Goal: Information Seeking & Learning: Learn about a topic

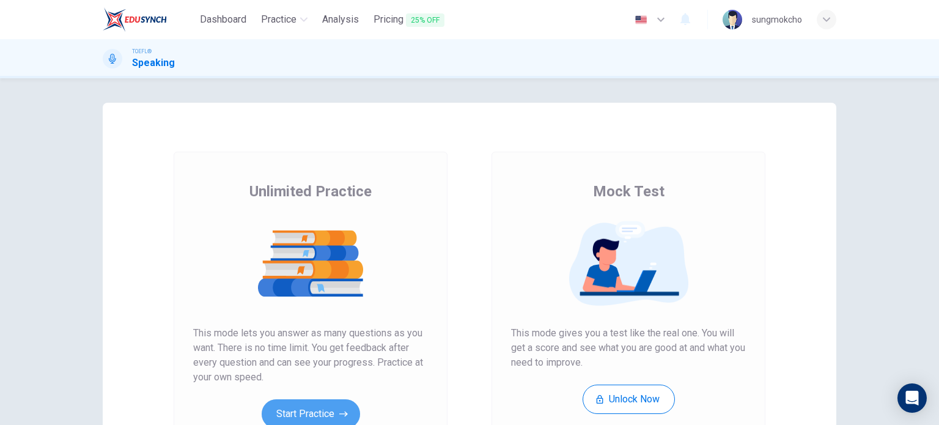
click at [296, 410] on button "Start Practice" at bounding box center [311, 413] width 98 height 29
click at [324, 407] on button "Start Practice" at bounding box center [311, 413] width 98 height 29
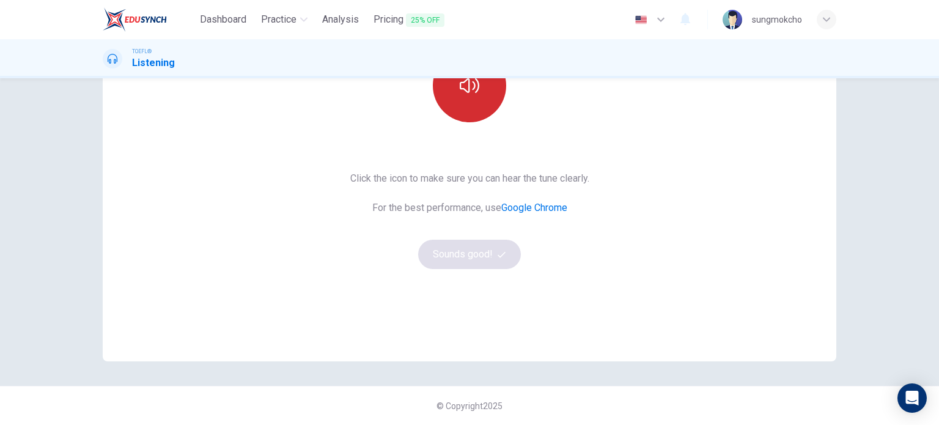
scroll to position [44, 0]
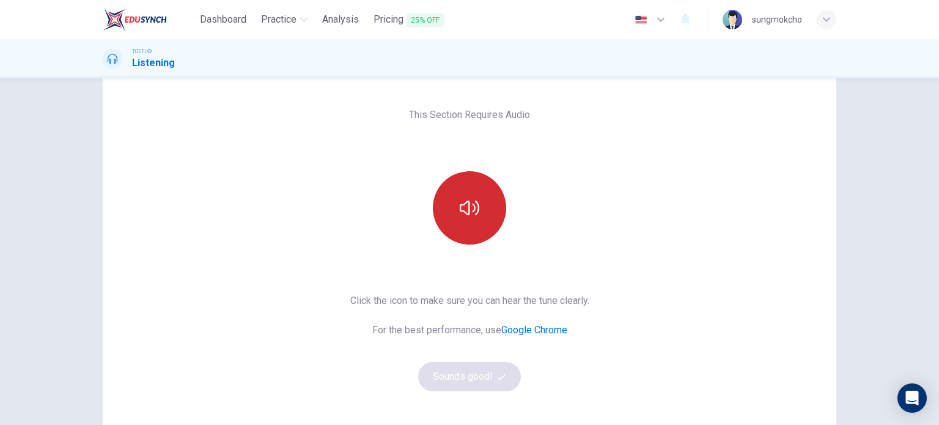
click at [469, 204] on icon "button" at bounding box center [469, 207] width 20 height 15
click at [489, 380] on button "Sounds good!" at bounding box center [469, 376] width 103 height 29
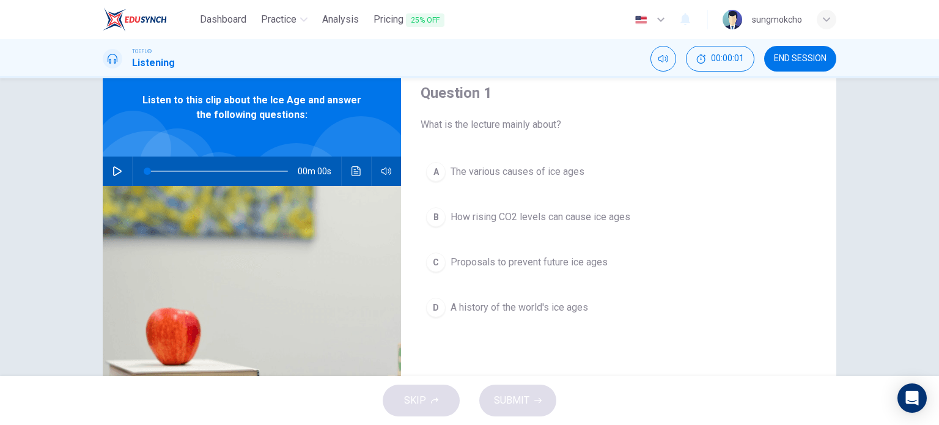
click at [115, 172] on icon "button" at bounding box center [117, 171] width 9 height 10
type input "0"
click at [494, 214] on span "How rising CO2 levels can cause ice ages" at bounding box center [540, 217] width 180 height 15
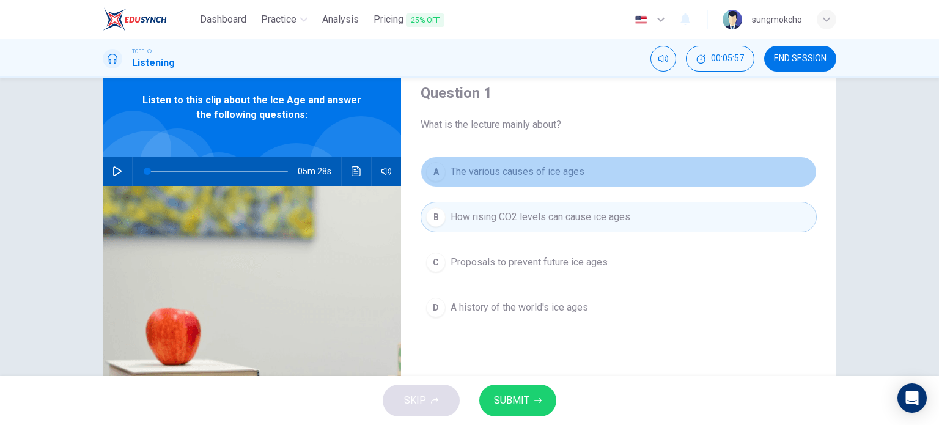
click at [508, 178] on span "The various causes of ice ages" at bounding box center [517, 171] width 134 height 15
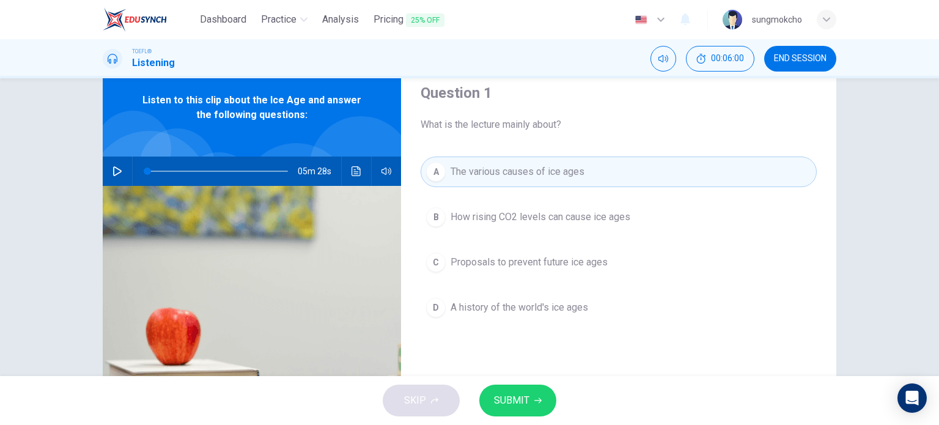
click at [522, 390] on button "SUBMIT" at bounding box center [517, 400] width 77 height 32
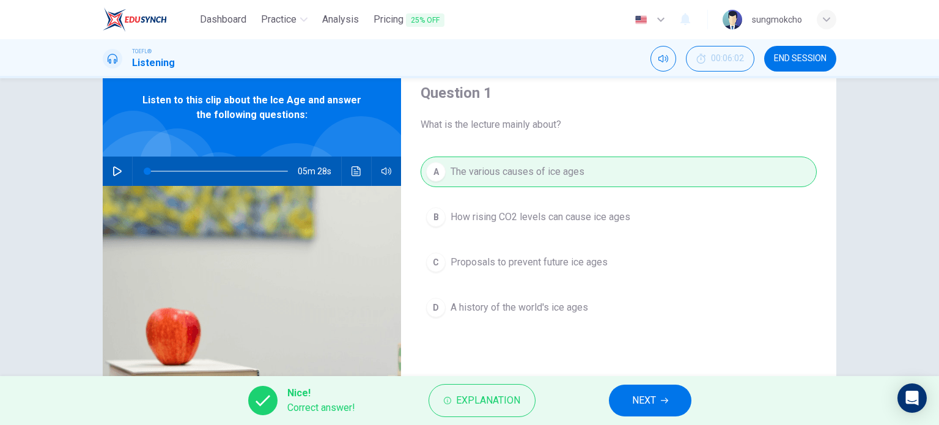
click at [644, 401] on span "NEXT" at bounding box center [644, 400] width 24 height 17
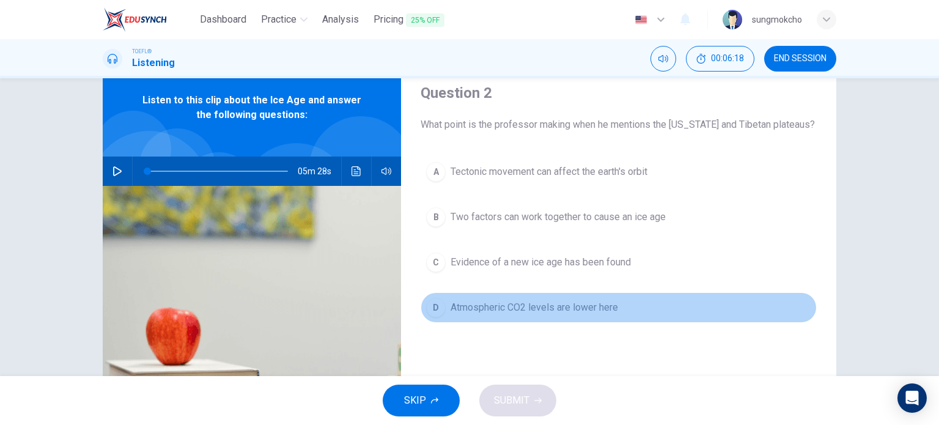
click at [488, 309] on span "Atmospheric CO2 levels are lower here" at bounding box center [533, 307] width 167 height 15
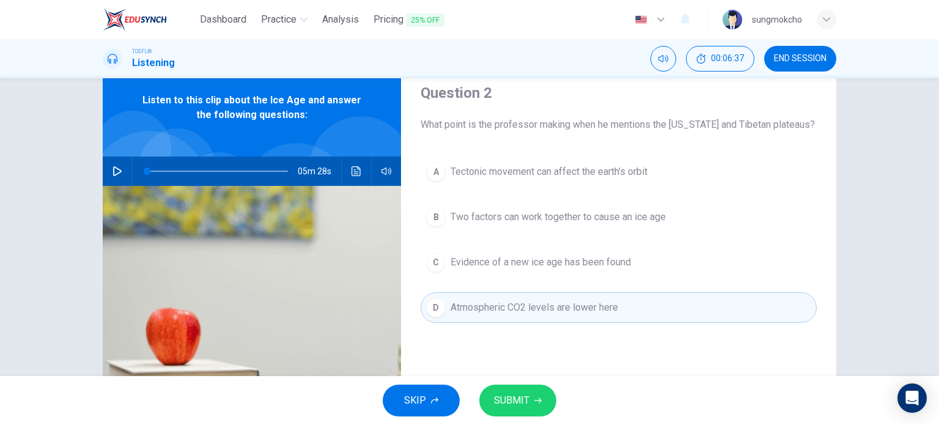
click at [522, 392] on span "SUBMIT" at bounding box center [511, 400] width 35 height 17
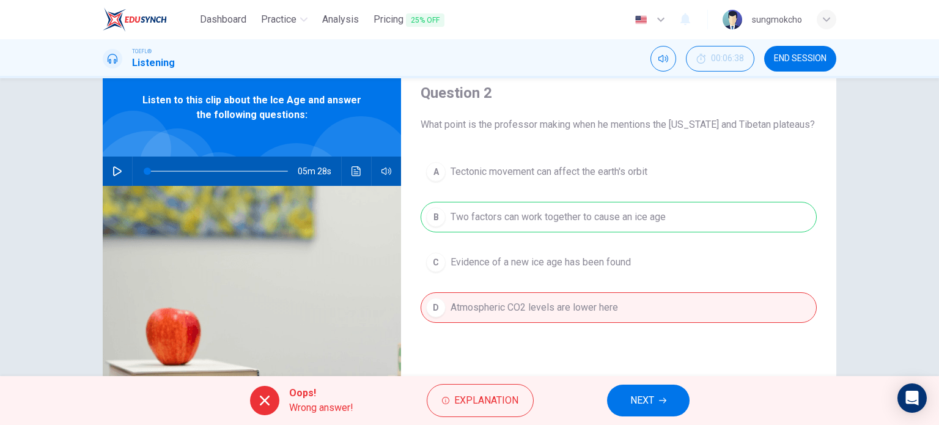
click at [640, 388] on button "NEXT" at bounding box center [648, 400] width 82 height 32
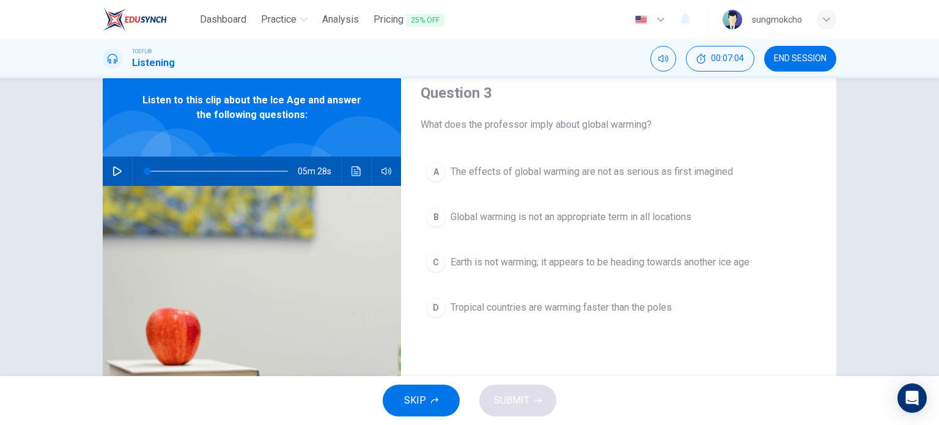
click at [567, 218] on span "Global warming is not an appropriate term in all locations" at bounding box center [570, 217] width 241 height 15
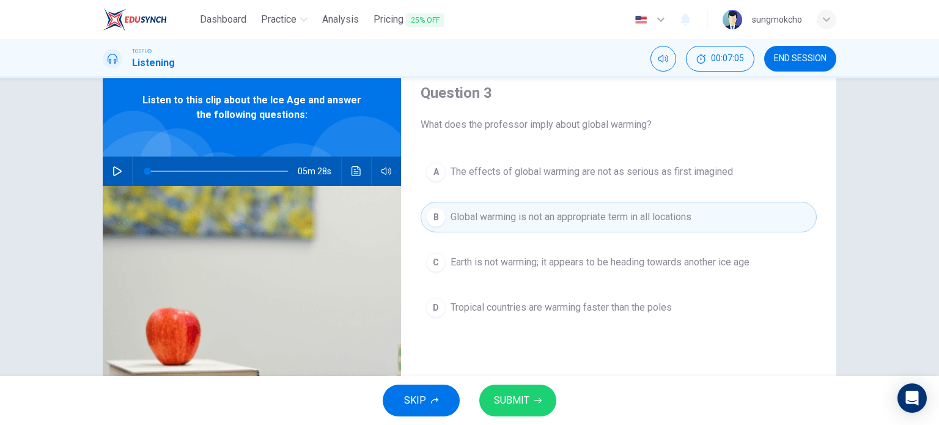
click at [519, 401] on span "SUBMIT" at bounding box center [511, 400] width 35 height 17
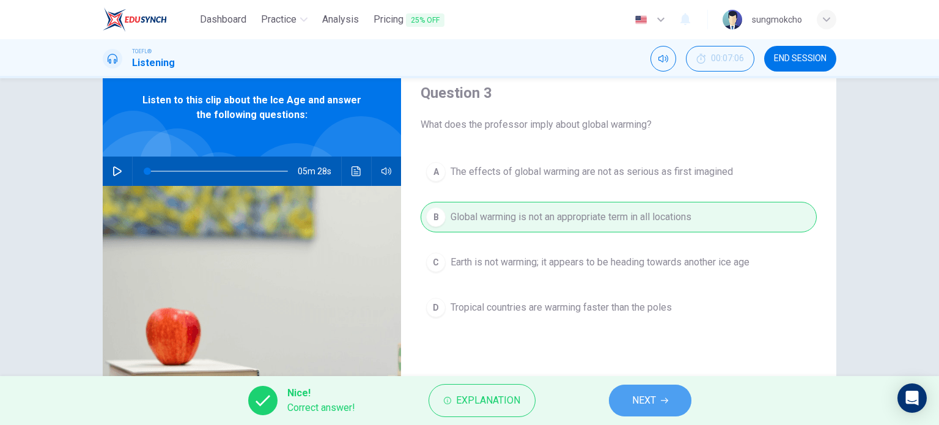
click at [629, 398] on button "NEXT" at bounding box center [650, 400] width 82 height 32
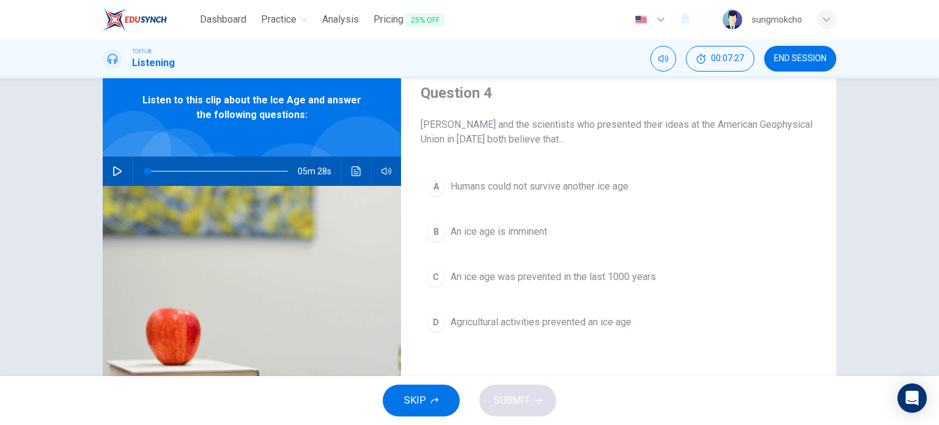
click at [487, 229] on span "An ice age is imminent" at bounding box center [498, 231] width 97 height 15
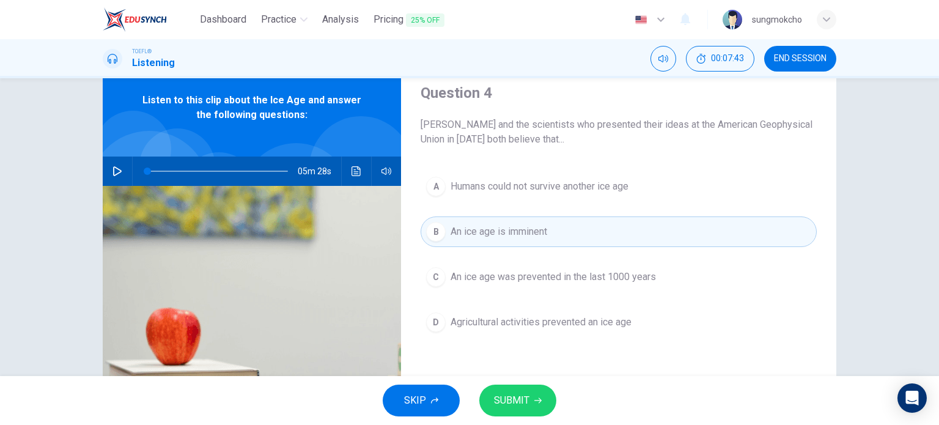
click at [506, 393] on span "SUBMIT" at bounding box center [511, 400] width 35 height 17
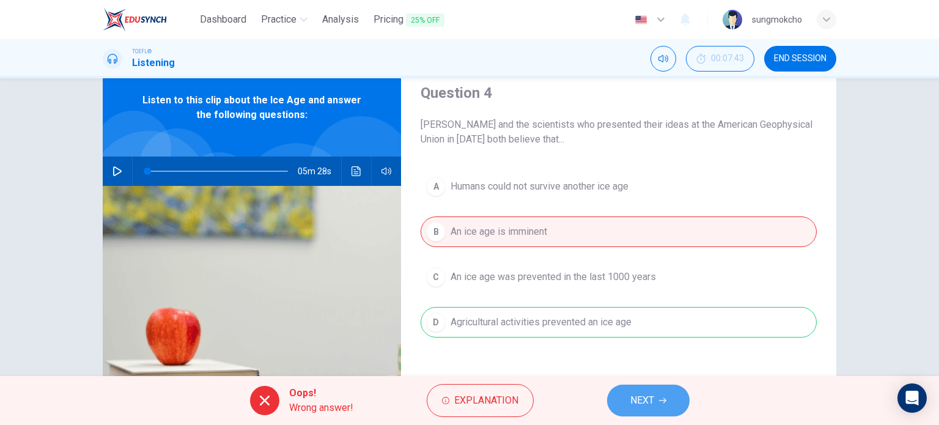
click at [635, 398] on span "NEXT" at bounding box center [642, 400] width 24 height 17
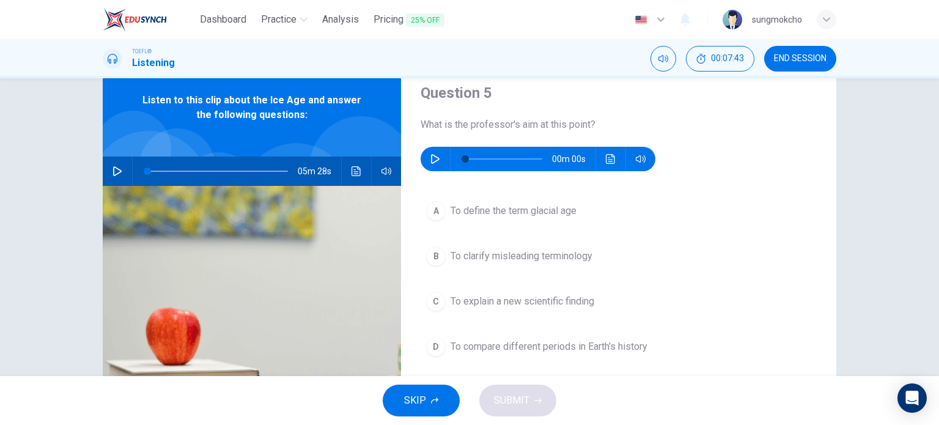
click at [425, 153] on button "button" at bounding box center [435, 159] width 20 height 24
click at [431, 157] on icon "button" at bounding box center [435, 159] width 9 height 10
click at [426, 159] on button "button" at bounding box center [435, 159] width 20 height 24
click at [659, 56] on icon "Mute" at bounding box center [663, 59] width 10 height 10
click at [659, 56] on icon "Unmute" at bounding box center [663, 58] width 10 height 7
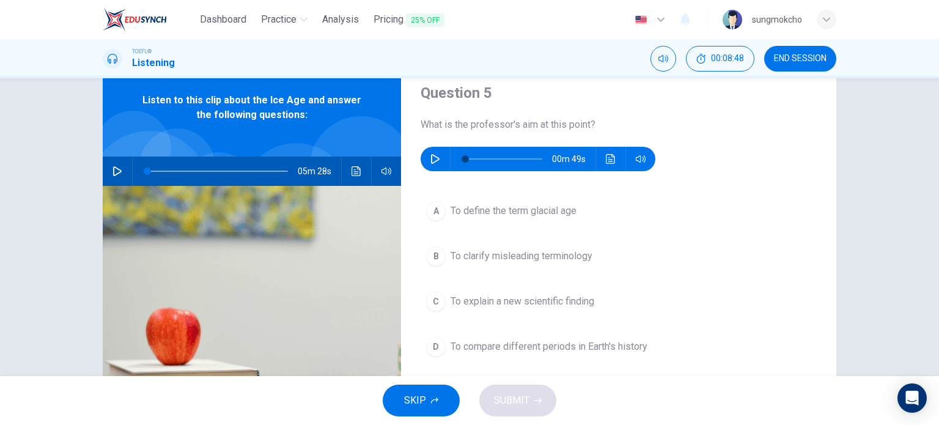
click at [547, 249] on span "To clarify misleading terminology" at bounding box center [521, 256] width 142 height 15
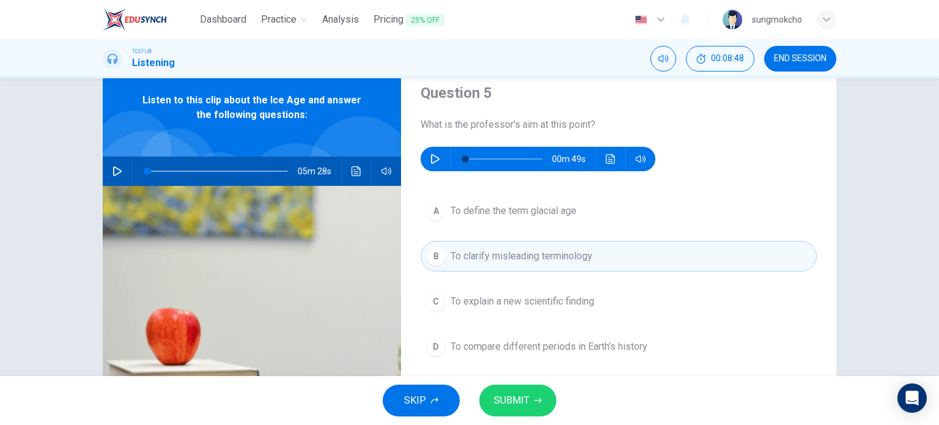
scroll to position [62, 0]
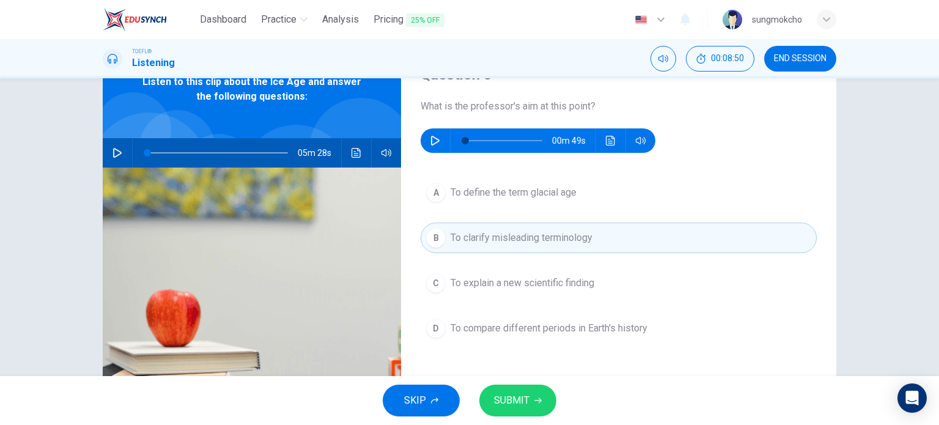
click at [516, 394] on span "SUBMIT" at bounding box center [511, 400] width 35 height 17
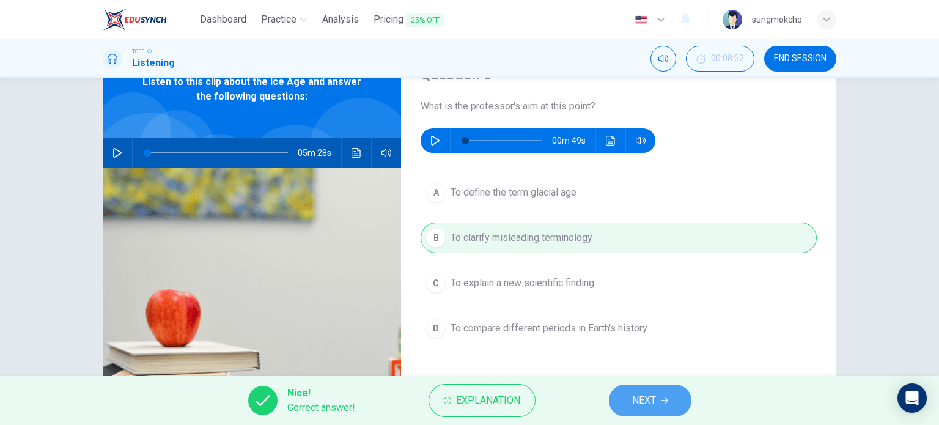
click at [634, 402] on span "NEXT" at bounding box center [644, 400] width 24 height 17
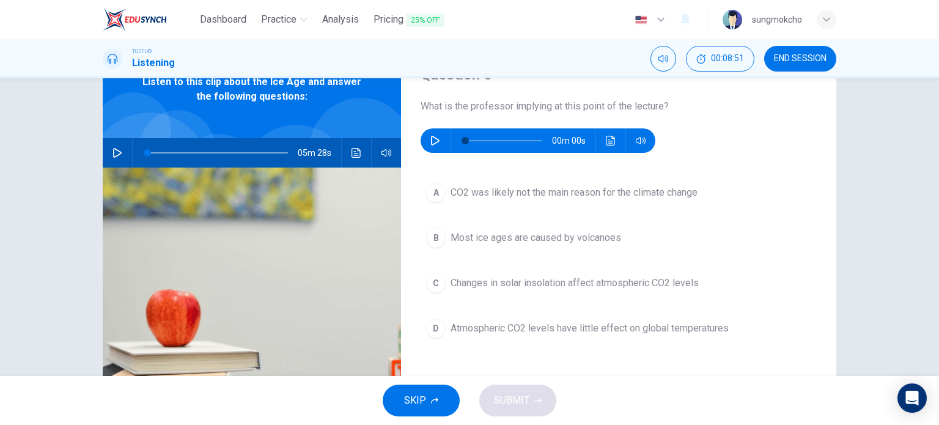
click at [432, 145] on icon "button" at bounding box center [435, 141] width 10 height 10
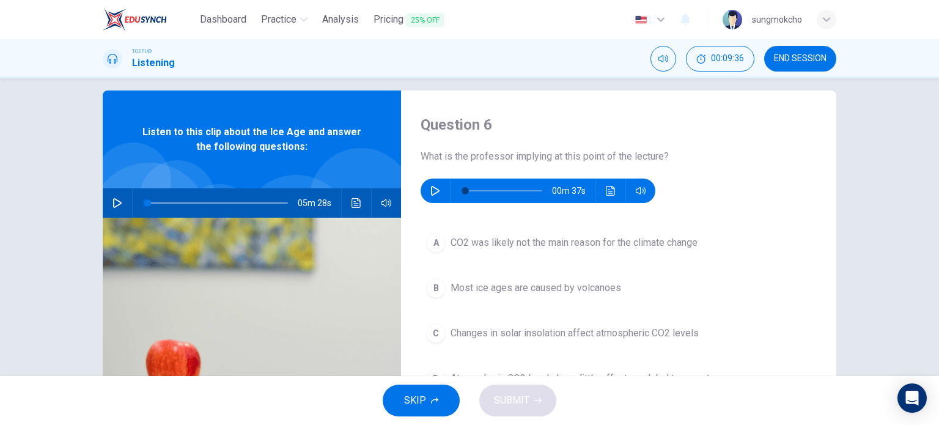
type input "0"
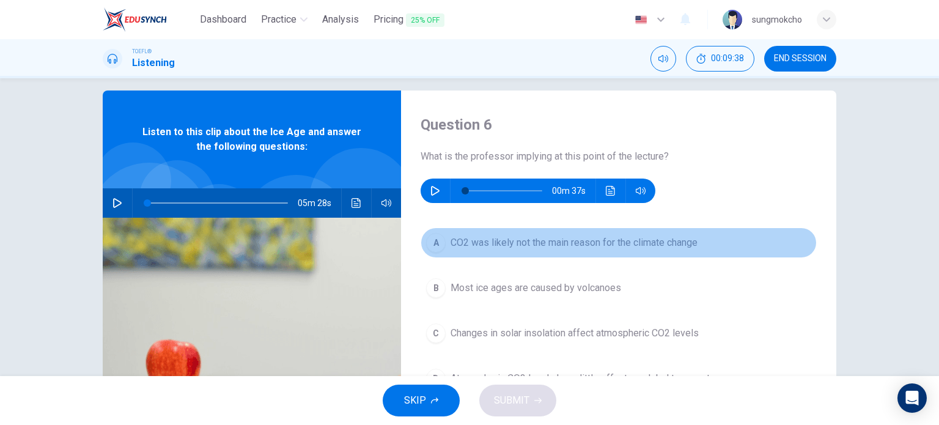
click at [541, 235] on span "CO2 was likely not the main reason for the climate change" at bounding box center [573, 242] width 247 height 15
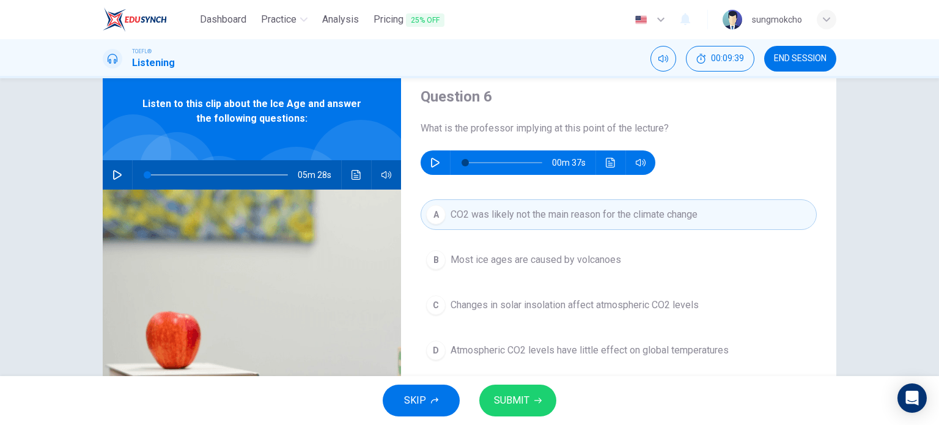
scroll to position [76, 0]
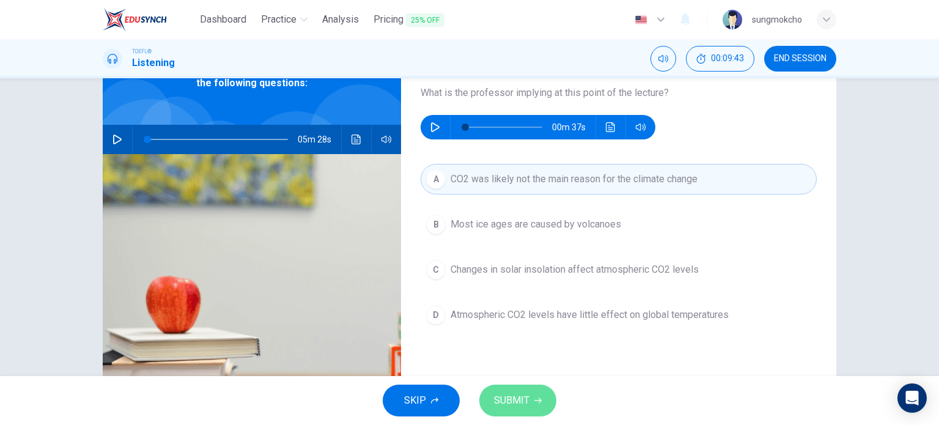
click at [527, 408] on span "SUBMIT" at bounding box center [511, 400] width 35 height 17
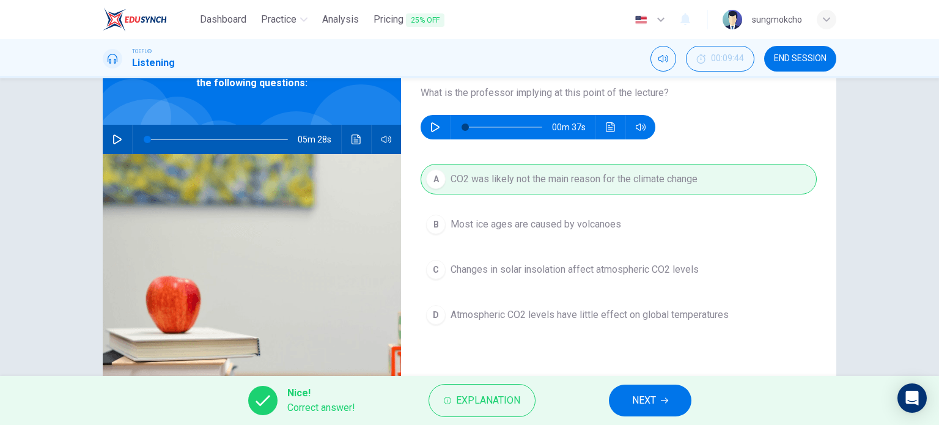
click at [644, 403] on span "NEXT" at bounding box center [644, 400] width 24 height 17
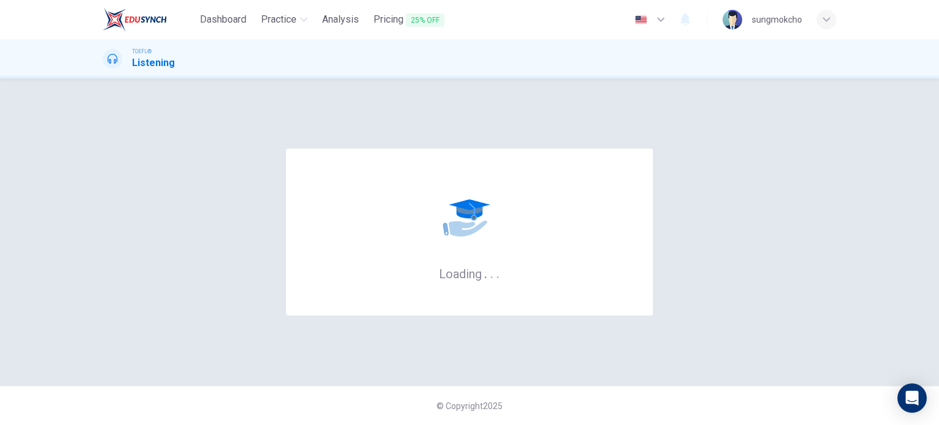
scroll to position [0, 0]
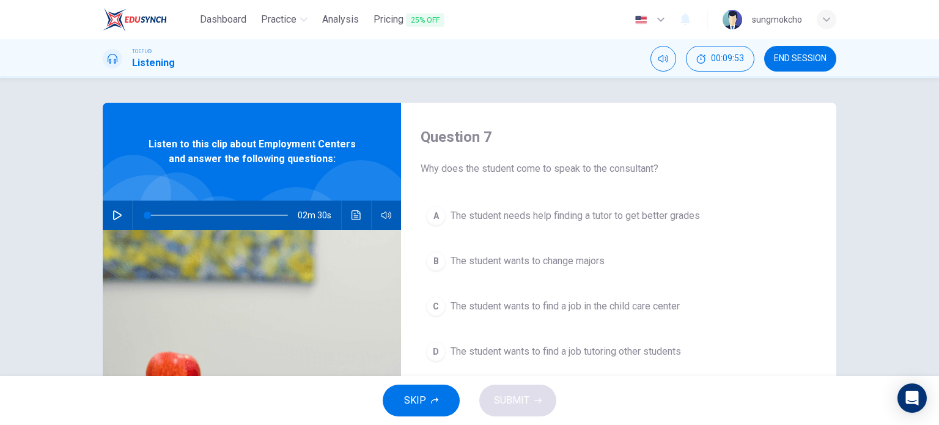
click at [112, 211] on icon "button" at bounding box center [117, 215] width 10 height 10
click at [516, 254] on span "The student wants to change majors" at bounding box center [527, 261] width 154 height 15
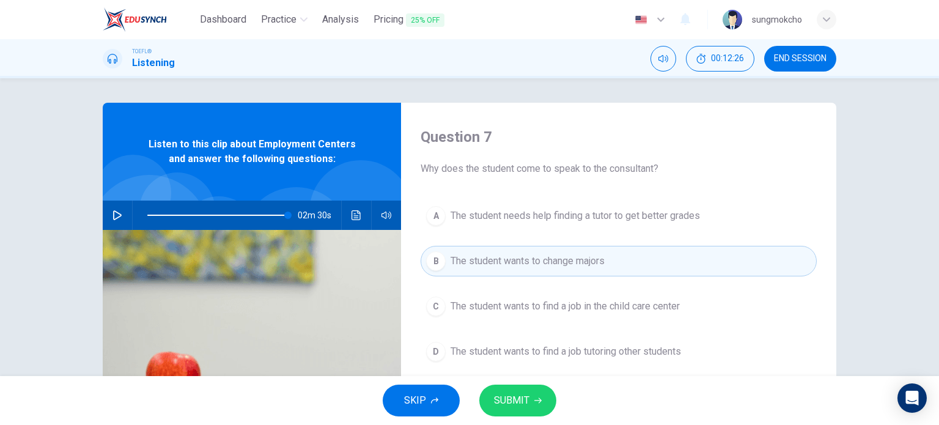
type input "0"
click at [547, 299] on span "The student wants to find a job in the child care center" at bounding box center [564, 306] width 229 height 15
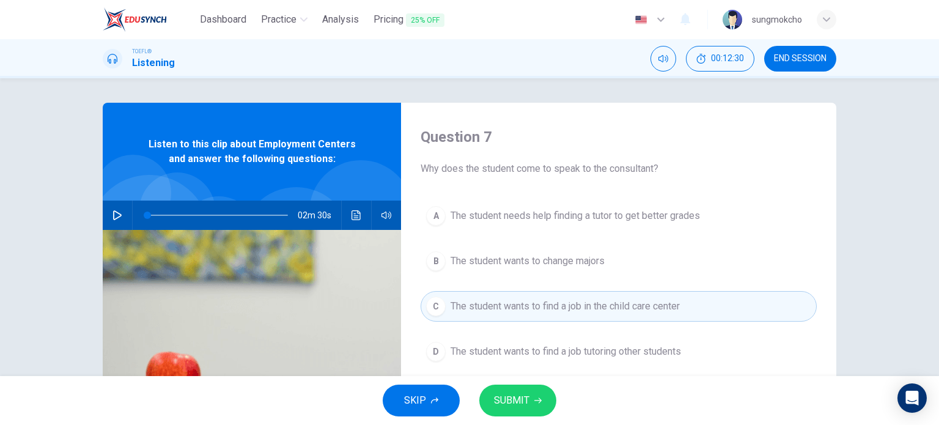
scroll to position [61, 0]
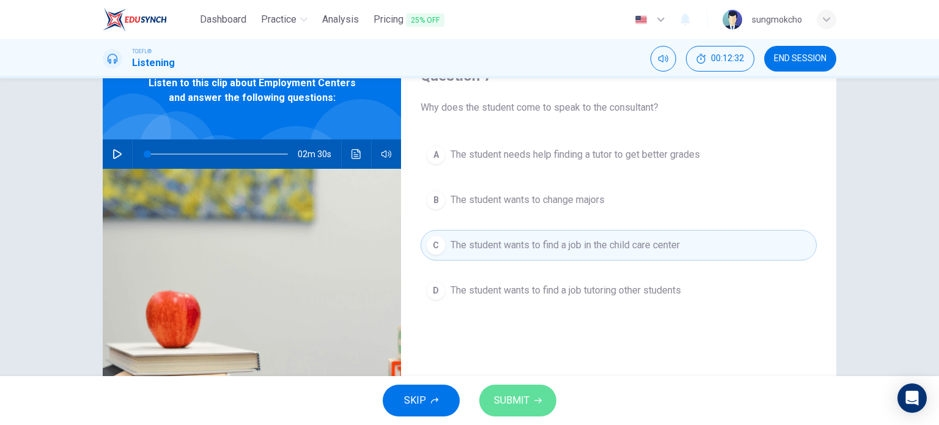
click at [529, 394] on button "SUBMIT" at bounding box center [517, 400] width 77 height 32
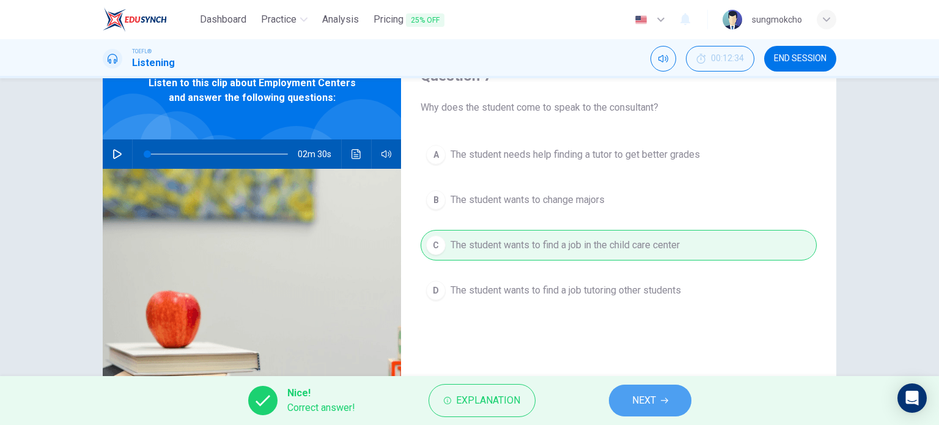
click at [624, 394] on button "NEXT" at bounding box center [650, 400] width 82 height 32
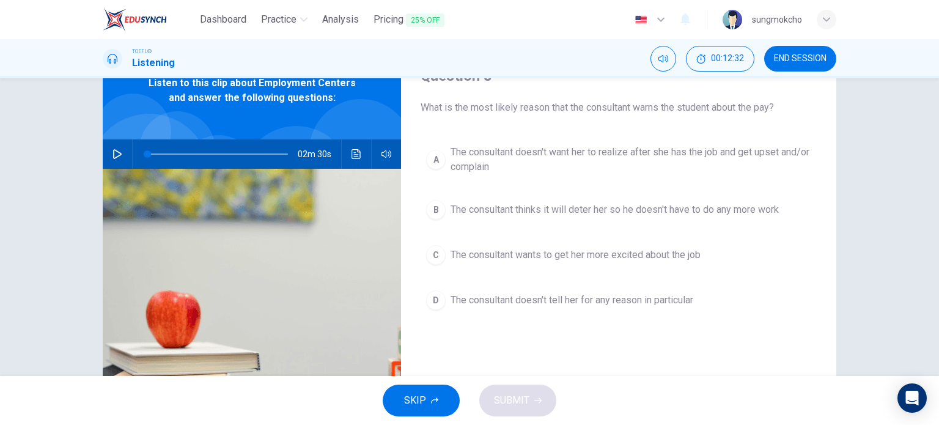
scroll to position [0, 0]
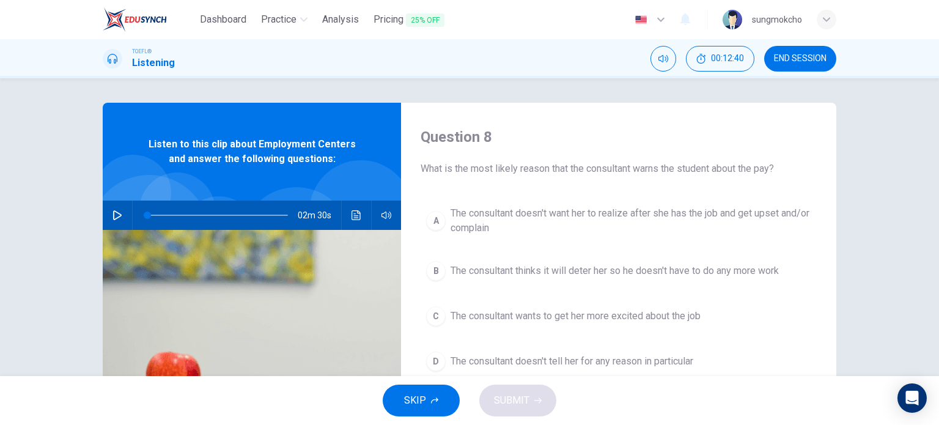
click at [456, 221] on span "The consultant doesn't want her to realize after she has the job and get upset …" at bounding box center [630, 220] width 360 height 29
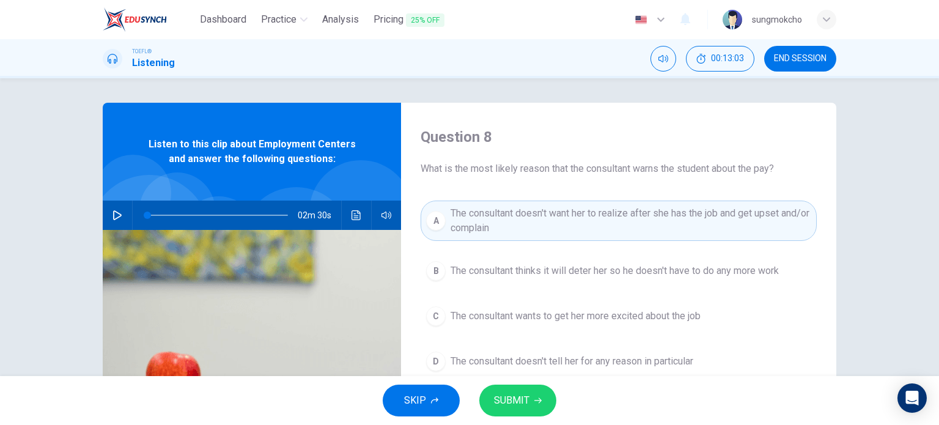
click at [516, 403] on span "SUBMIT" at bounding box center [511, 400] width 35 height 17
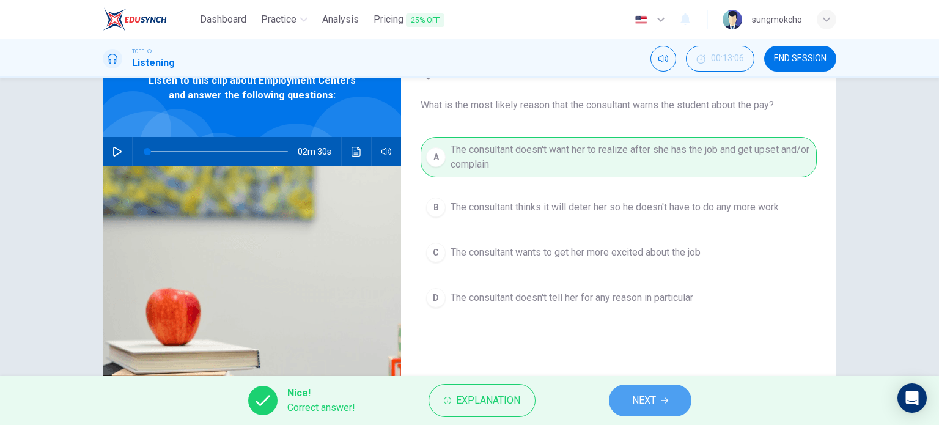
click at [659, 403] on button "NEXT" at bounding box center [650, 400] width 82 height 32
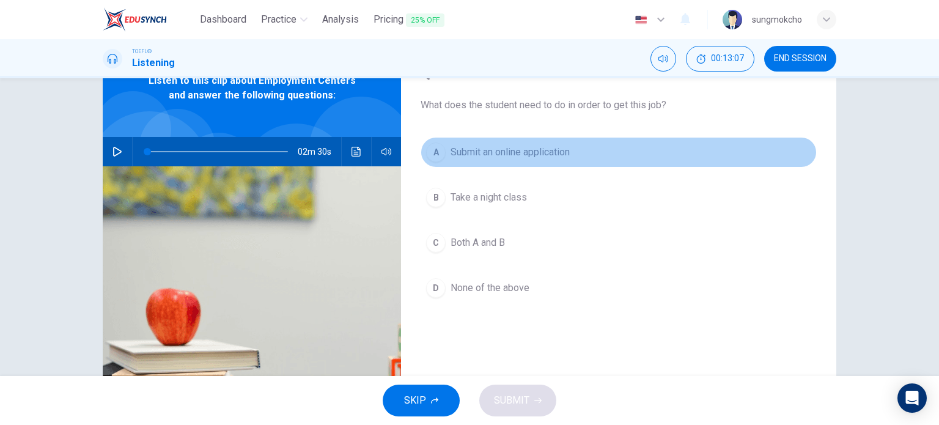
click at [502, 155] on span "Submit an online application" at bounding box center [509, 152] width 119 height 15
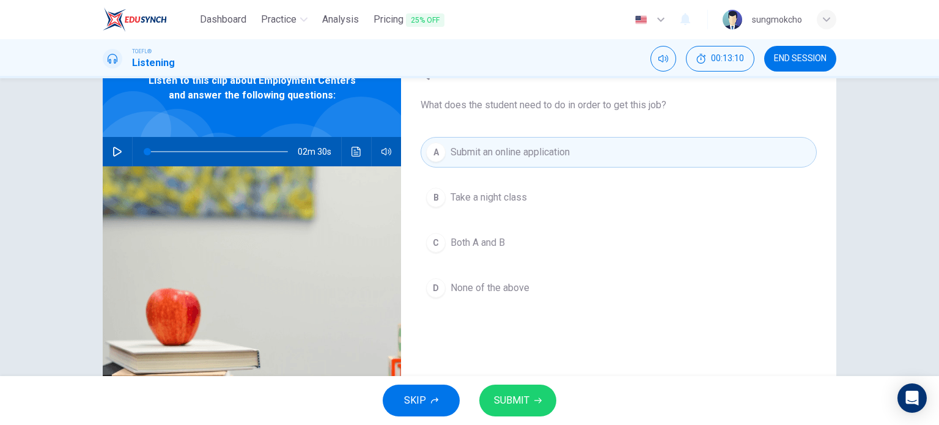
click at [522, 238] on button "C Both A and B" at bounding box center [618, 242] width 396 height 31
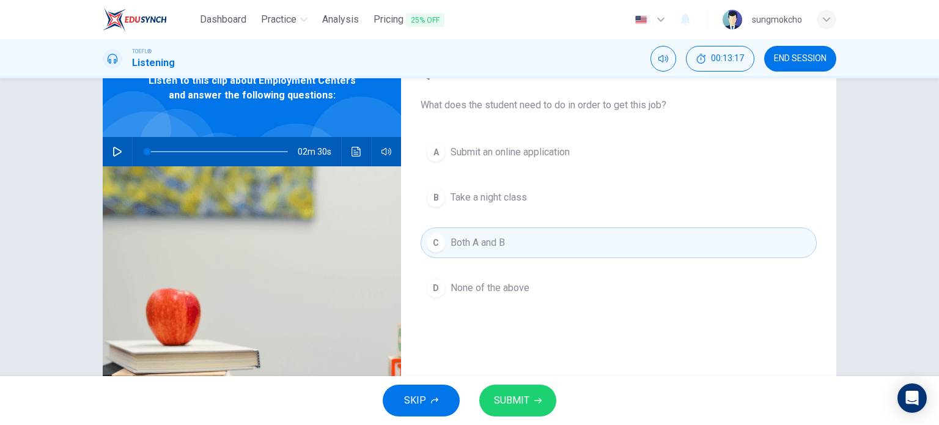
click at [529, 404] on button "SUBMIT" at bounding box center [517, 400] width 77 height 32
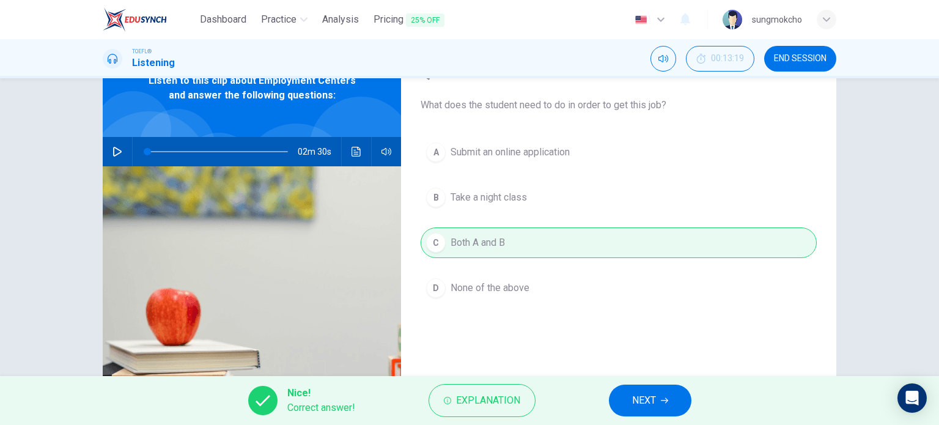
click at [630, 404] on button "NEXT" at bounding box center [650, 400] width 82 height 32
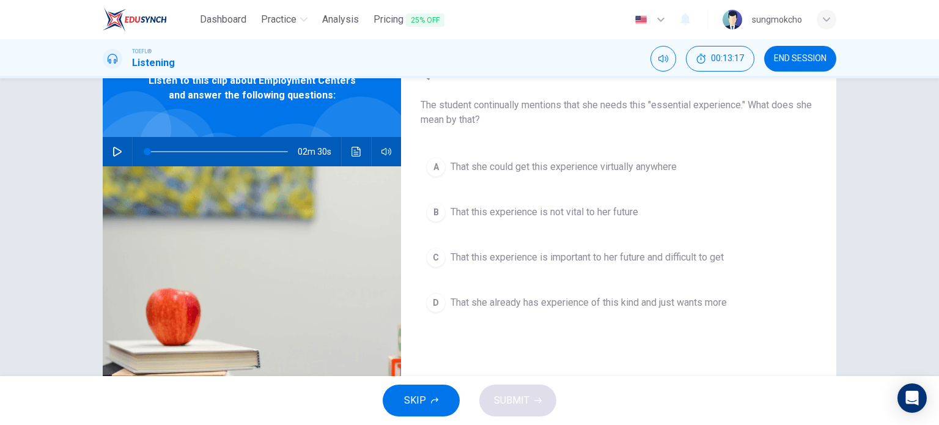
scroll to position [27, 0]
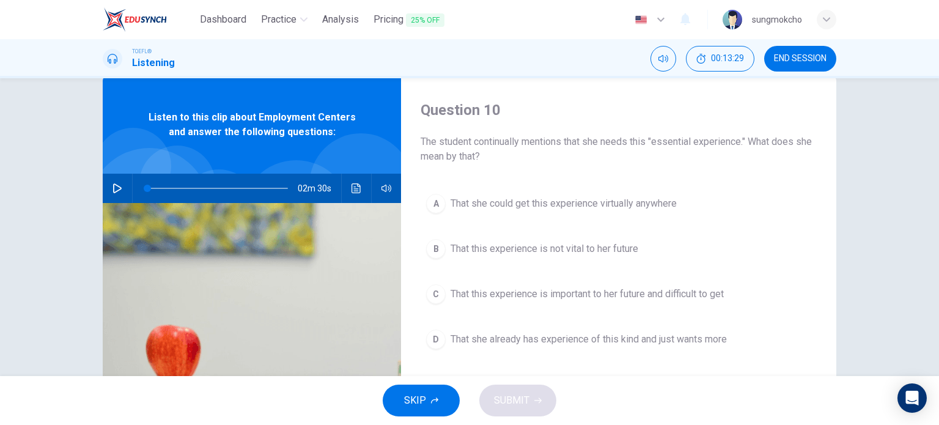
click at [510, 291] on span "That this experience is important to her future and difficult to get" at bounding box center [586, 294] width 273 height 15
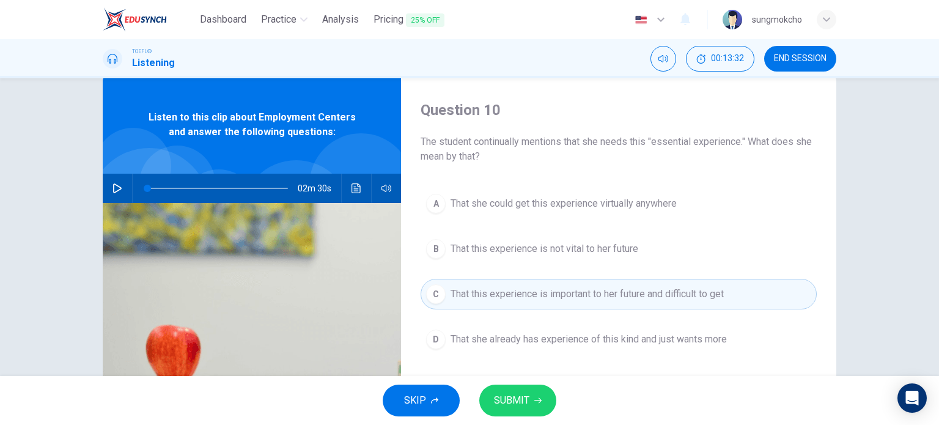
scroll to position [87, 0]
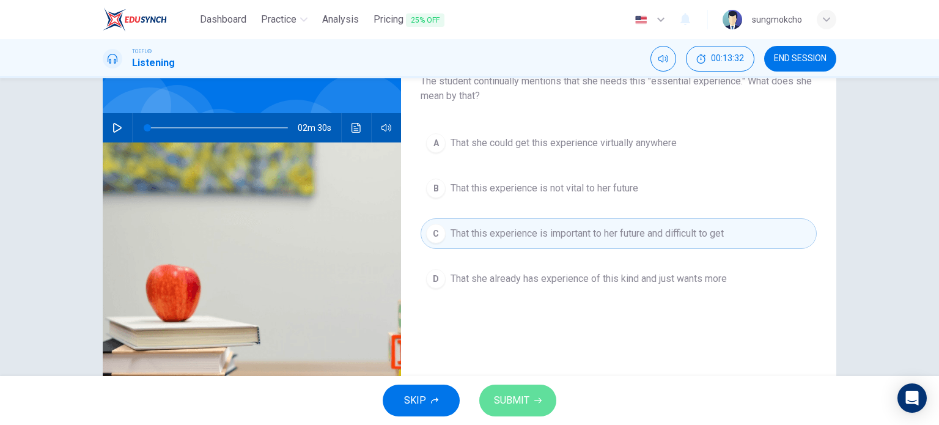
click at [526, 403] on span "SUBMIT" at bounding box center [511, 400] width 35 height 17
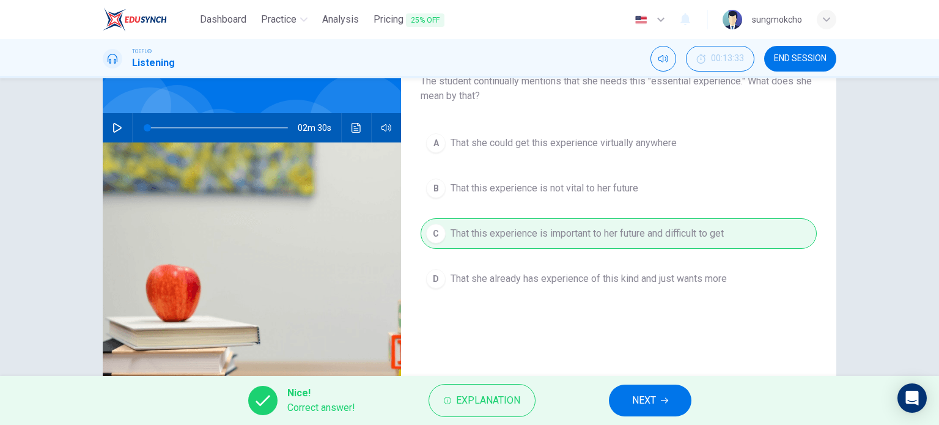
click at [621, 405] on button "NEXT" at bounding box center [650, 400] width 82 height 32
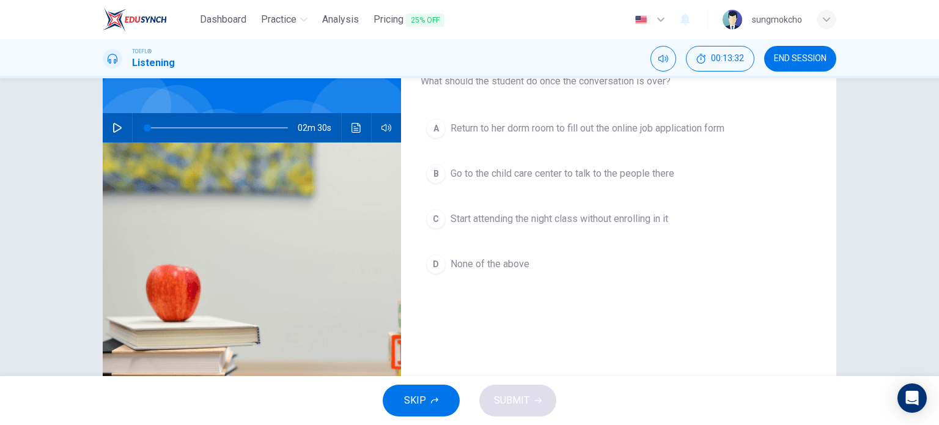
scroll to position [35, 0]
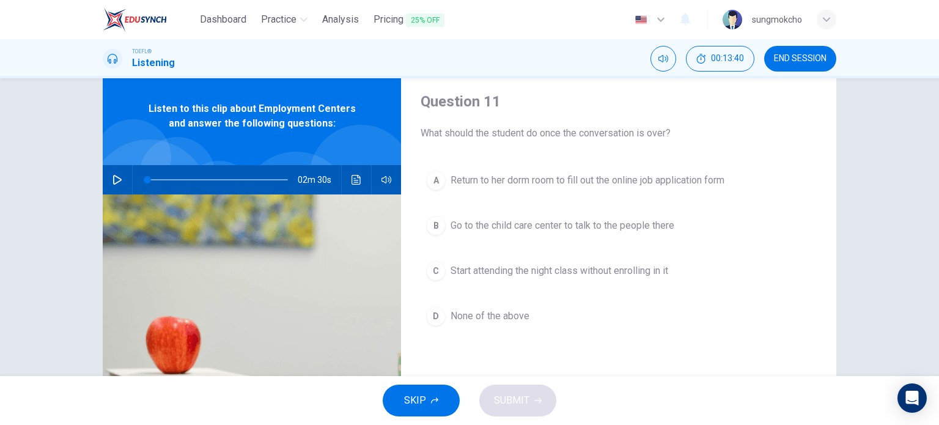
click at [633, 178] on span "Return to her dorm room to fill out the online job application form" at bounding box center [587, 180] width 274 height 15
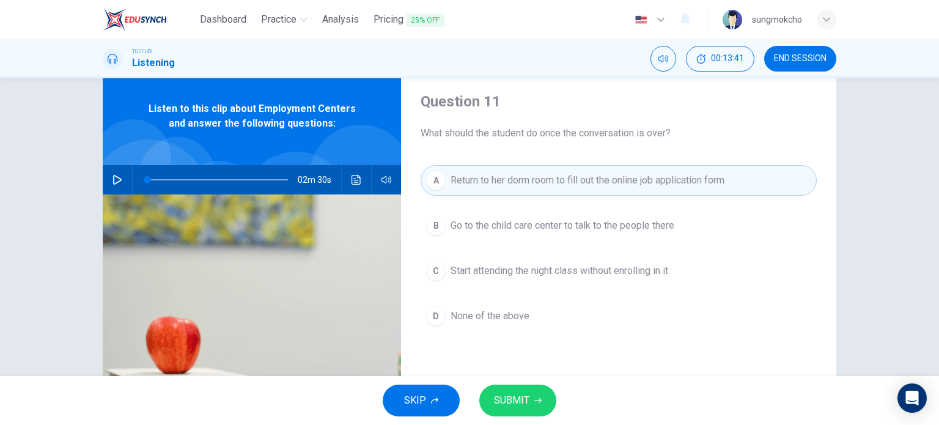
click at [516, 405] on span "SUBMIT" at bounding box center [511, 400] width 35 height 17
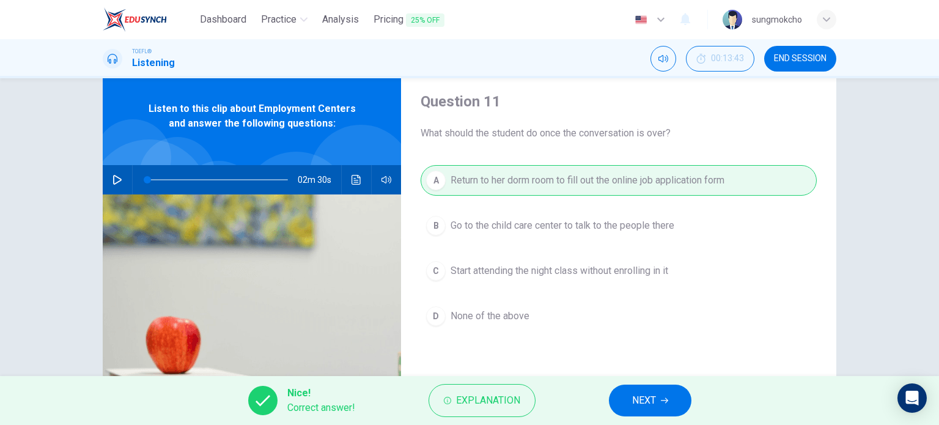
click at [632, 387] on button "NEXT" at bounding box center [650, 400] width 82 height 32
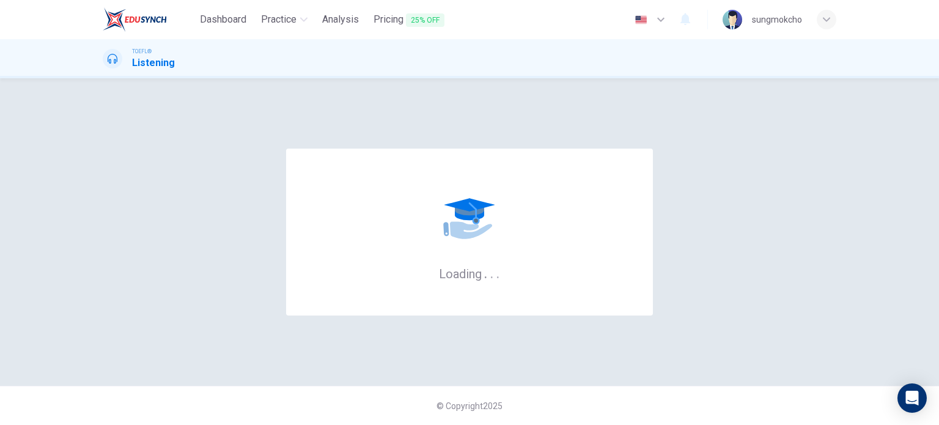
scroll to position [0, 0]
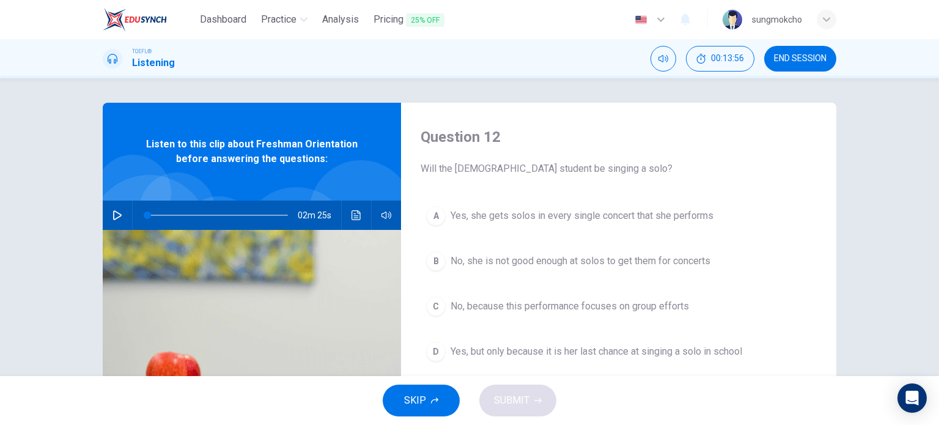
click at [114, 212] on icon "button" at bounding box center [117, 215] width 9 height 10
type input "0"
click at [486, 314] on button "C No, because this performance focuses on group efforts" at bounding box center [618, 306] width 396 height 31
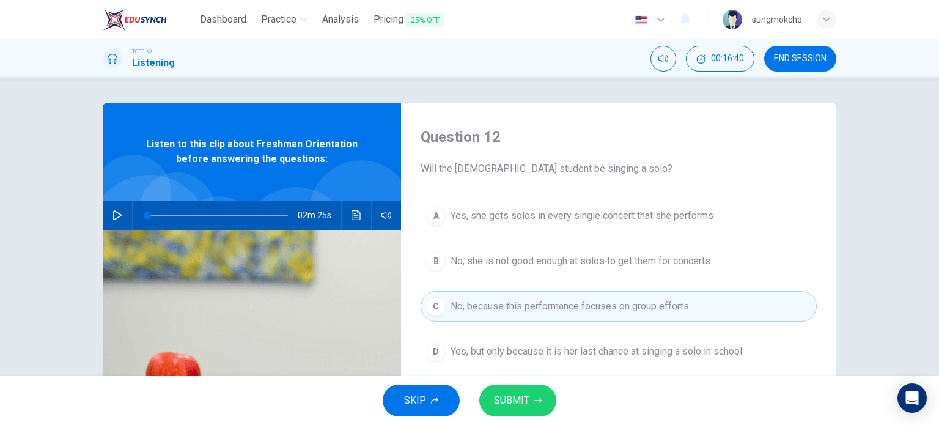
click at [506, 386] on button "SUBMIT" at bounding box center [517, 400] width 77 height 32
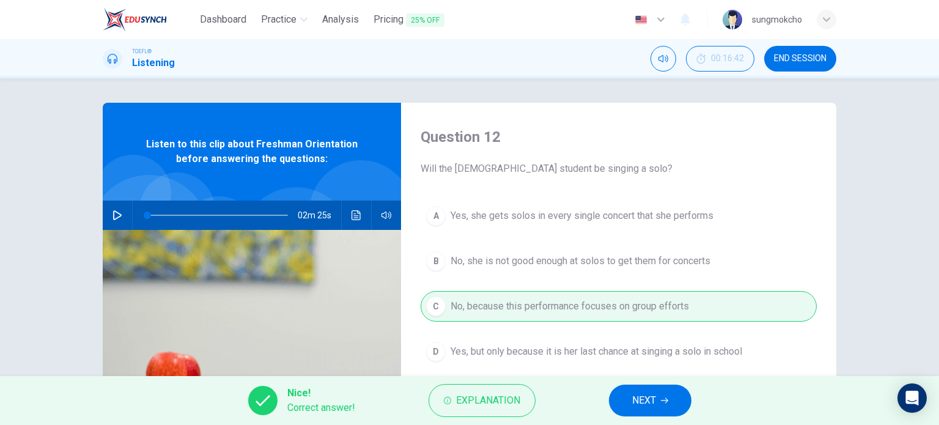
click at [623, 397] on button "NEXT" at bounding box center [650, 400] width 82 height 32
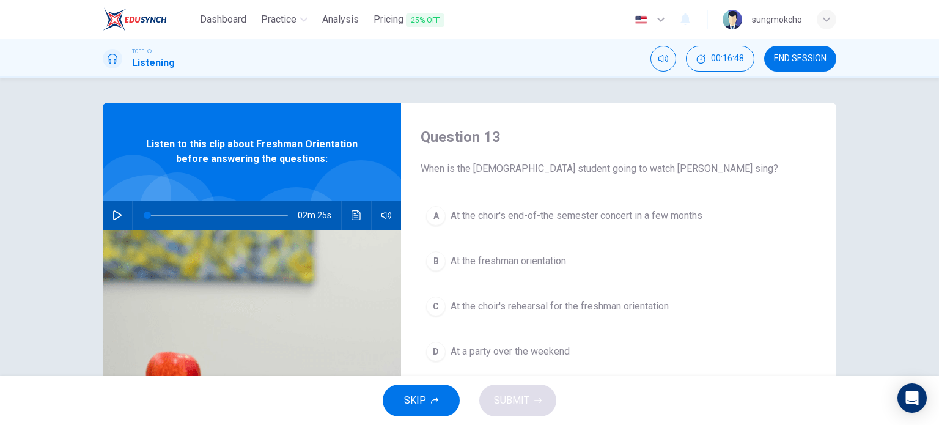
click at [540, 269] on button "B At the freshman orientation" at bounding box center [618, 261] width 396 height 31
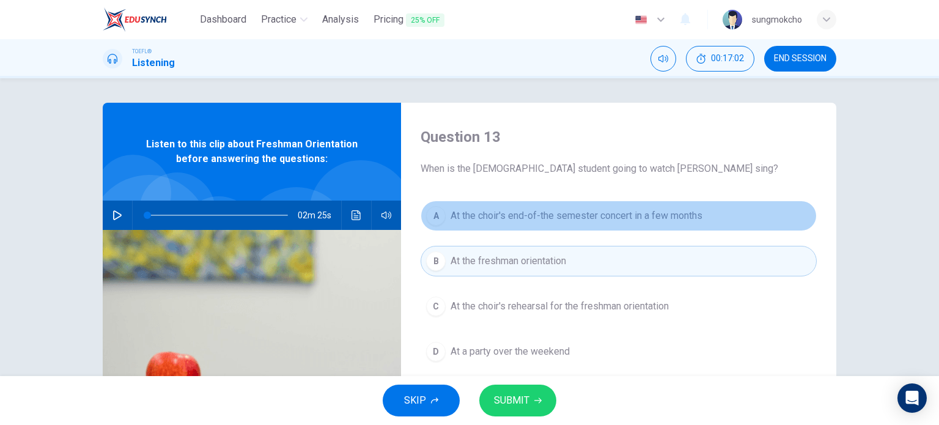
click at [540, 224] on button "A At the choir's end-of-the semester concert in a few months" at bounding box center [618, 215] width 396 height 31
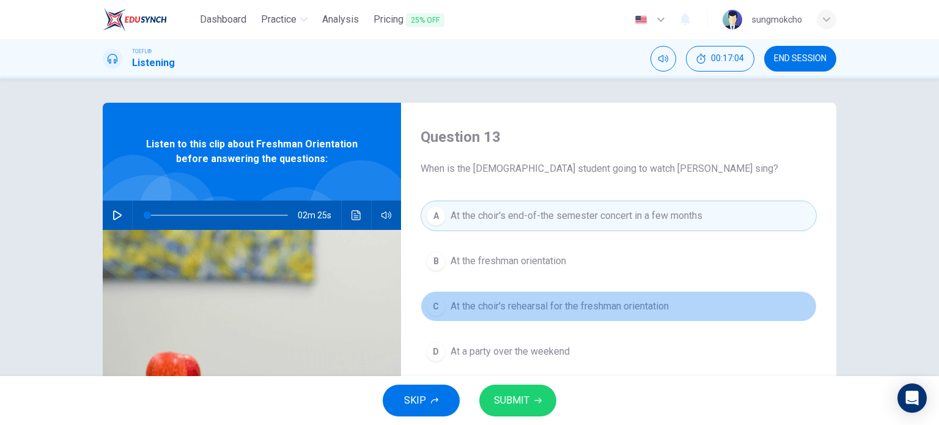
click at [547, 299] on span "At the choir's rehearsal for the freshman orientation" at bounding box center [559, 306] width 218 height 15
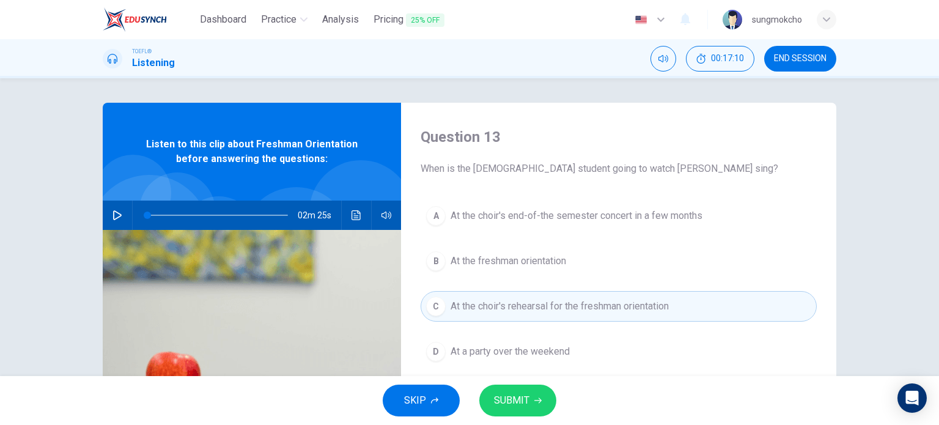
click at [531, 398] on button "SUBMIT" at bounding box center [517, 400] width 77 height 32
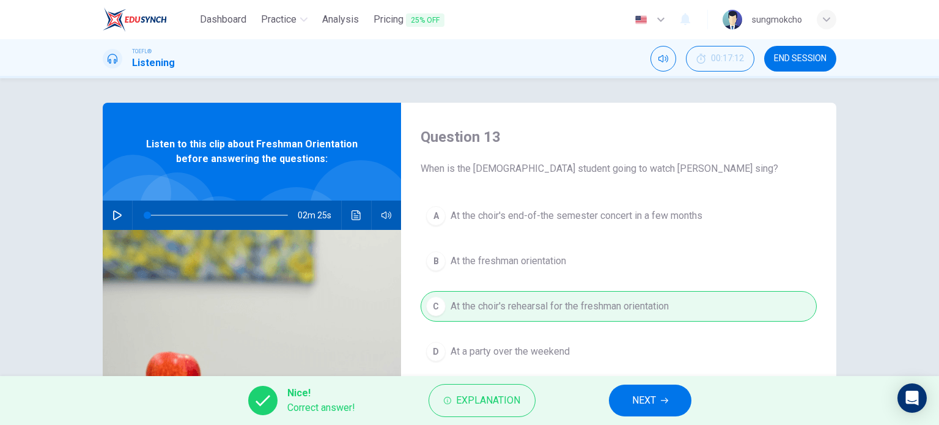
click at [637, 406] on span "NEXT" at bounding box center [644, 400] width 24 height 17
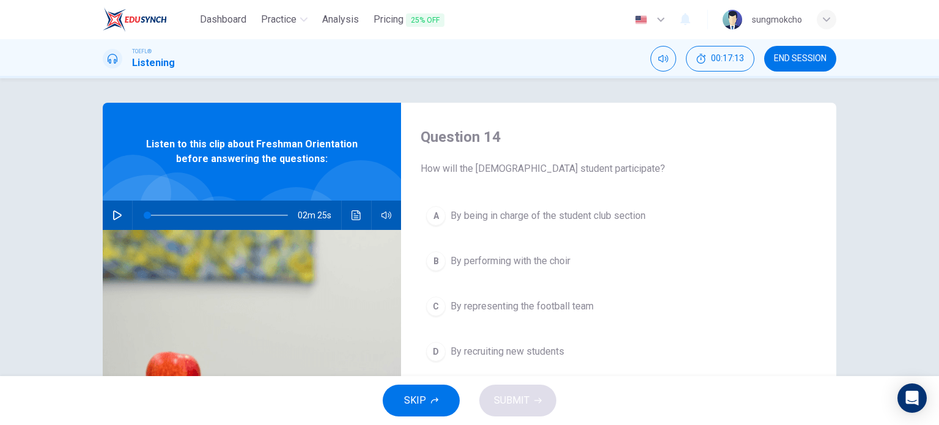
click at [516, 220] on span "By being in charge of the student club section" at bounding box center [547, 215] width 195 height 15
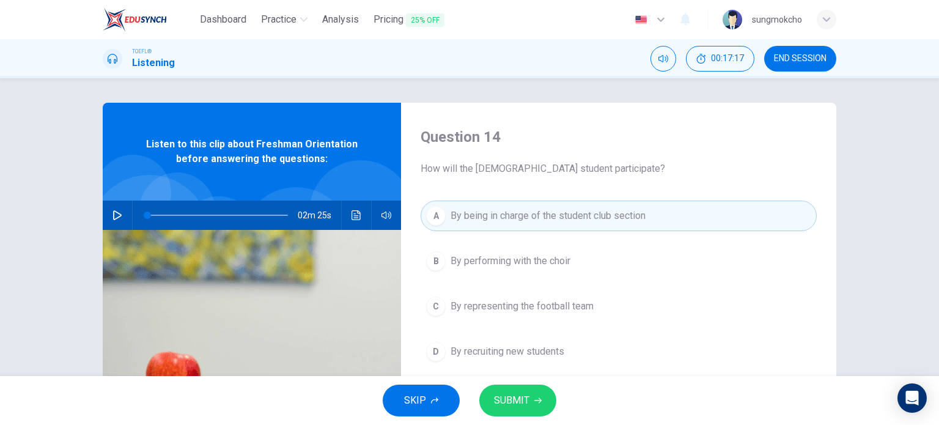
click at [510, 407] on span "SUBMIT" at bounding box center [511, 400] width 35 height 17
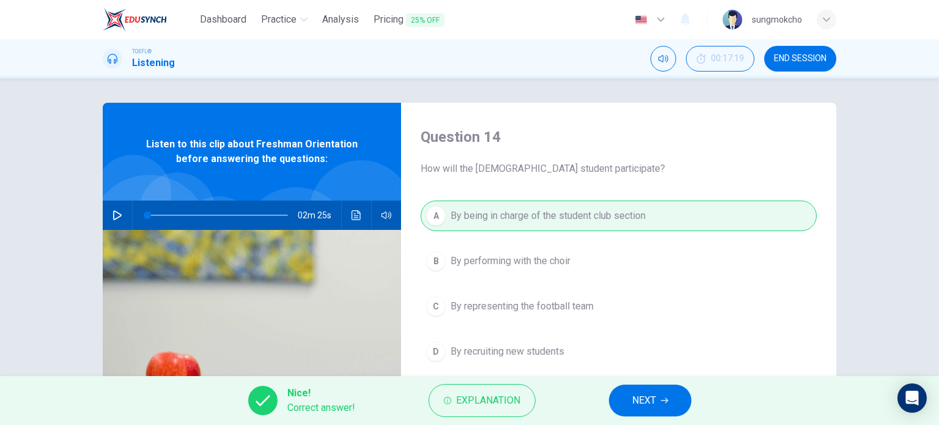
click at [628, 416] on div "Nice! Correct answer! Explanation NEXT" at bounding box center [469, 400] width 939 height 49
click at [640, 400] on span "NEXT" at bounding box center [644, 400] width 24 height 17
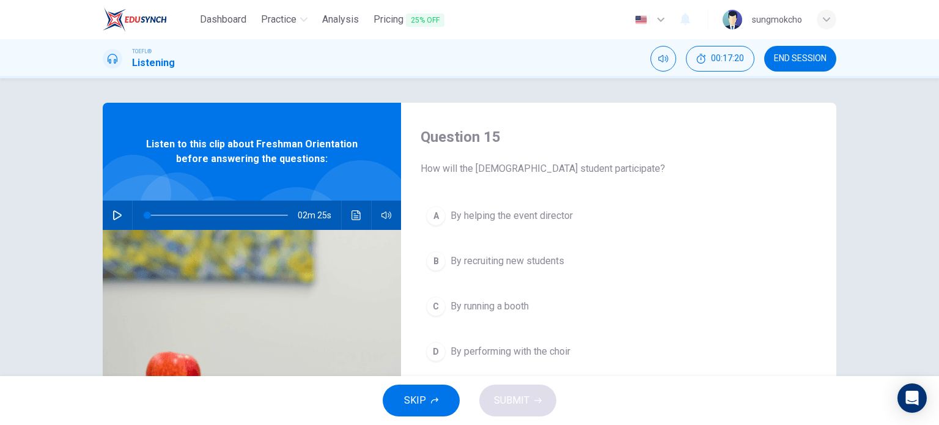
click at [480, 351] on span "By performing with the choir" at bounding box center [510, 351] width 120 height 15
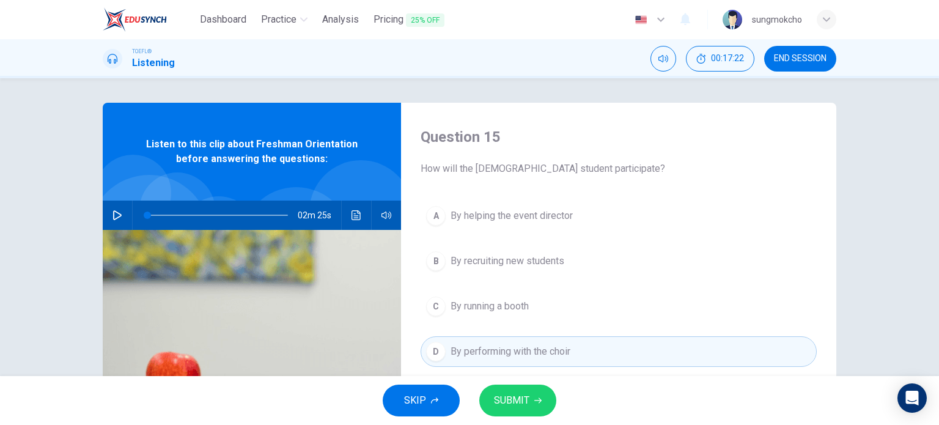
click at [519, 417] on div "SKIP SUBMIT" at bounding box center [469, 400] width 939 height 49
click at [528, 393] on span "SUBMIT" at bounding box center [511, 400] width 35 height 17
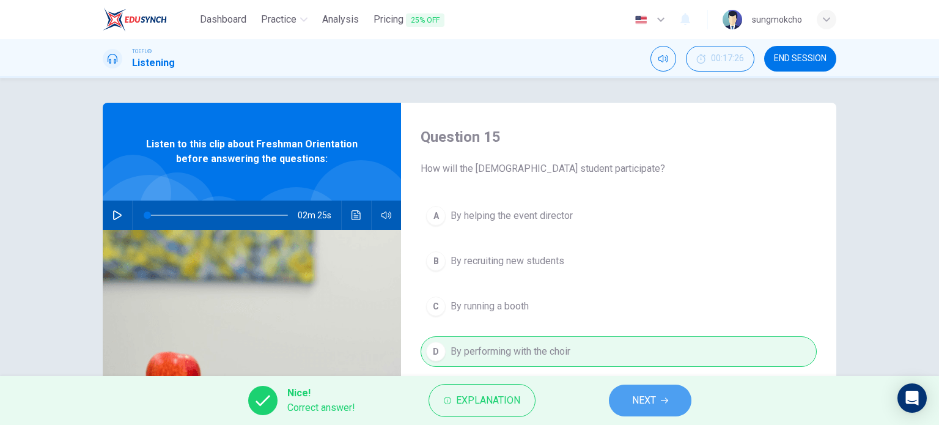
click at [646, 406] on span "NEXT" at bounding box center [644, 400] width 24 height 17
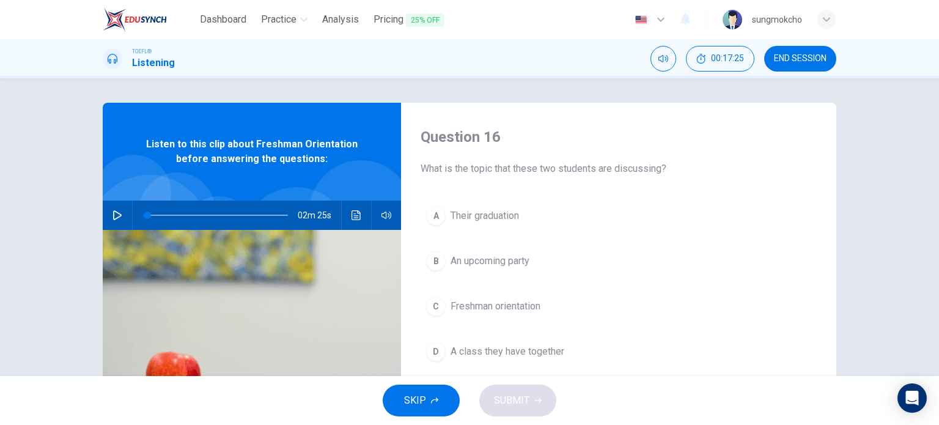
click at [495, 302] on span "Freshman orientation" at bounding box center [495, 306] width 90 height 15
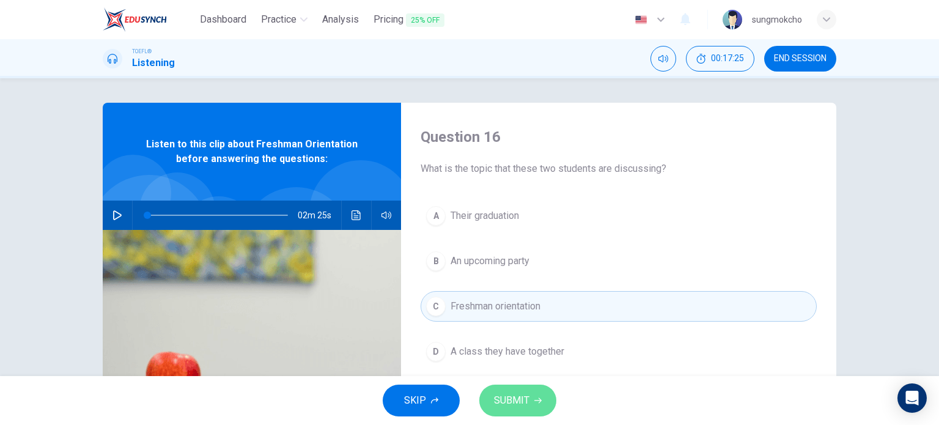
click at [513, 393] on span "SUBMIT" at bounding box center [511, 400] width 35 height 17
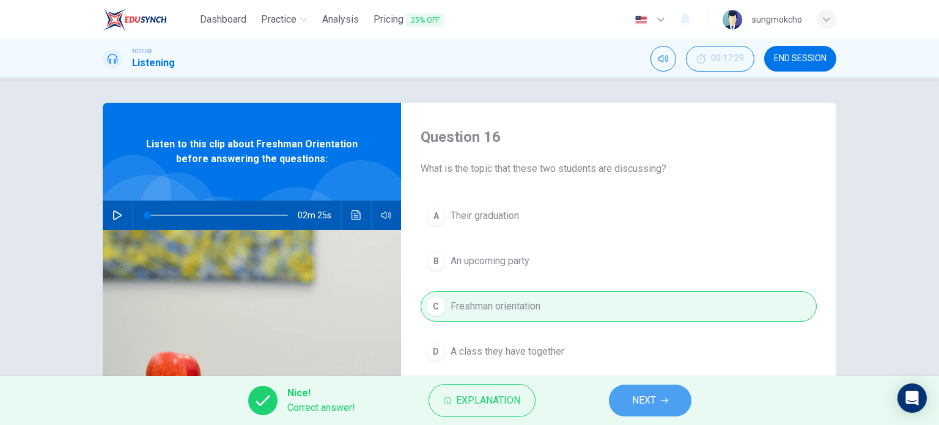
click at [628, 400] on button "NEXT" at bounding box center [650, 400] width 82 height 32
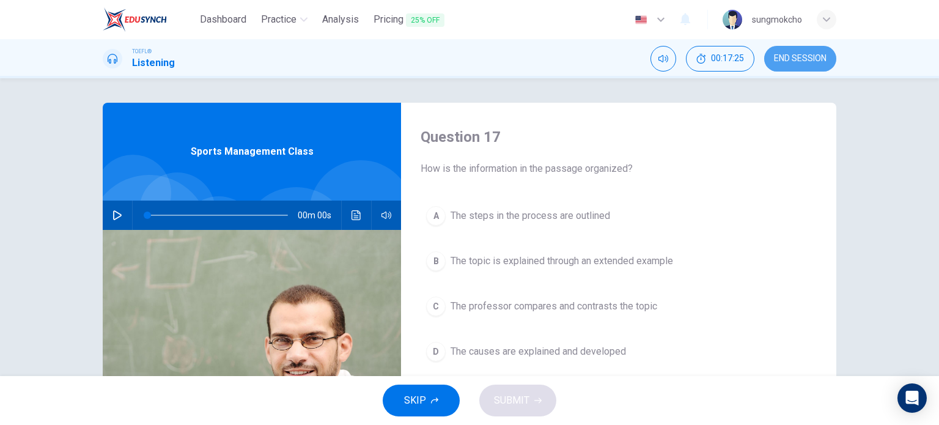
click at [786, 51] on button "END SESSION" at bounding box center [800, 59] width 72 height 26
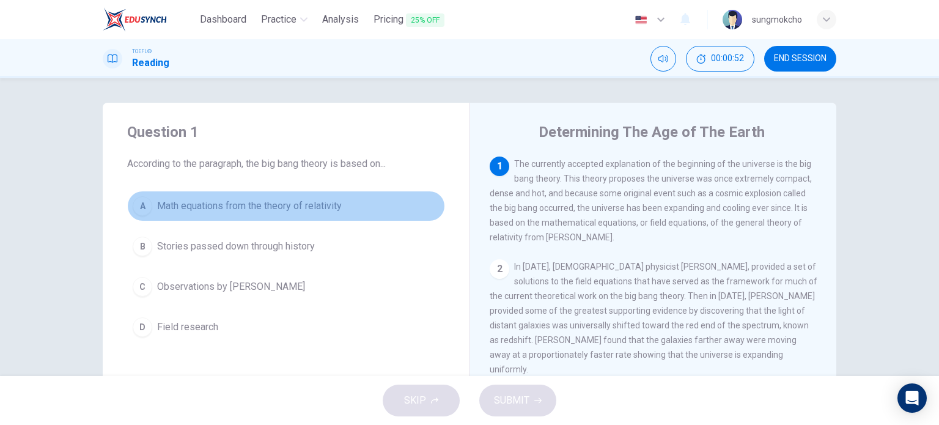
click at [157, 211] on span "Math equations from the theory of relativity" at bounding box center [249, 206] width 185 height 15
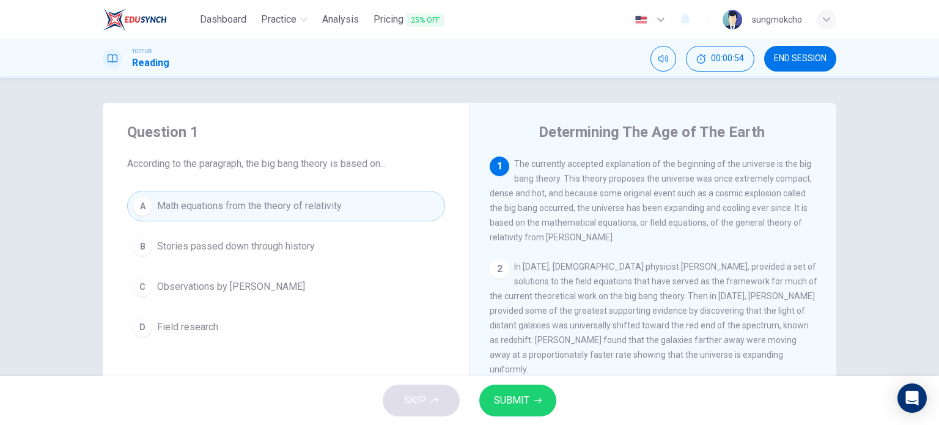
click at [514, 395] on span "SUBMIT" at bounding box center [511, 400] width 35 height 17
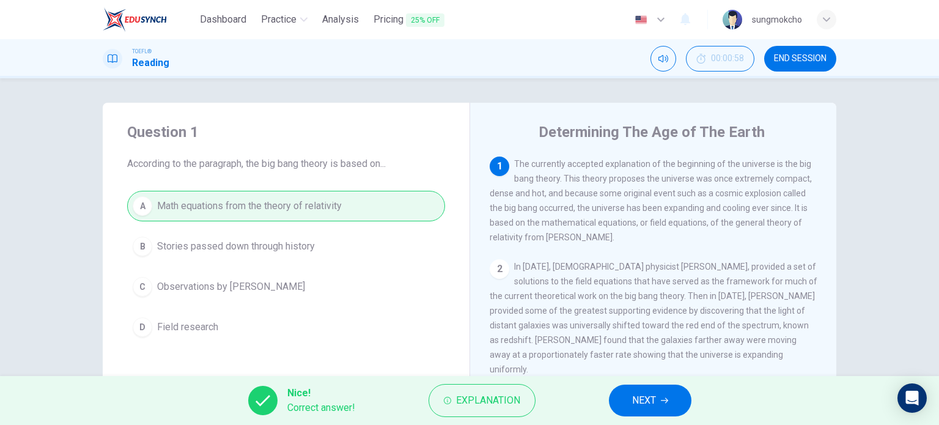
click at [633, 405] on span "NEXT" at bounding box center [644, 400] width 24 height 17
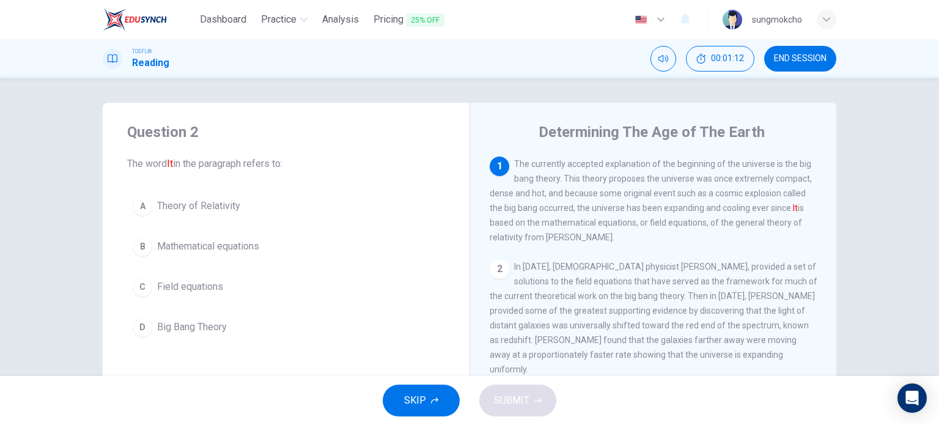
click at [329, 312] on button "D Big Bang Theory" at bounding box center [286, 327] width 318 height 31
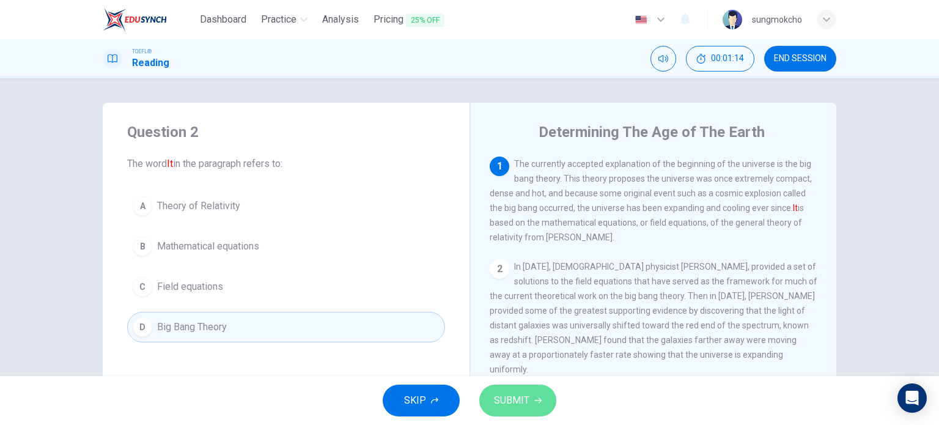
click at [521, 405] on span "SUBMIT" at bounding box center [511, 400] width 35 height 17
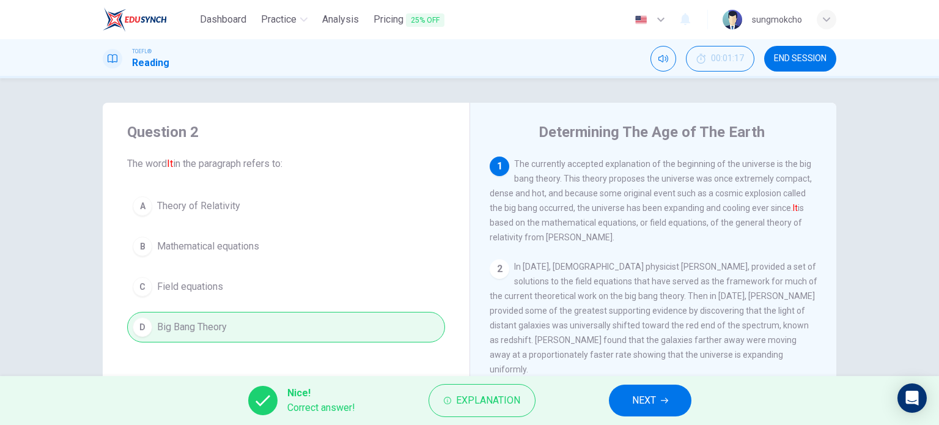
click at [638, 390] on button "NEXT" at bounding box center [650, 400] width 82 height 32
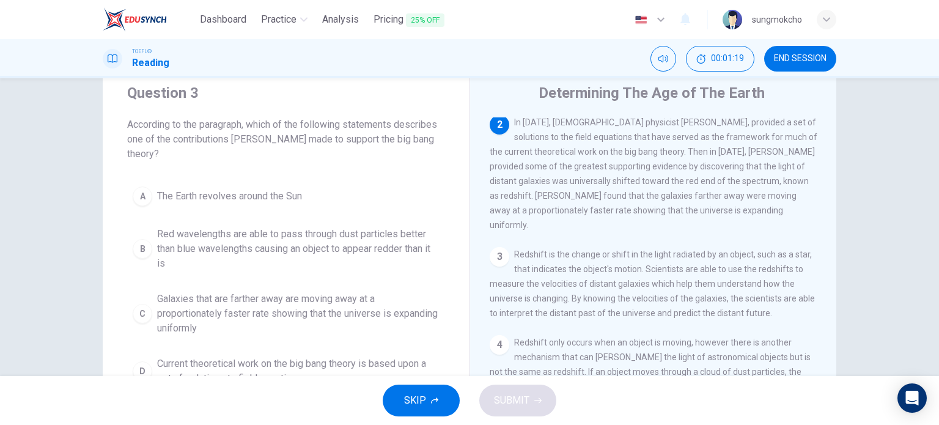
scroll to position [59, 0]
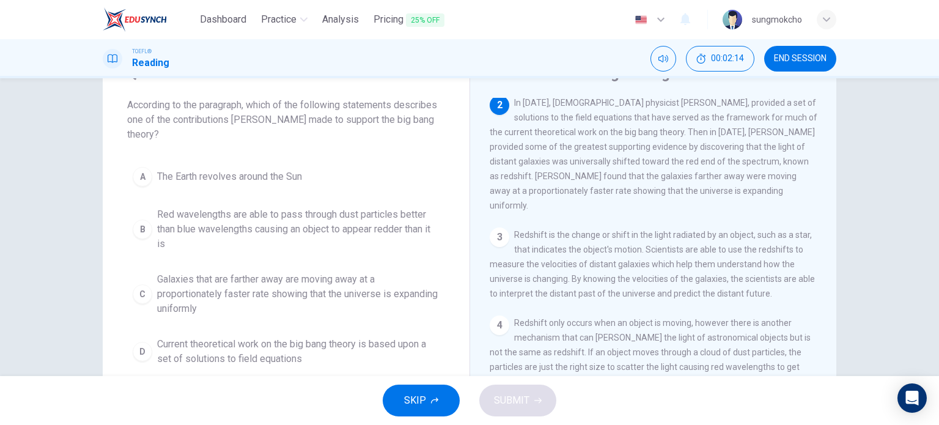
click at [264, 278] on span "Galaxies that are farther away are moving away at a proportionately faster rate…" at bounding box center [298, 294] width 282 height 44
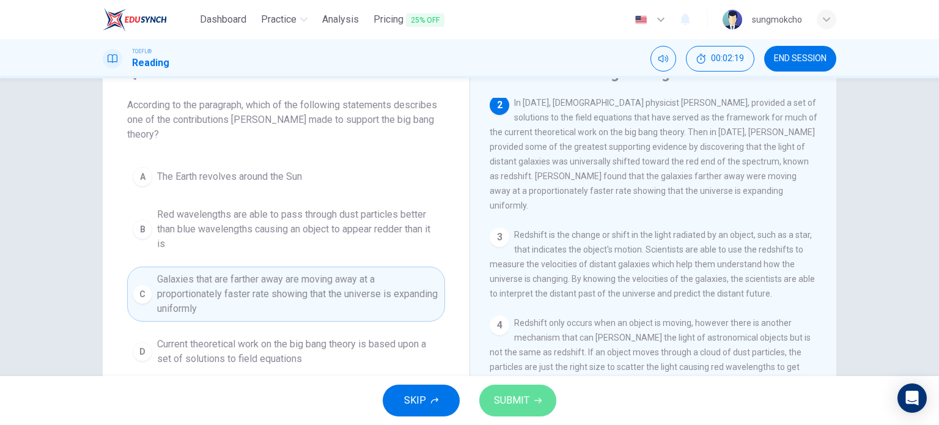
click at [518, 398] on span "SUBMIT" at bounding box center [511, 400] width 35 height 17
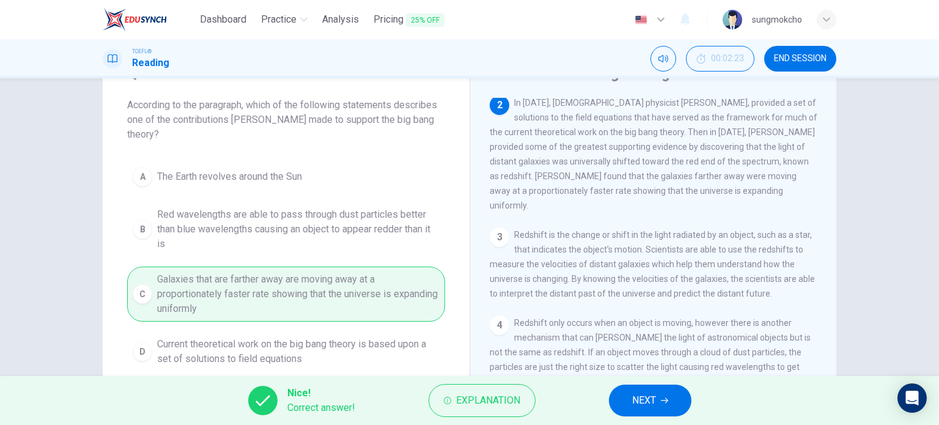
click at [660, 393] on button "NEXT" at bounding box center [650, 400] width 82 height 32
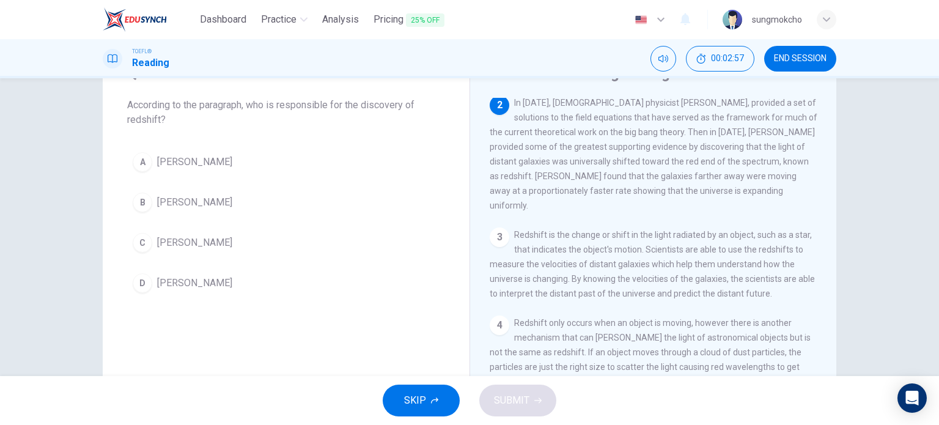
click at [241, 210] on button "B [PERSON_NAME]" at bounding box center [286, 202] width 318 height 31
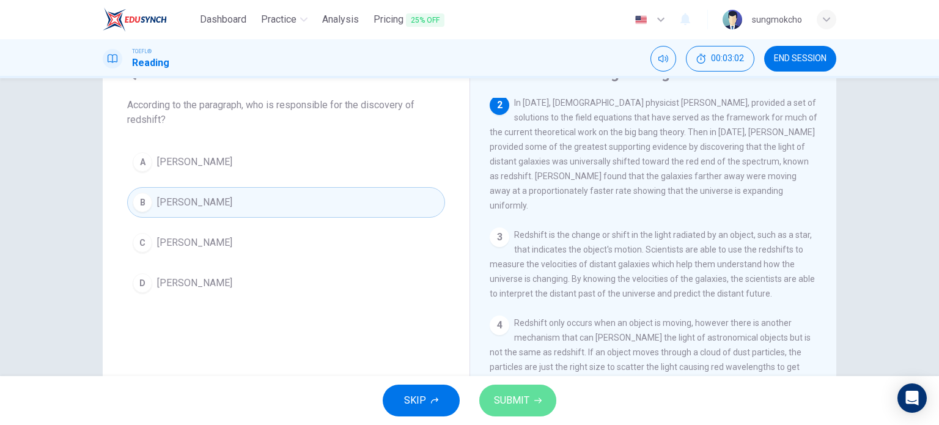
click at [496, 398] on span "SUBMIT" at bounding box center [511, 400] width 35 height 17
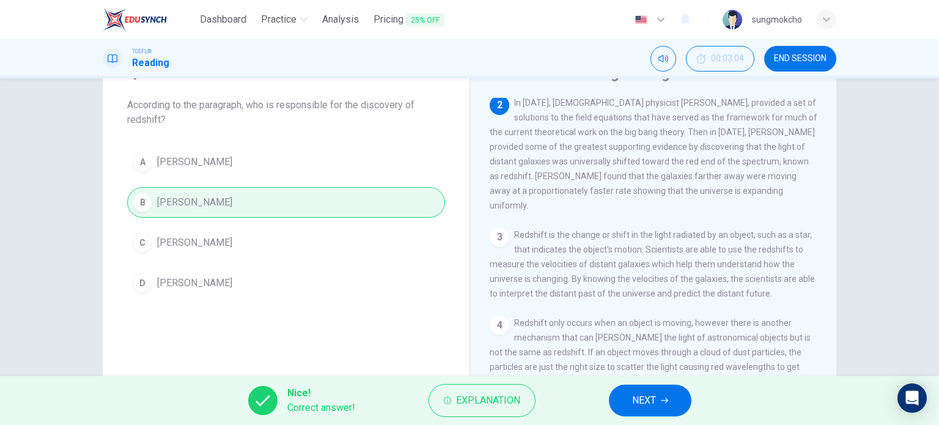
click at [675, 402] on button "NEXT" at bounding box center [650, 400] width 82 height 32
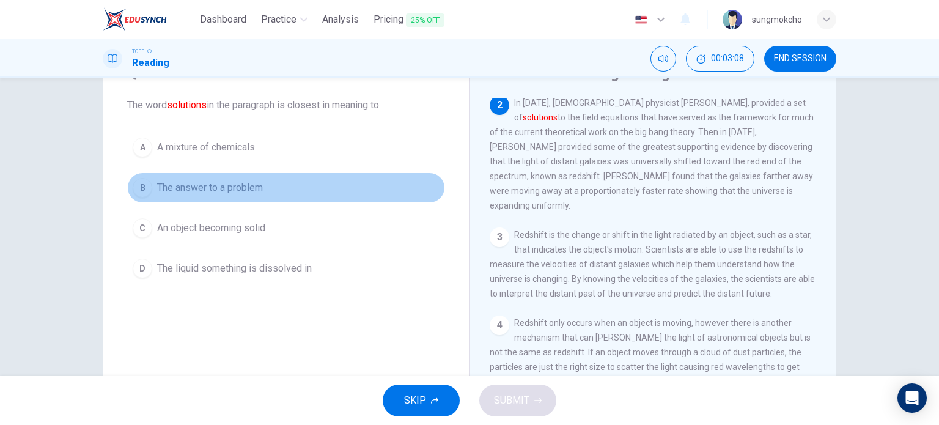
click at [230, 190] on span "The answer to a problem" at bounding box center [210, 187] width 106 height 15
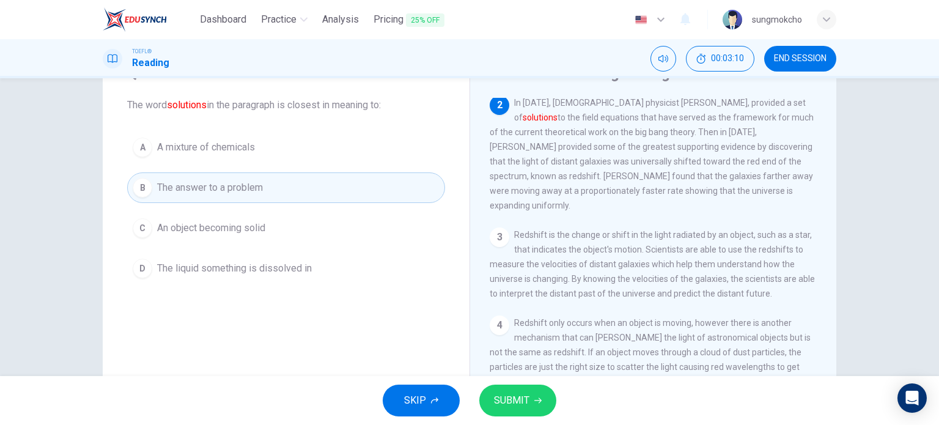
click at [513, 395] on span "SUBMIT" at bounding box center [511, 400] width 35 height 17
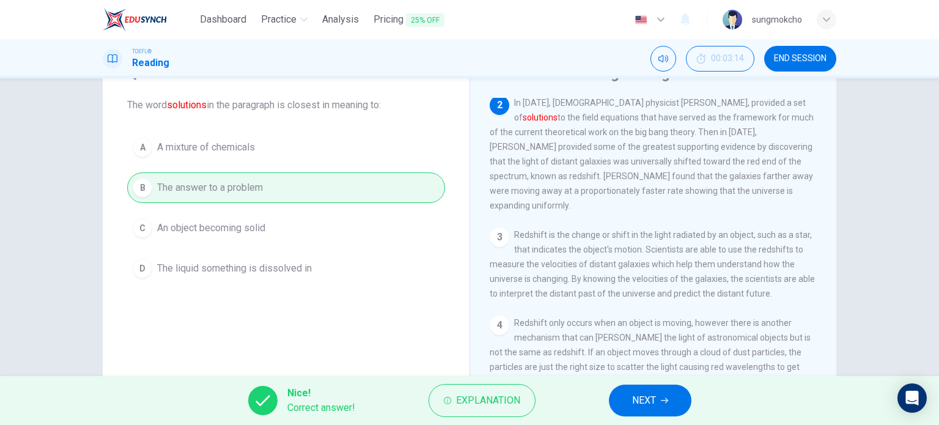
click at [628, 400] on button "NEXT" at bounding box center [650, 400] width 82 height 32
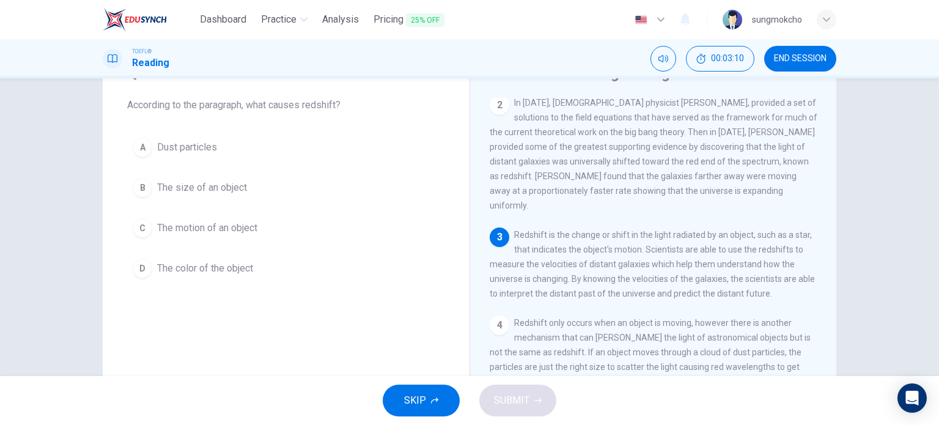
scroll to position [207, 0]
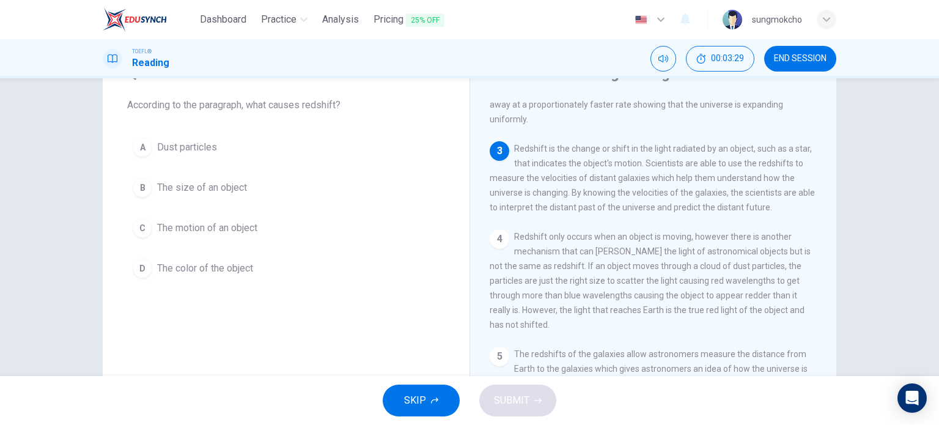
click at [252, 224] on span "The motion of an object" at bounding box center [207, 228] width 100 height 15
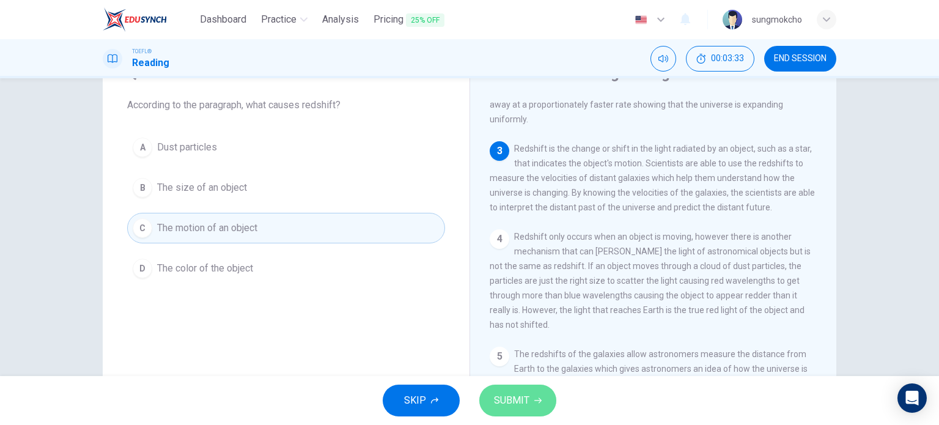
click at [525, 404] on span "SUBMIT" at bounding box center [511, 400] width 35 height 17
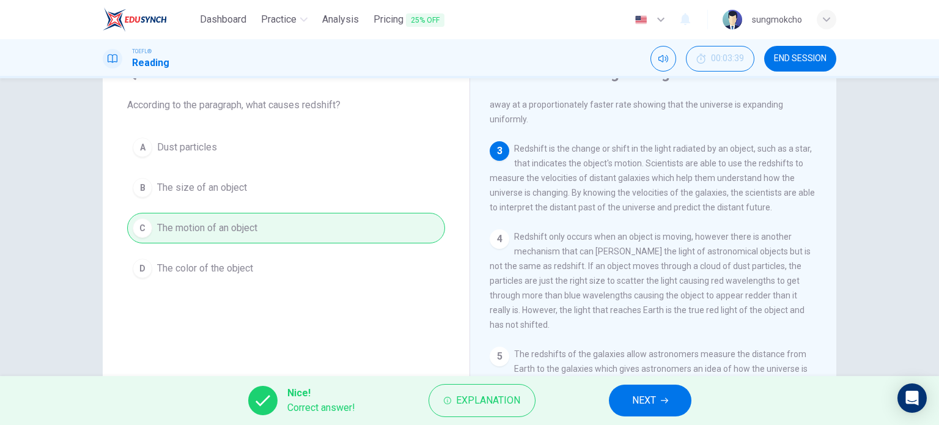
click at [630, 398] on button "NEXT" at bounding box center [650, 400] width 82 height 32
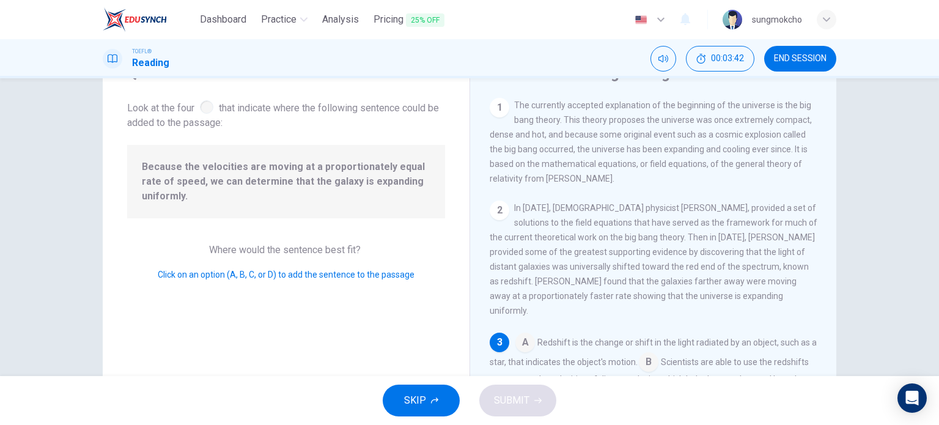
scroll to position [100, 0]
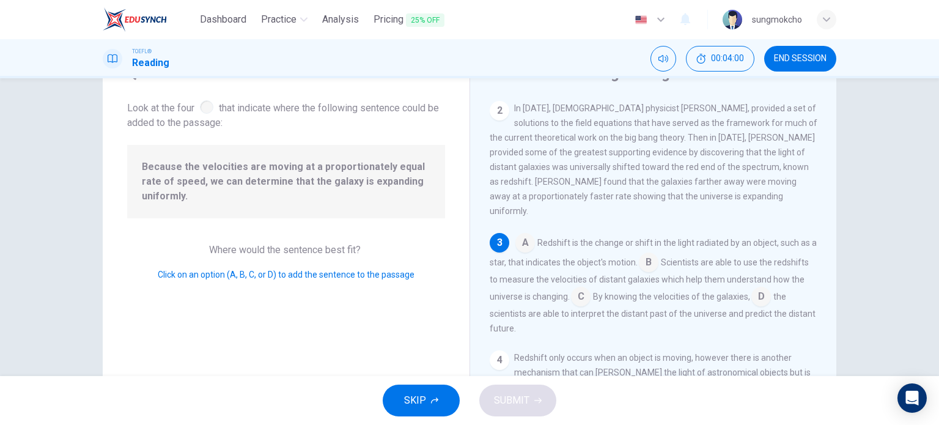
click at [590, 288] on input at bounding box center [581, 298] width 20 height 20
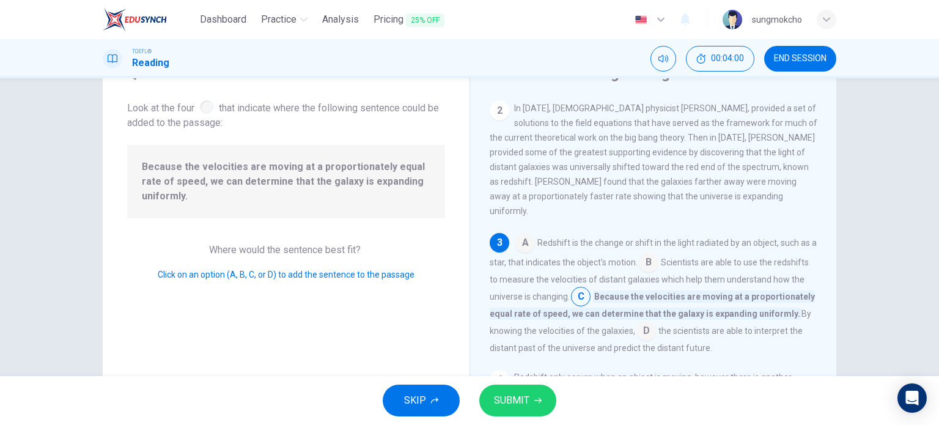
click at [536, 403] on icon "button" at bounding box center [537, 400] width 7 height 7
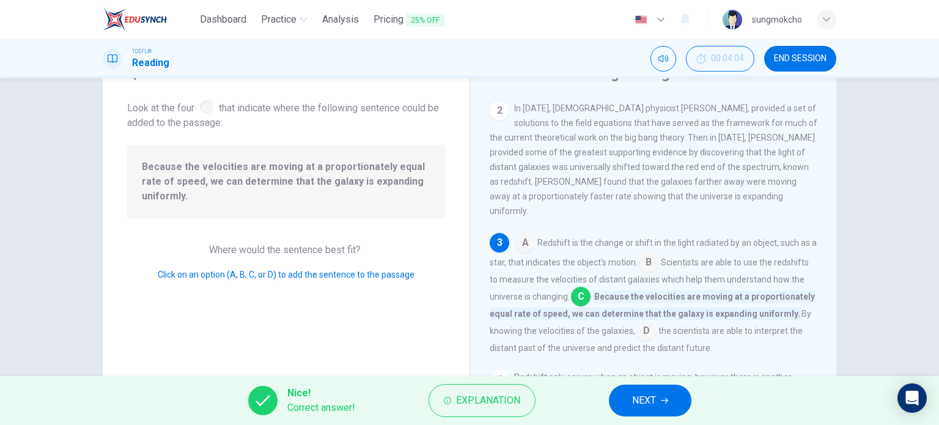
click at [635, 408] on span "NEXT" at bounding box center [644, 400] width 24 height 17
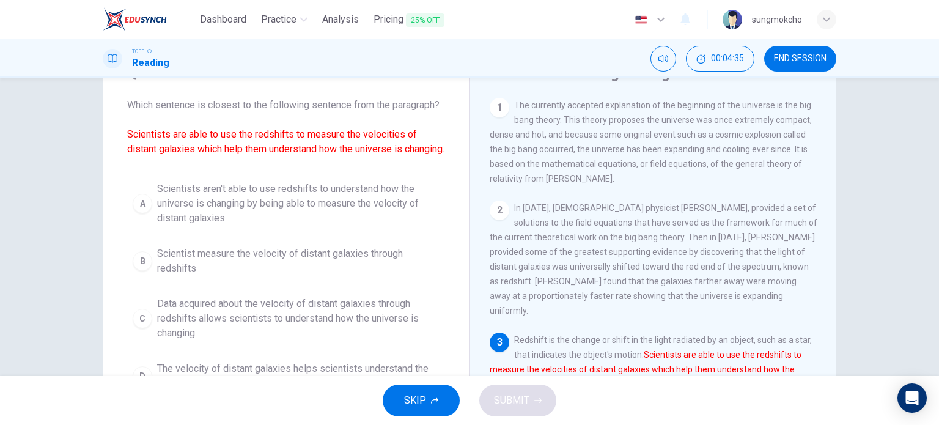
scroll to position [90, 0]
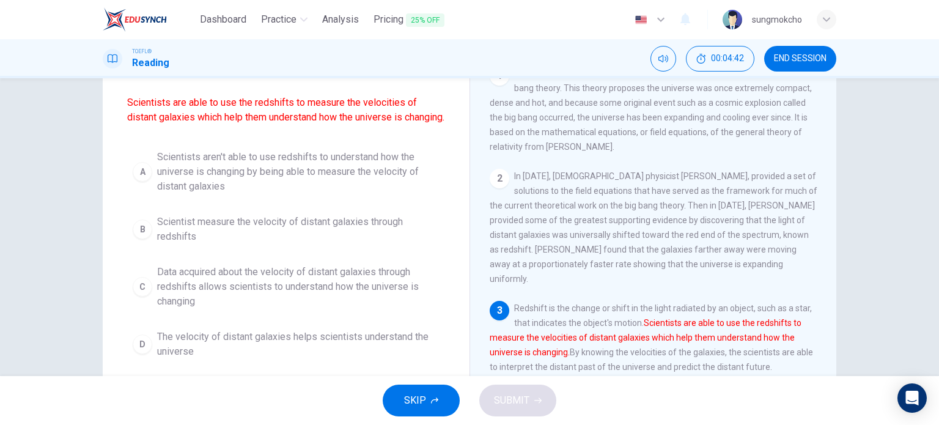
click at [295, 290] on span "Data acquired about the velocity of distant galaxies through redshifts allows s…" at bounding box center [298, 287] width 282 height 44
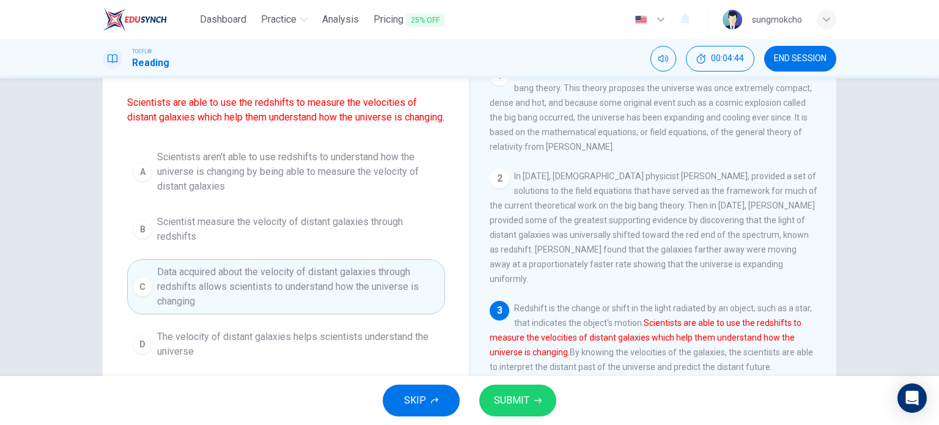
scroll to position [154, 0]
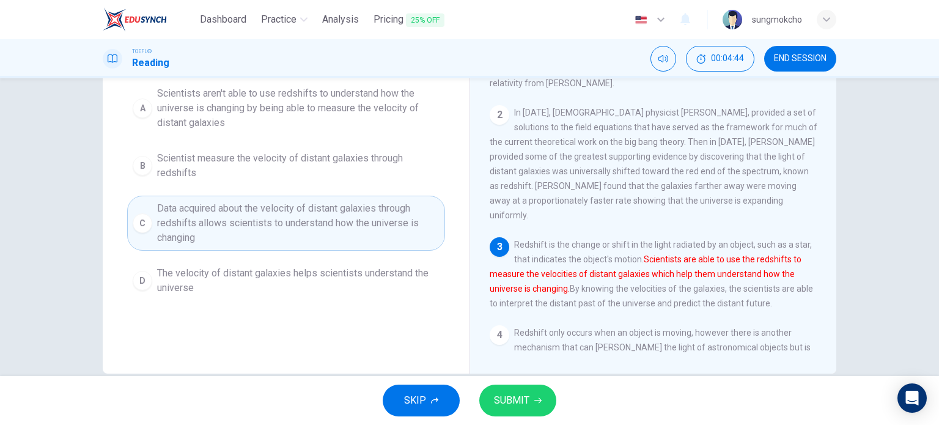
click at [504, 399] on span "SUBMIT" at bounding box center [511, 400] width 35 height 17
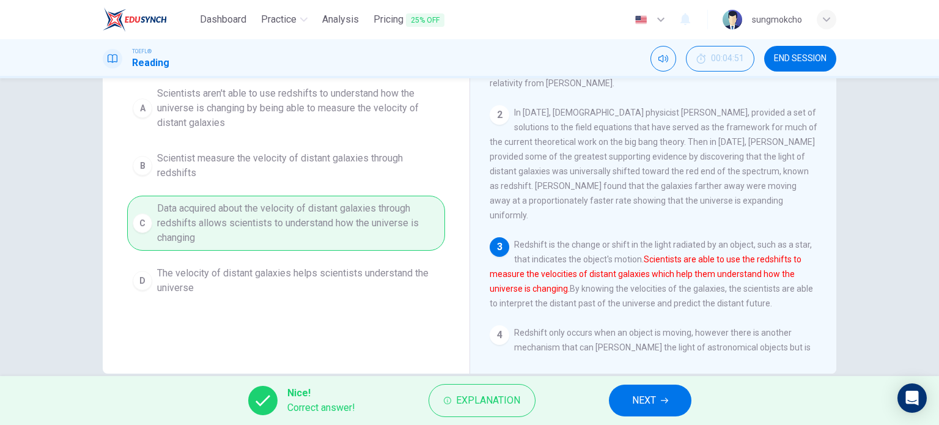
click at [637, 403] on span "NEXT" at bounding box center [644, 400] width 24 height 17
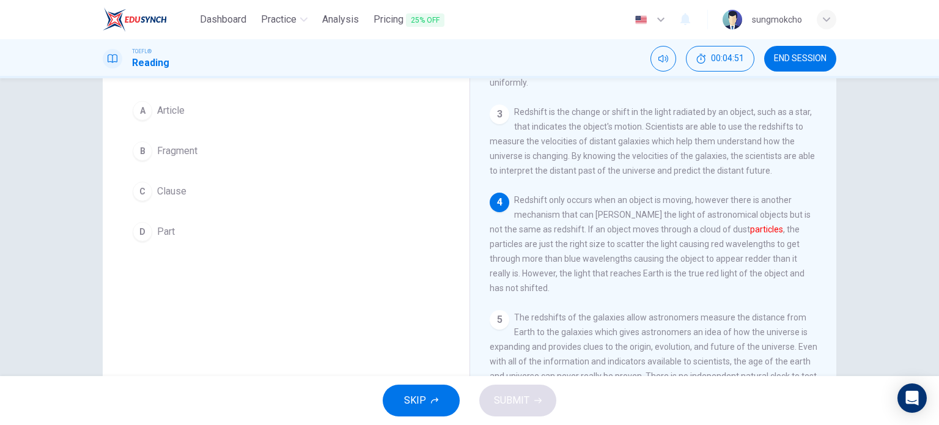
scroll to position [29, 0]
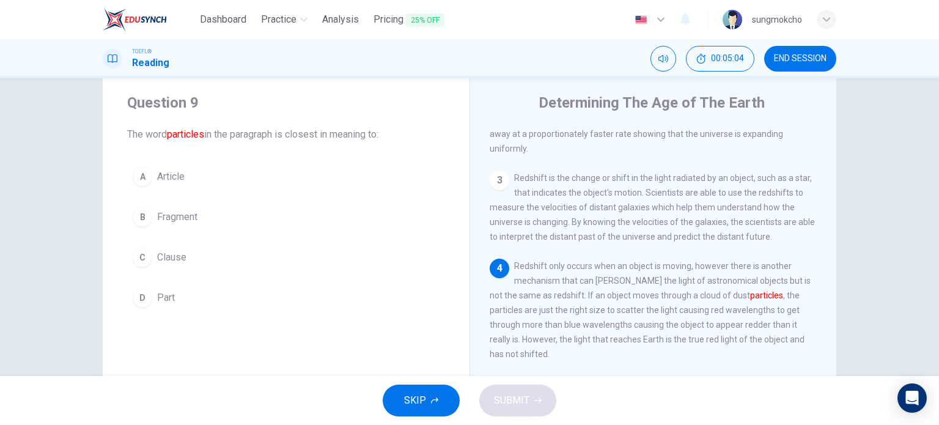
click at [161, 212] on span "Fragment" at bounding box center [177, 217] width 40 height 15
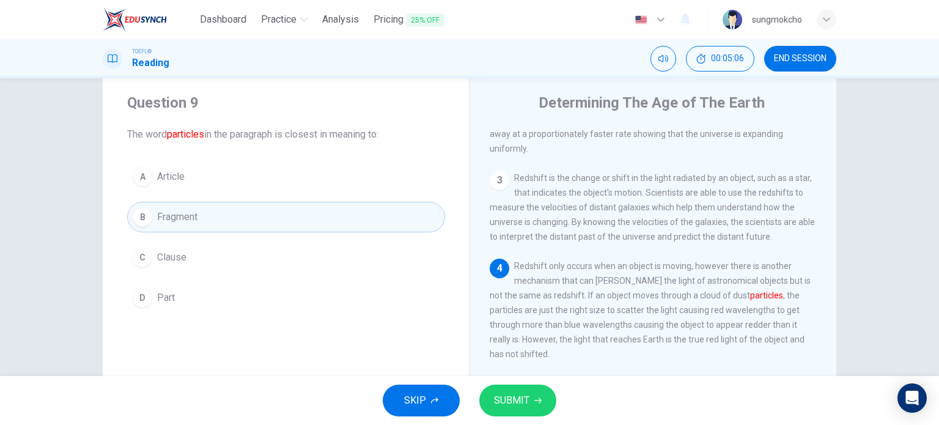
click at [520, 392] on span "SUBMIT" at bounding box center [511, 400] width 35 height 17
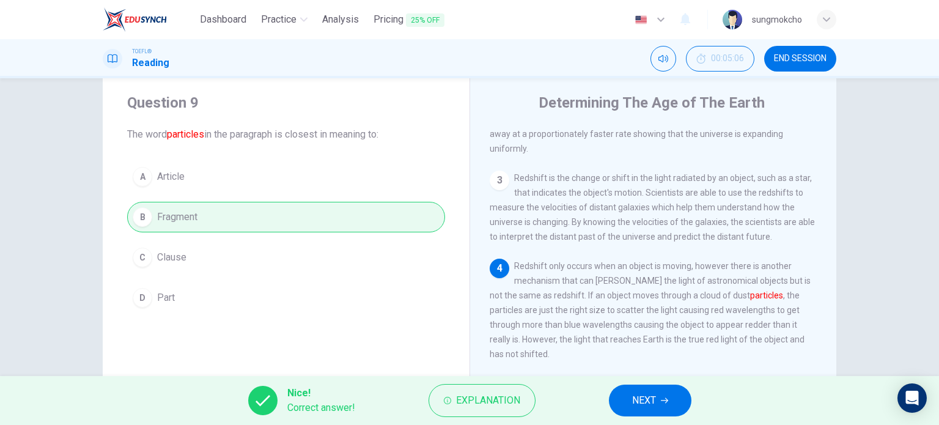
click at [643, 397] on span "NEXT" at bounding box center [644, 400] width 24 height 17
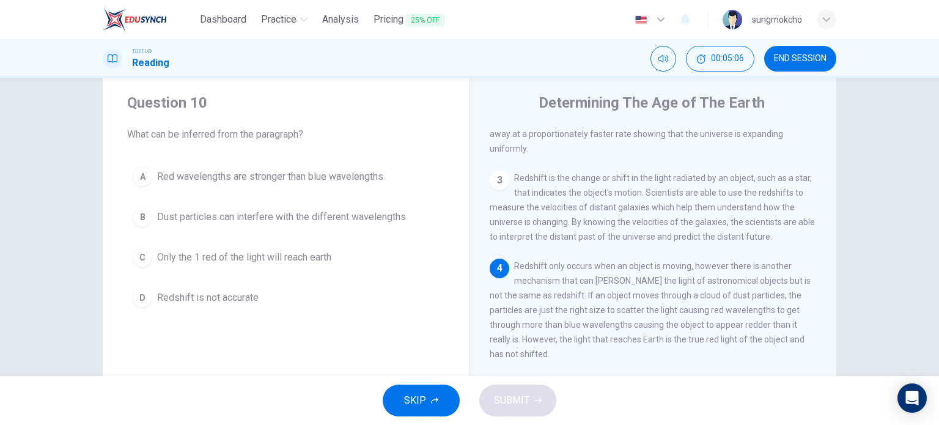
scroll to position [207, 0]
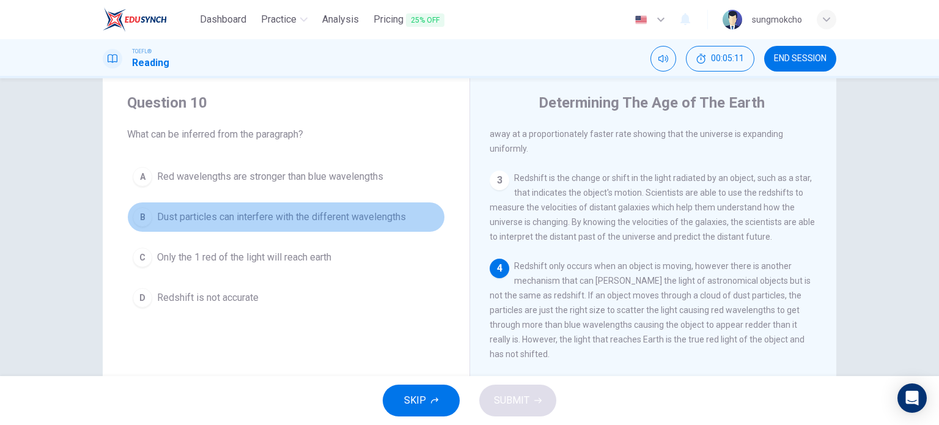
click at [272, 210] on span "Dust particles can interfere with the different wavelengths" at bounding box center [281, 217] width 249 height 15
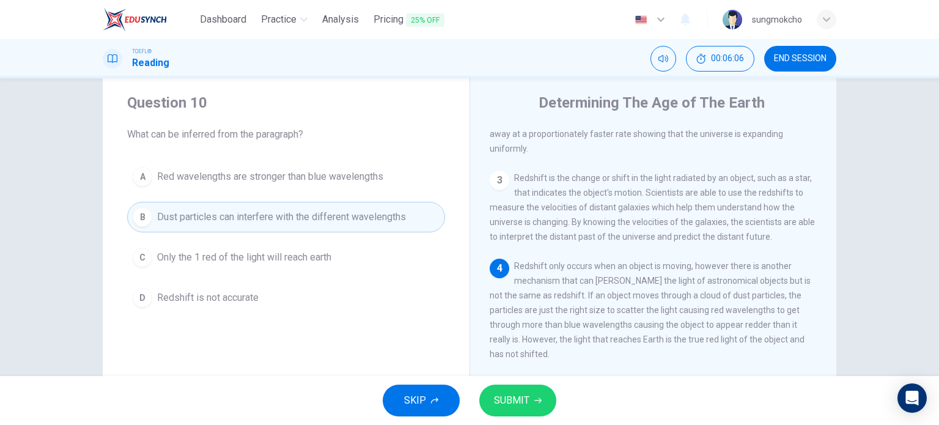
click at [332, 180] on span "Red wavelengths are stronger than blue wavelengths" at bounding box center [270, 176] width 226 height 15
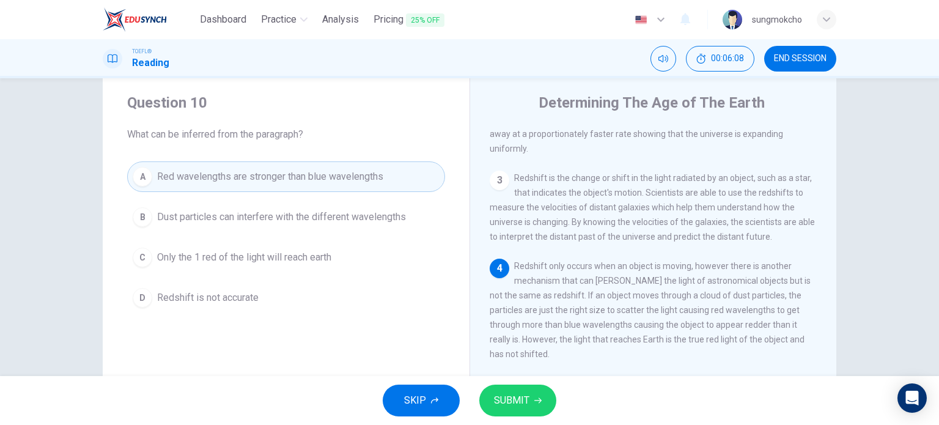
click at [518, 397] on span "SUBMIT" at bounding box center [511, 400] width 35 height 17
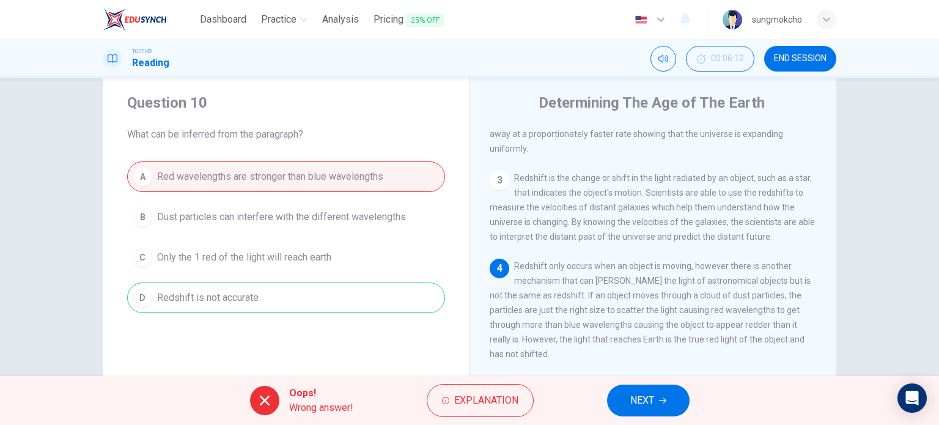
click at [637, 403] on span "NEXT" at bounding box center [642, 400] width 24 height 17
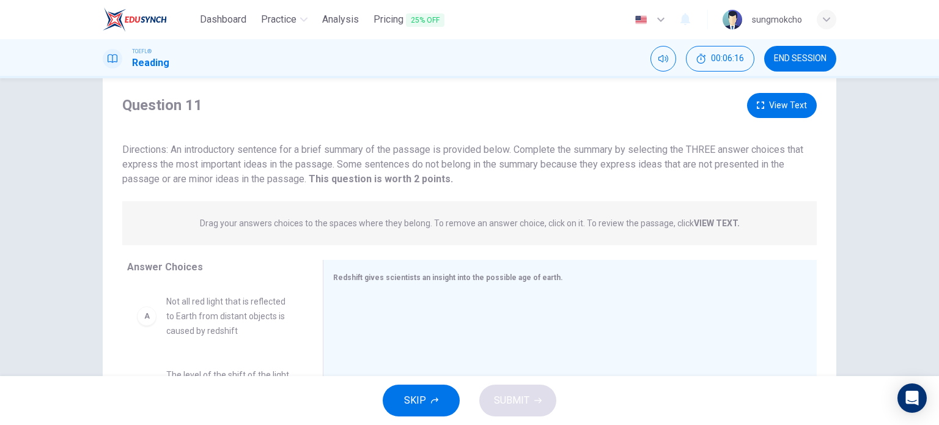
scroll to position [81, 0]
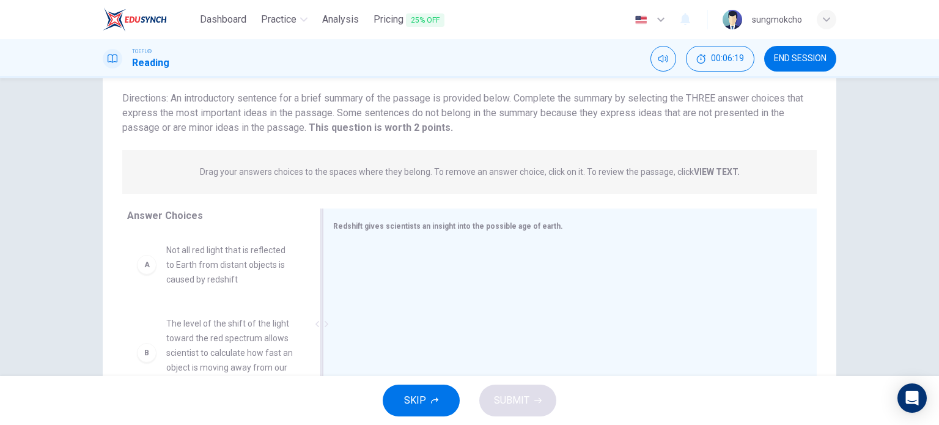
drag, startPoint x: 215, startPoint y: 266, endPoint x: 361, endPoint y: 278, distance: 146.5
click at [361, 278] on div "Answer Choices A Not all red light that is reflected to Earth from distant obje…" at bounding box center [469, 326] width 733 height 237
drag, startPoint x: 237, startPoint y: 254, endPoint x: 227, endPoint y: 261, distance: 12.2
click at [400, 254] on div "Answer Choices A Not all red light that is reflected to Earth from distant obje…" at bounding box center [469, 326] width 733 height 237
click at [227, 316] on span "The level of the shift of the light toward the red spectrum allows scientist to…" at bounding box center [229, 352] width 127 height 73
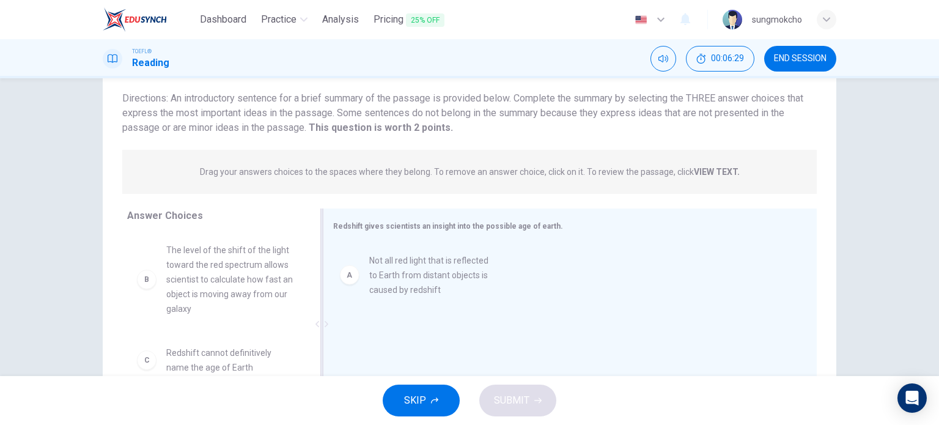
drag, startPoint x: 227, startPoint y: 286, endPoint x: 367, endPoint y: 332, distance: 147.2
click at [367, 332] on div "Answer Choices B The level of the shift of the light toward the red spectrum al…" at bounding box center [469, 326] width 733 height 237
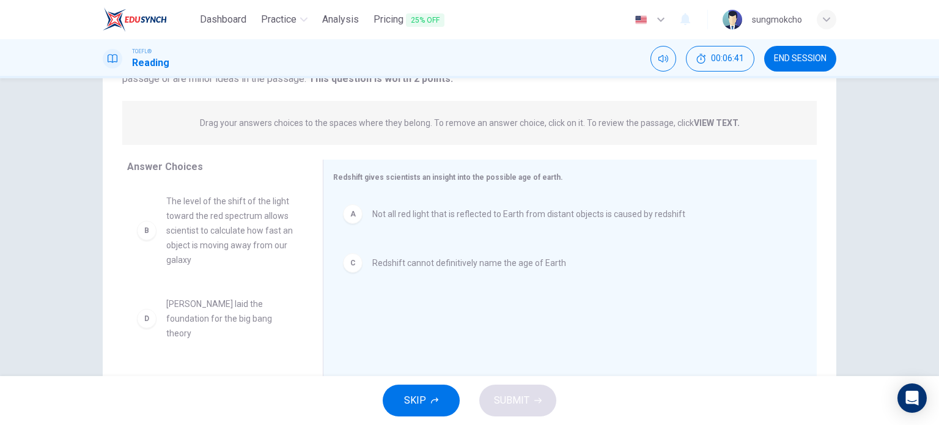
scroll to position [0, 0]
drag, startPoint x: 441, startPoint y: 259, endPoint x: 393, endPoint y: 256, distance: 47.8
click at [395, 249] on div "C Redshift cannot definitively name the age of Earth" at bounding box center [565, 262] width 464 height 39
click at [392, 260] on div "A Not all red light that is reflected to Earth from distant objects is caused b…" at bounding box center [565, 276] width 464 height 164
drag, startPoint x: 391, startPoint y: 260, endPoint x: 257, endPoint y: 275, distance: 134.6
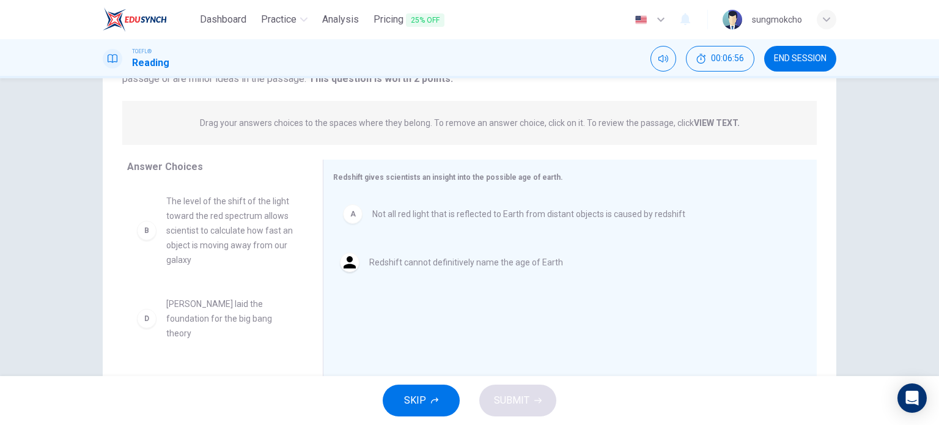
click at [254, 275] on div "Answer Choices B The level of the shift of the light toward the red spectrum al…" at bounding box center [469, 277] width 733 height 237
click at [349, 266] on div "A Not all red light that is reflected to Earth from distant objects is caused b…" at bounding box center [565, 276] width 464 height 164
click at [412, 266] on div "A Not all red light that is reflected to Earth from distant objects is caused b…" at bounding box center [565, 276] width 464 height 164
drag, startPoint x: 440, startPoint y: 265, endPoint x: 195, endPoint y: 310, distance: 249.0
click at [195, 310] on div "Answer Choices B The level of the shift of the light toward the red spectrum al…" at bounding box center [469, 277] width 733 height 237
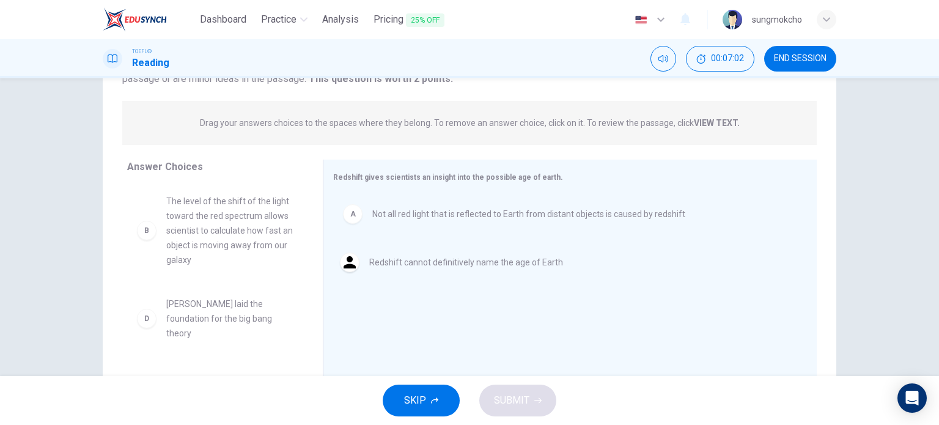
drag, startPoint x: 395, startPoint y: 270, endPoint x: 220, endPoint y: 293, distance: 176.9
click at [199, 293] on div "Answer Choices B The level of the shift of the light toward the red spectrum al…" at bounding box center [469, 277] width 733 height 237
drag, startPoint x: 450, startPoint y: 254, endPoint x: 342, endPoint y: 266, distance: 109.4
click at [299, 265] on div "Answer Choices B The level of the shift of the light toward the red spectrum al…" at bounding box center [469, 277] width 733 height 237
drag, startPoint x: 411, startPoint y: 269, endPoint x: 328, endPoint y: 240, distance: 88.7
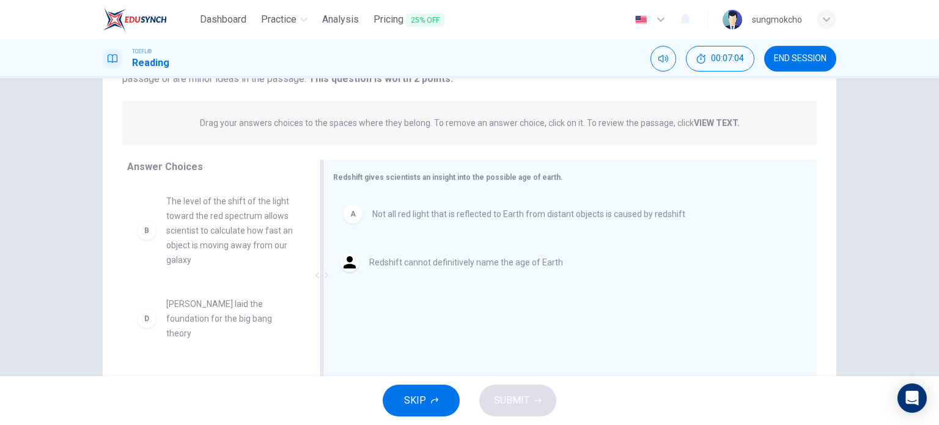
click at [404, 254] on div "A Not all red light that is reflected to Earth from distant objects is caused b…" at bounding box center [565, 276] width 464 height 164
drag, startPoint x: 404, startPoint y: 254, endPoint x: 409, endPoint y: 259, distance: 6.5
click at [409, 259] on div "A Not all red light that is reflected to Earth from distant objects is caused b…" at bounding box center [565, 276] width 464 height 164
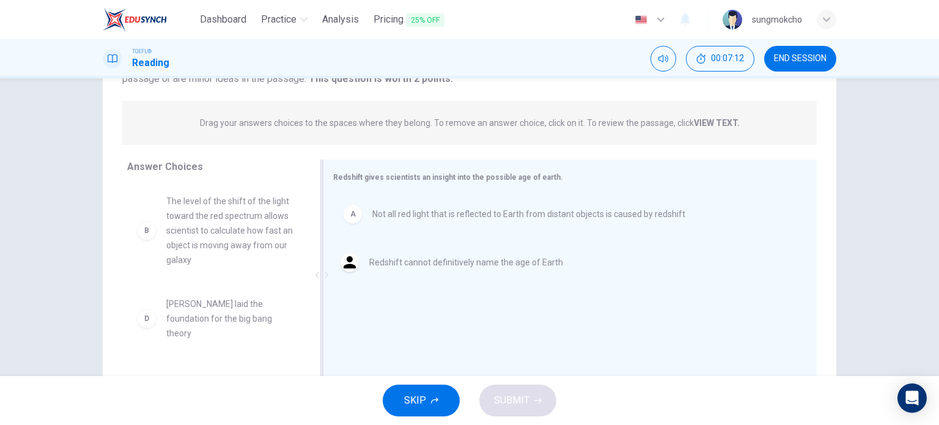
drag, startPoint x: 409, startPoint y: 259, endPoint x: 423, endPoint y: 273, distance: 19.9
click at [423, 273] on div "A Not all red light that is reflected to Earth from distant objects is caused b…" at bounding box center [565, 276] width 464 height 164
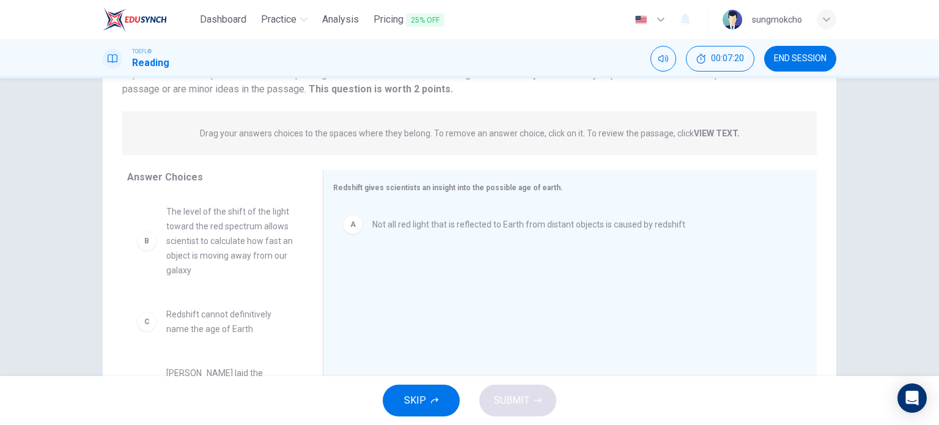
click at [141, 245] on div "B" at bounding box center [147, 241] width 20 height 20
click at [185, 242] on span "The level of the shift of the light toward the red spectrum allows scientist to…" at bounding box center [229, 240] width 127 height 73
drag, startPoint x: 185, startPoint y: 242, endPoint x: 440, endPoint y: 290, distance: 259.9
click at [440, 290] on div "Answer Choices B The level of the shift of the light toward the red spectrum al…" at bounding box center [469, 288] width 733 height 237
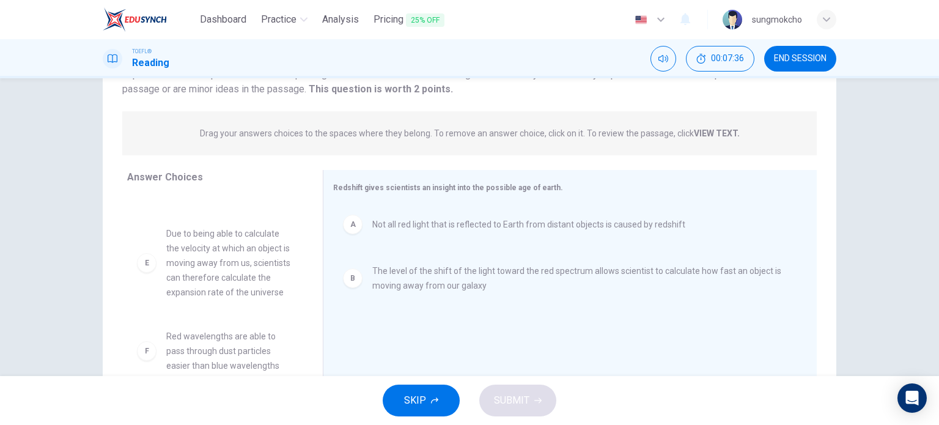
scroll to position [168, 0]
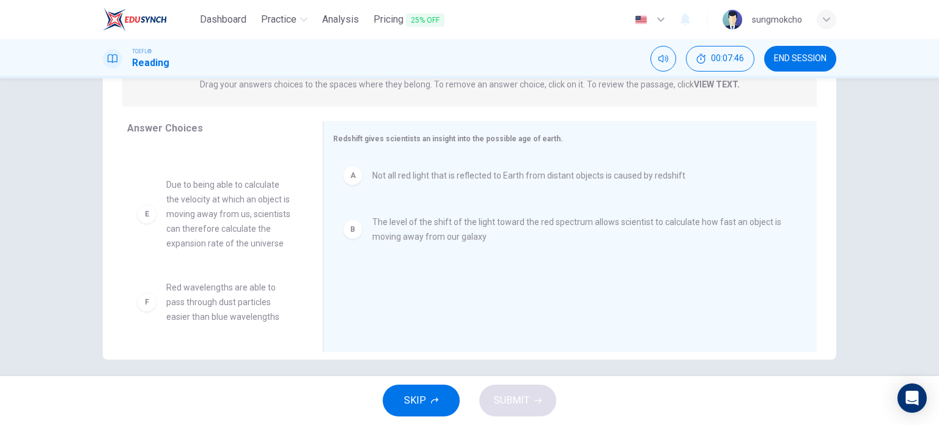
click at [258, 148] on span "[PERSON_NAME] laid the foundation for the big bang theory" at bounding box center [229, 126] width 127 height 44
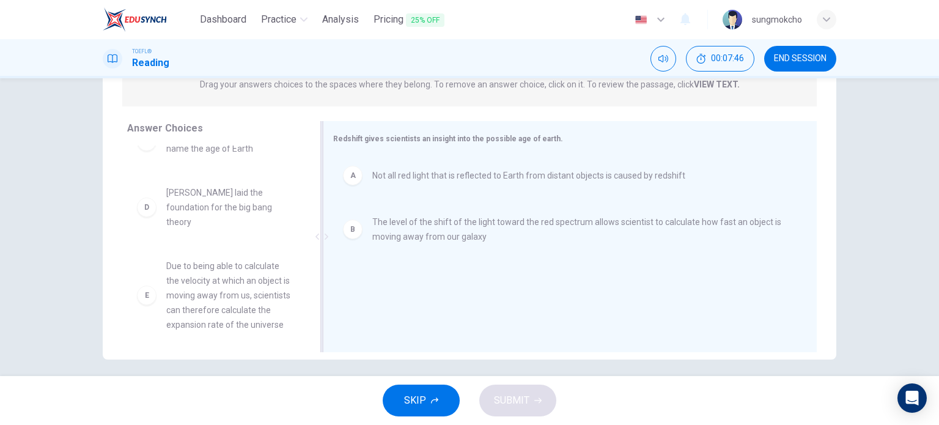
drag, startPoint x: 254, startPoint y: 207, endPoint x: 375, endPoint y: 268, distance: 135.5
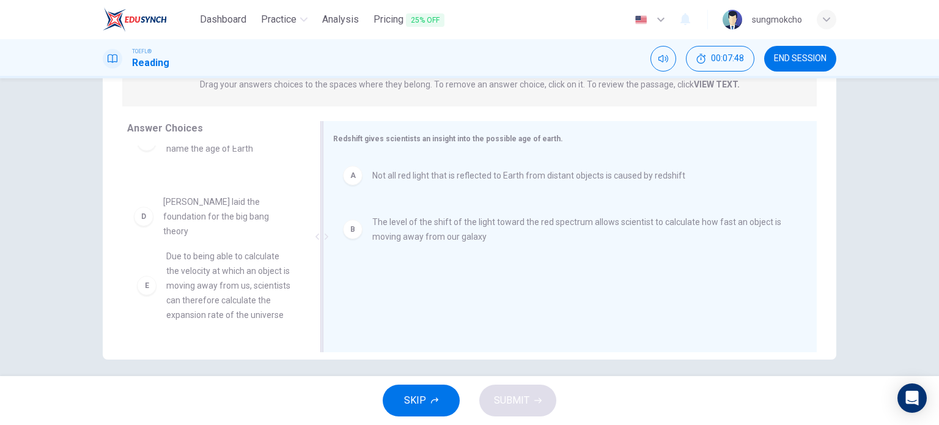
drag, startPoint x: 227, startPoint y: 235, endPoint x: 433, endPoint y: 273, distance: 209.5
click at [433, 273] on div "Answer Choices C Redshift cannot definitively name the age of Earth E Due to be…" at bounding box center [469, 239] width 733 height 237
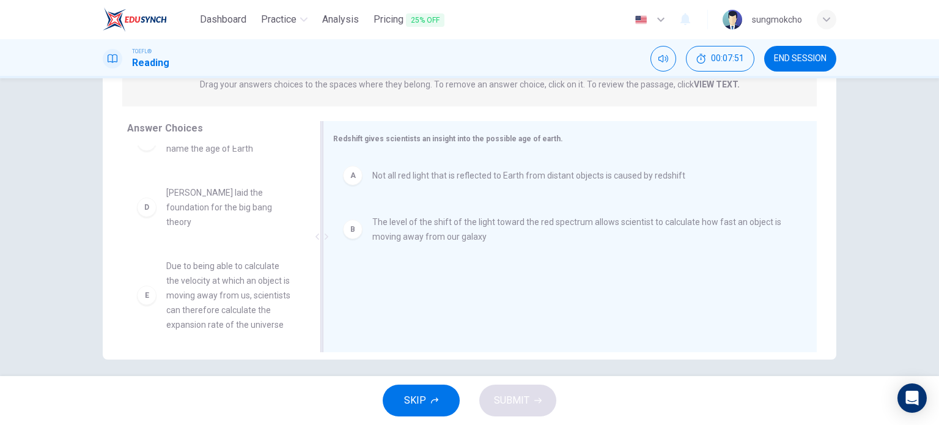
drag, startPoint x: 364, startPoint y: 278, endPoint x: 326, endPoint y: 261, distance: 42.1
click at [369, 280] on div "Answer Choices C Redshift cannot definitively name the age of Earth D [PERSON_N…" at bounding box center [469, 239] width 733 height 237
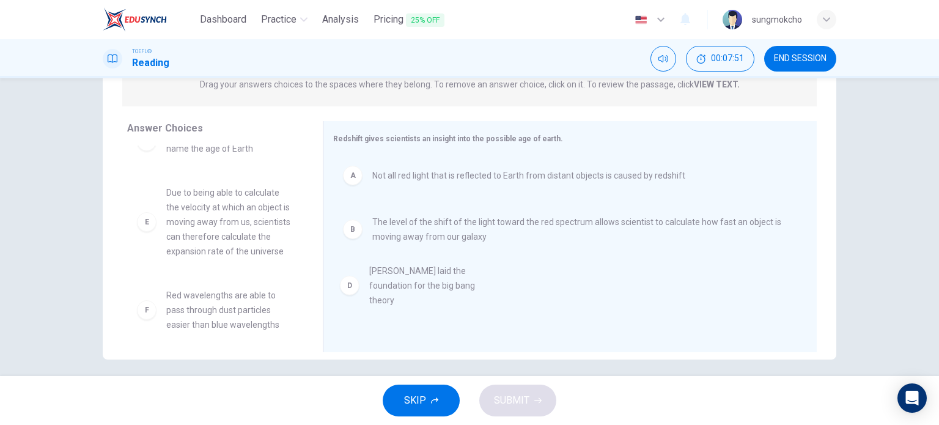
drag, startPoint x: 213, startPoint y: 207, endPoint x: 284, endPoint y: 236, distance: 76.7
click at [251, 211] on div "C Redshift cannot definitively name the age of Earth E Due to being able to cal…" at bounding box center [215, 211] width 176 height 188
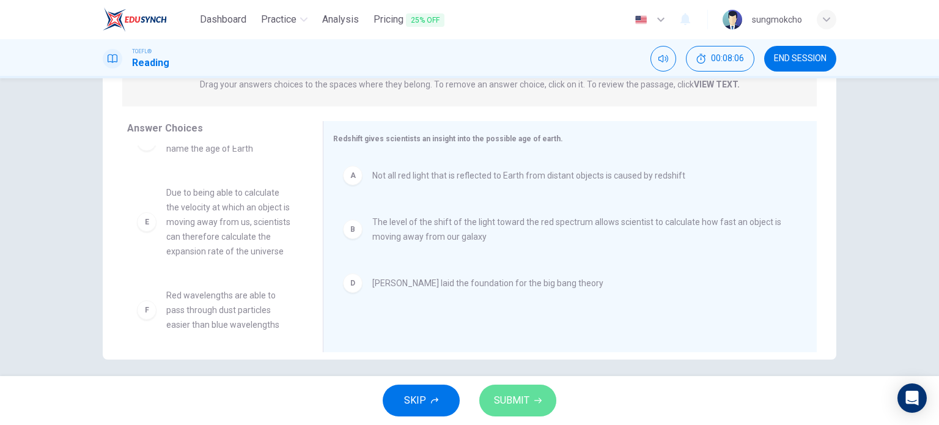
click at [501, 408] on span "SUBMIT" at bounding box center [511, 400] width 35 height 17
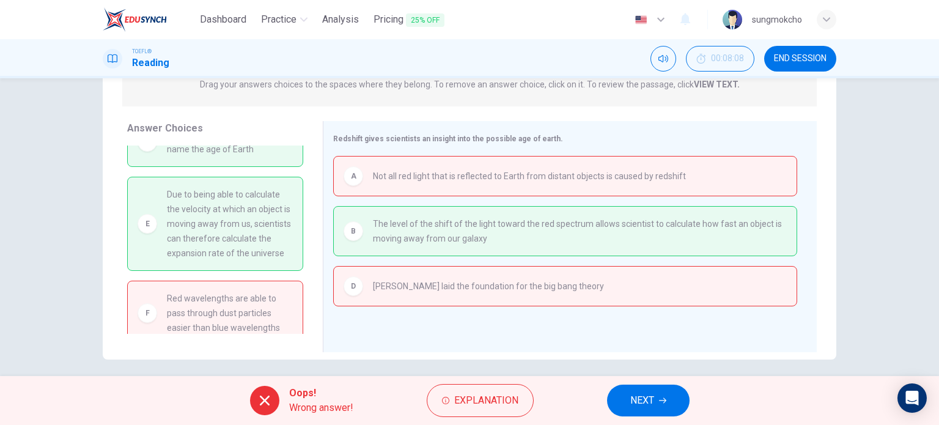
scroll to position [0, 0]
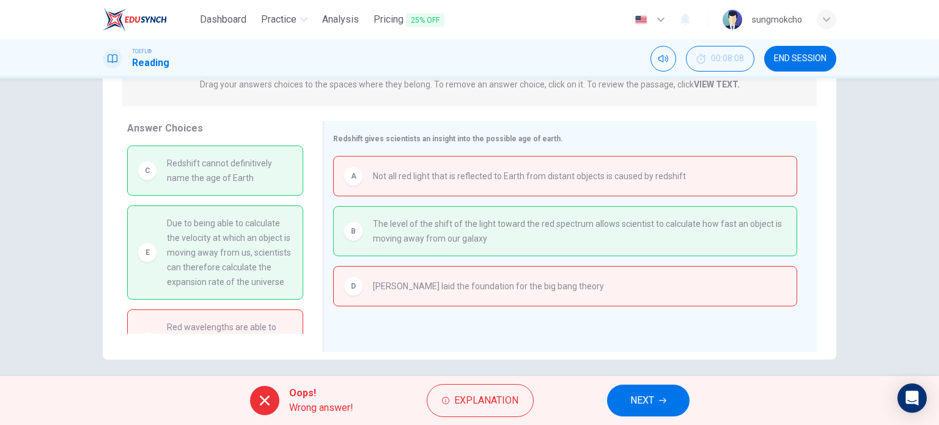
click at [626, 400] on button "NEXT" at bounding box center [648, 400] width 82 height 32
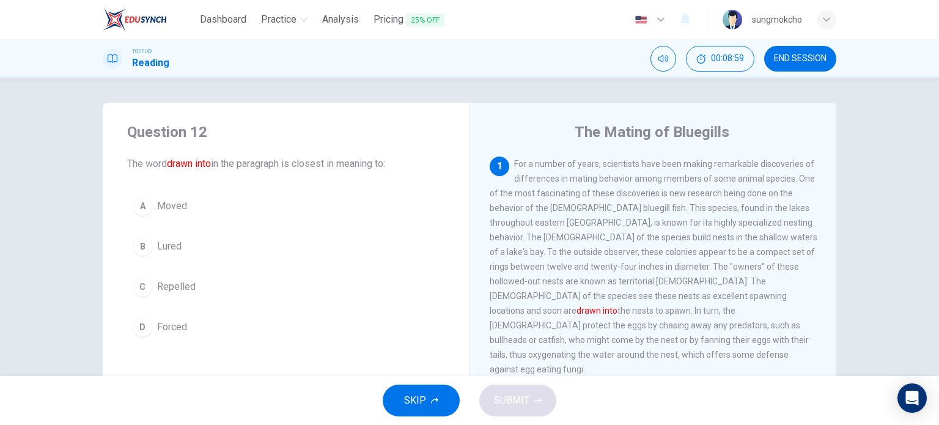
click at [175, 251] on span "Lured" at bounding box center [169, 246] width 24 height 15
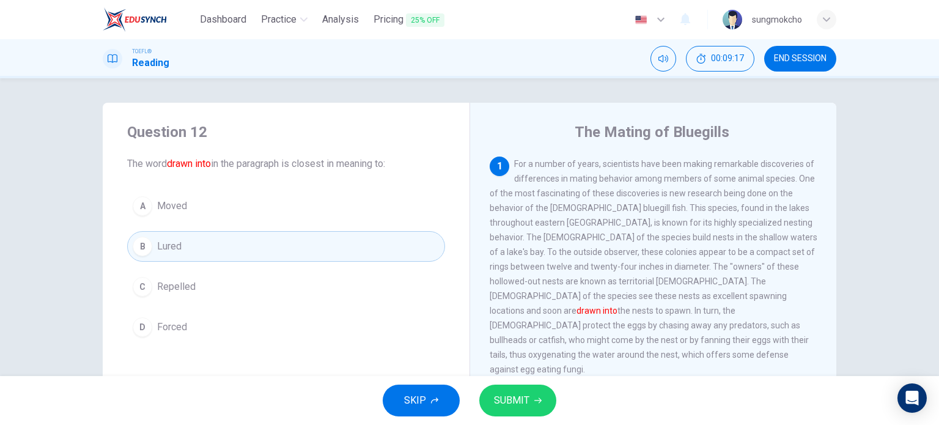
click at [525, 388] on button "SUBMIT" at bounding box center [517, 400] width 77 height 32
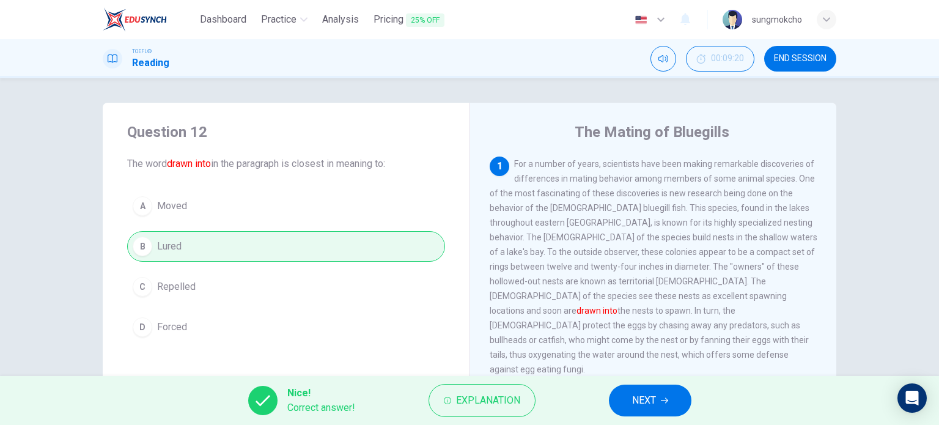
click at [682, 404] on button "NEXT" at bounding box center [650, 400] width 82 height 32
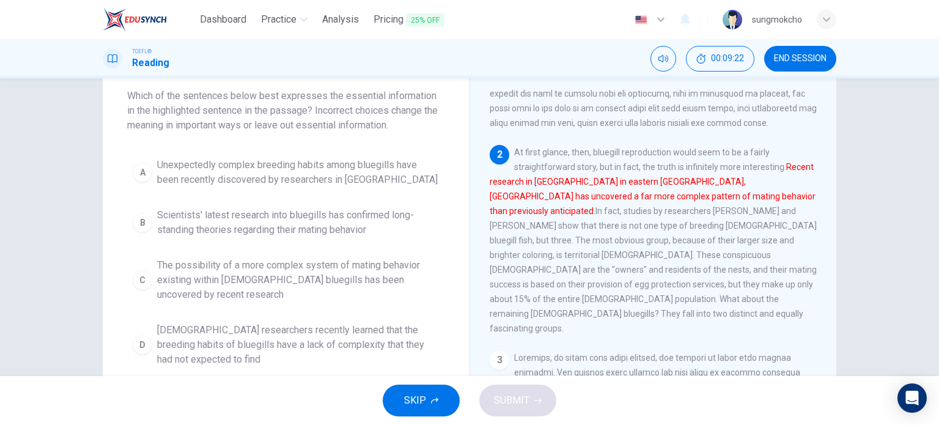
scroll to position [62, 0]
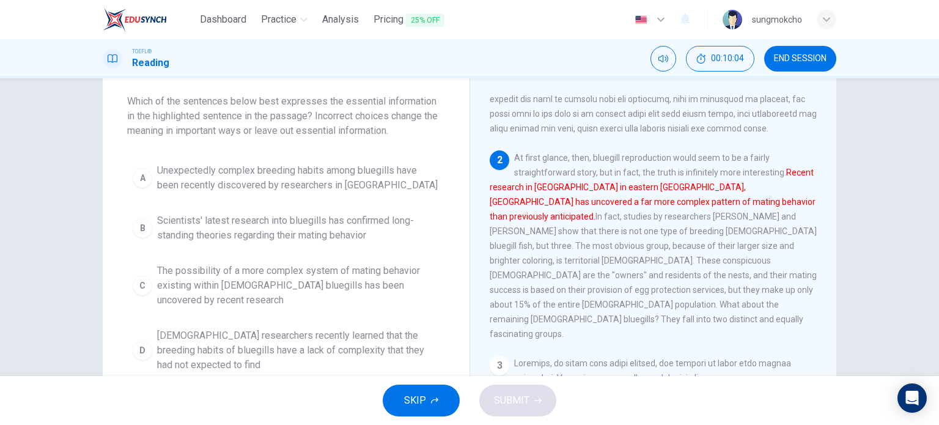
click at [224, 165] on span "Unexpectedly complex breeding habits among bluegills have been recently discove…" at bounding box center [298, 177] width 282 height 29
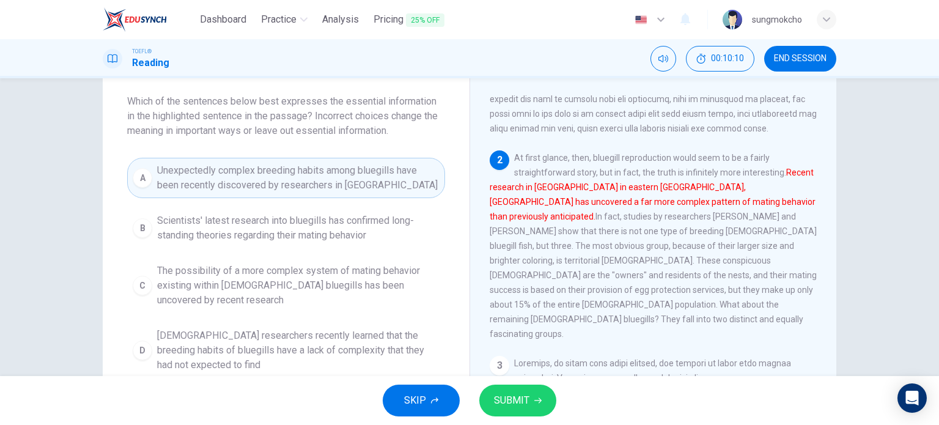
click at [494, 395] on span "SUBMIT" at bounding box center [511, 400] width 35 height 17
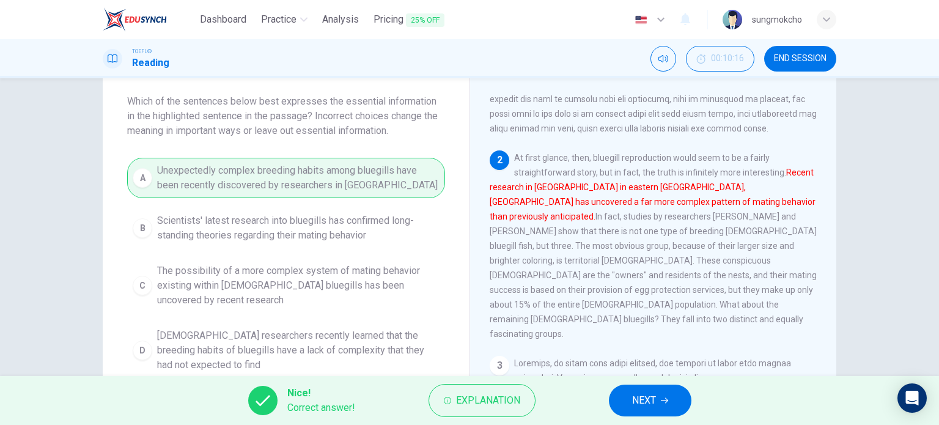
click at [616, 395] on button "NEXT" at bounding box center [650, 400] width 82 height 32
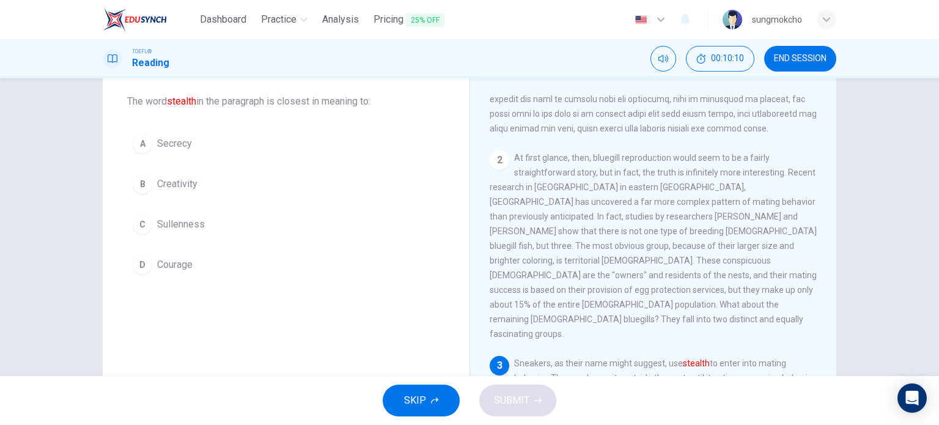
scroll to position [360, 0]
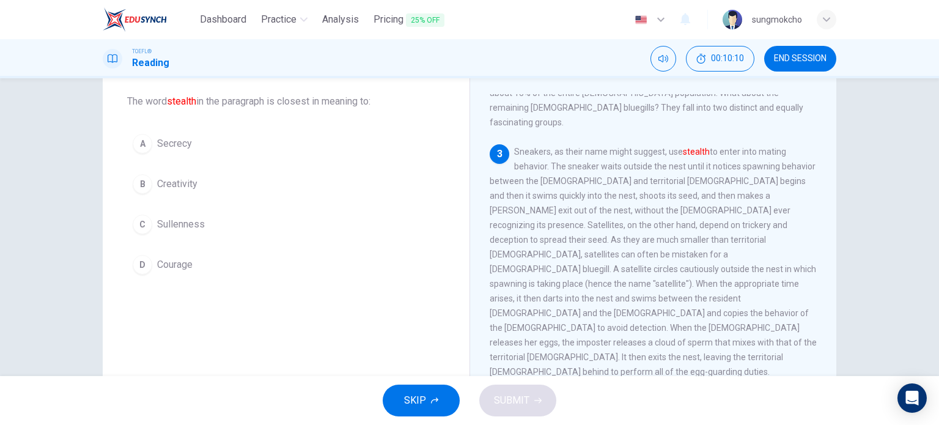
click at [179, 137] on span "Secrecy" at bounding box center [174, 143] width 35 height 15
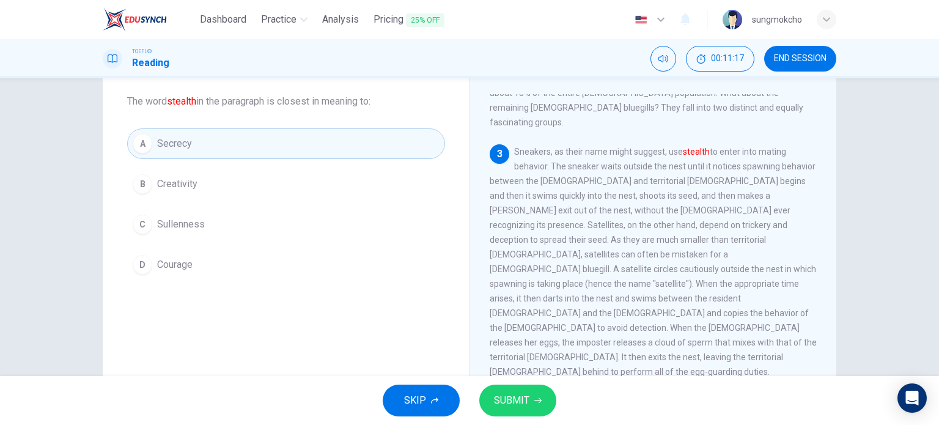
click at [521, 400] on span "SUBMIT" at bounding box center [511, 400] width 35 height 17
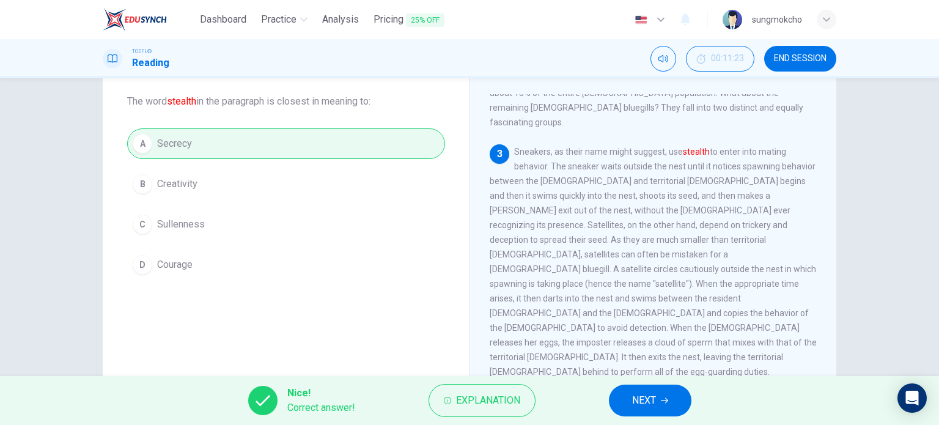
click at [628, 403] on button "NEXT" at bounding box center [650, 400] width 82 height 32
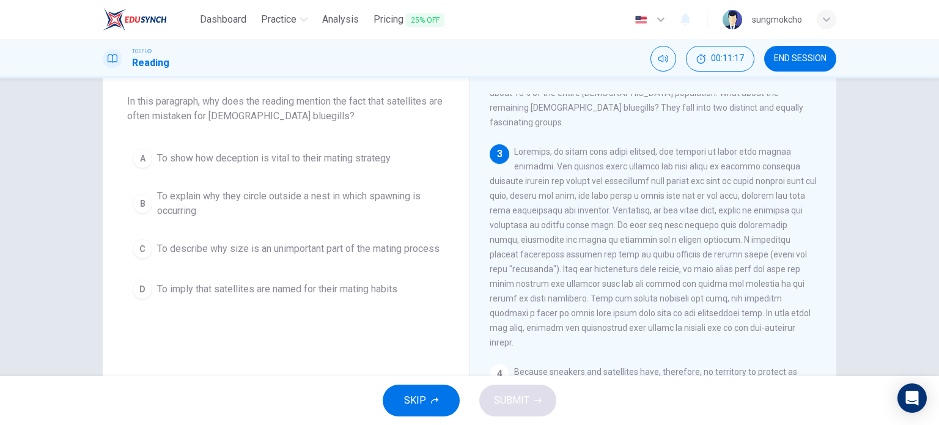
scroll to position [393, 0]
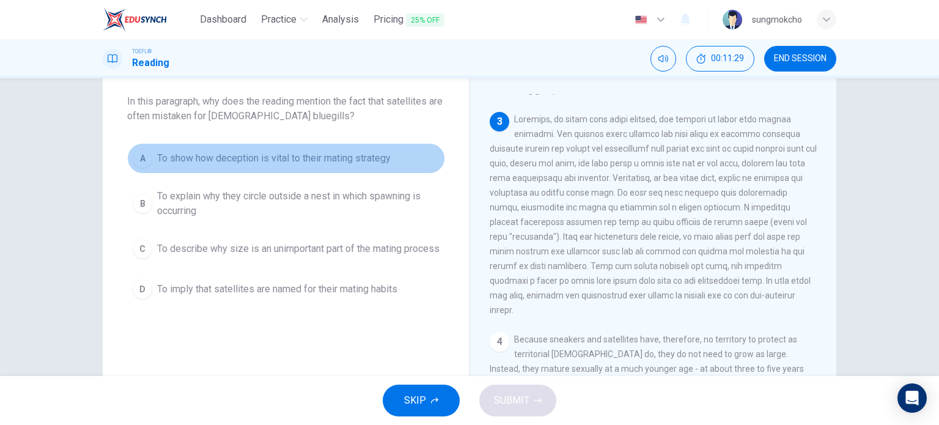
click at [180, 163] on span "To show how deception is vital to their mating strategy" at bounding box center [273, 158] width 233 height 15
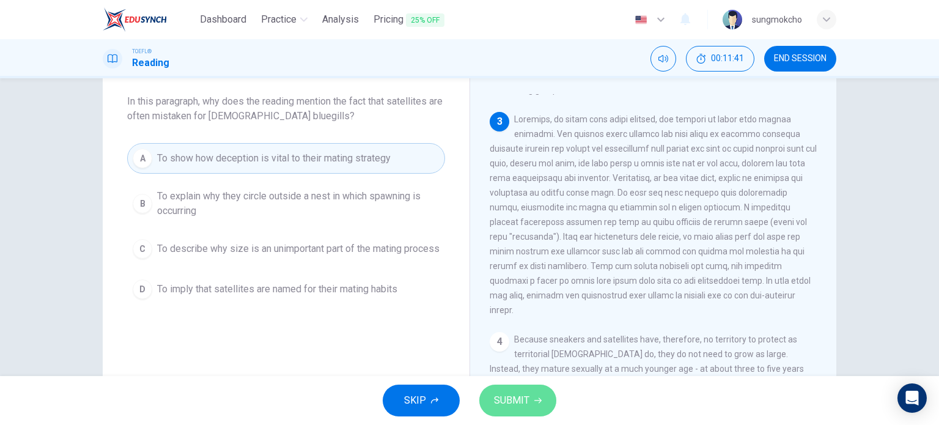
click at [499, 397] on span "SUBMIT" at bounding box center [511, 400] width 35 height 17
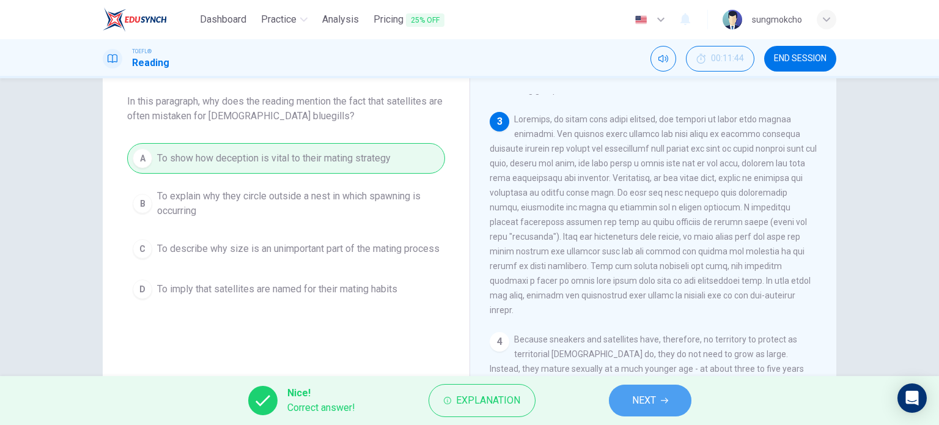
click at [659, 410] on button "NEXT" at bounding box center [650, 400] width 82 height 32
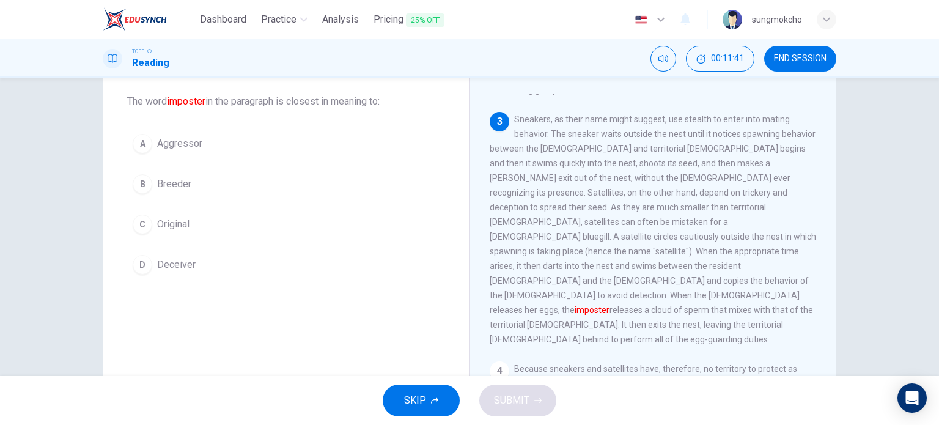
click at [222, 265] on button "D Deceiver" at bounding box center [286, 264] width 318 height 31
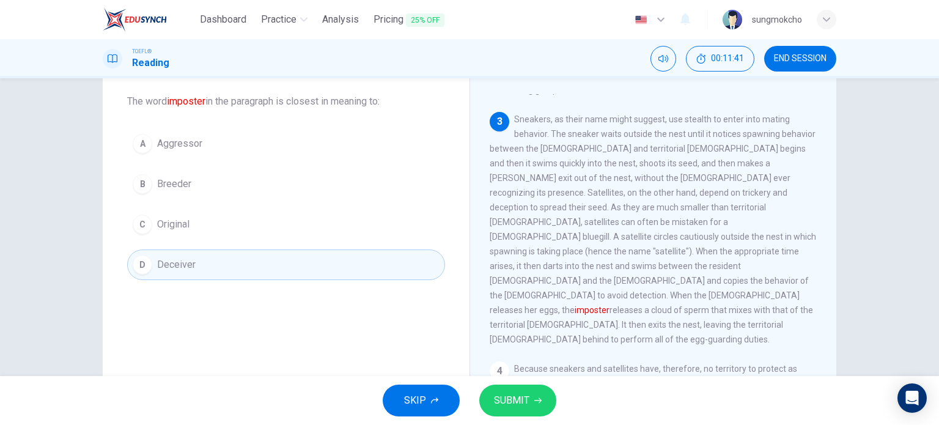
click at [518, 403] on span "SUBMIT" at bounding box center [511, 400] width 35 height 17
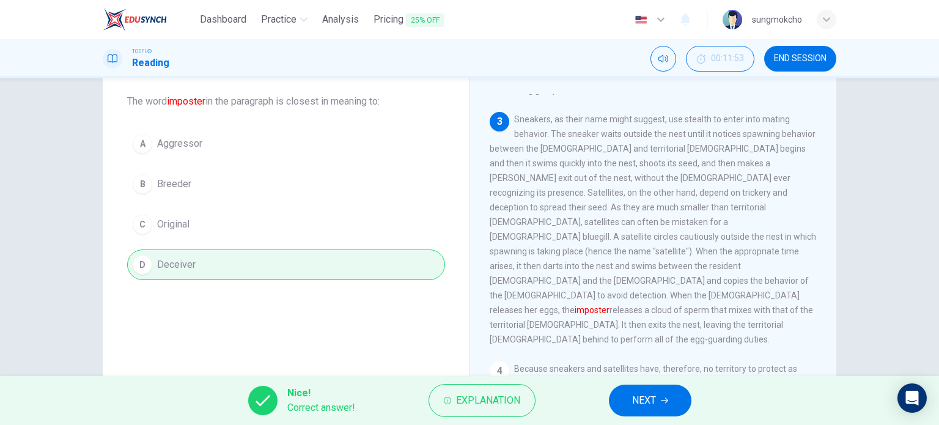
click at [631, 390] on button "NEXT" at bounding box center [650, 400] width 82 height 32
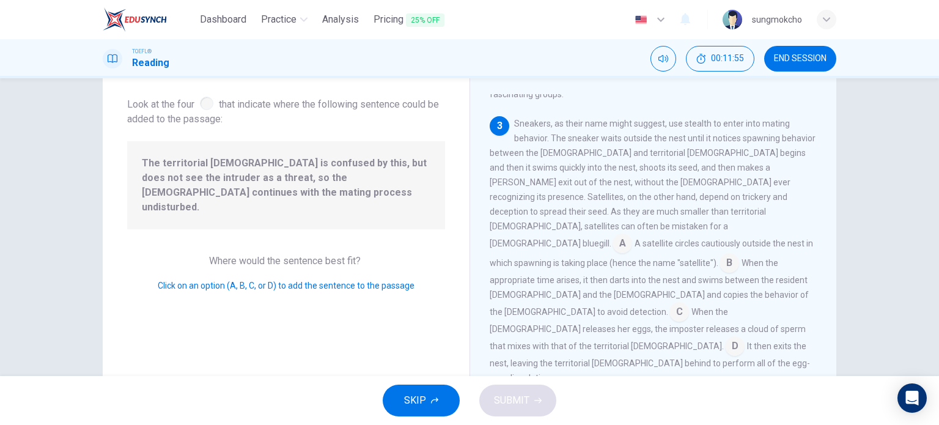
scroll to position [389, 0]
click at [632, 235] on input at bounding box center [622, 245] width 20 height 20
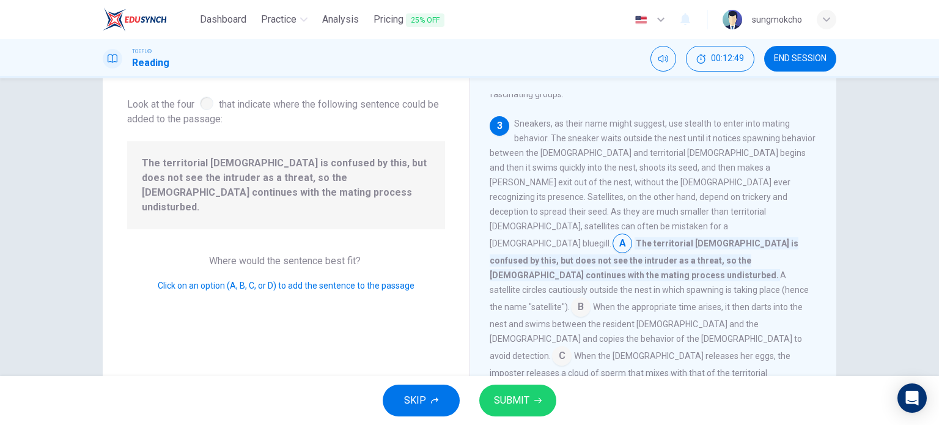
click at [503, 397] on span "SUBMIT" at bounding box center [511, 400] width 35 height 17
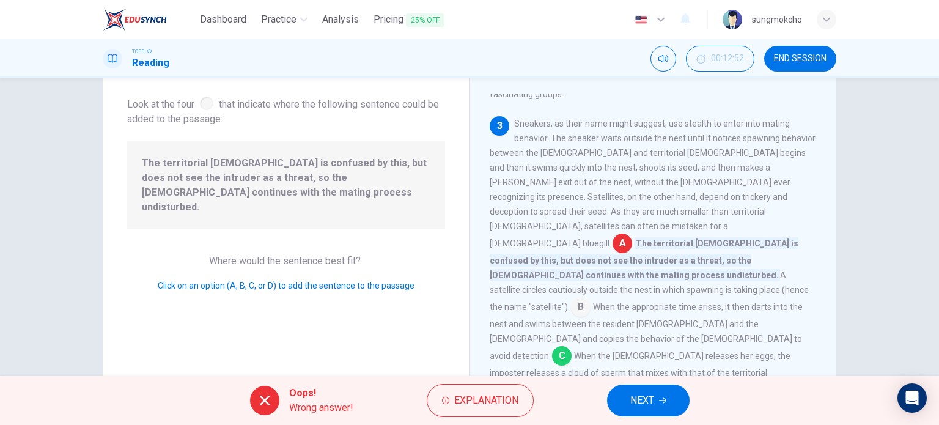
click at [656, 387] on button "NEXT" at bounding box center [648, 400] width 82 height 32
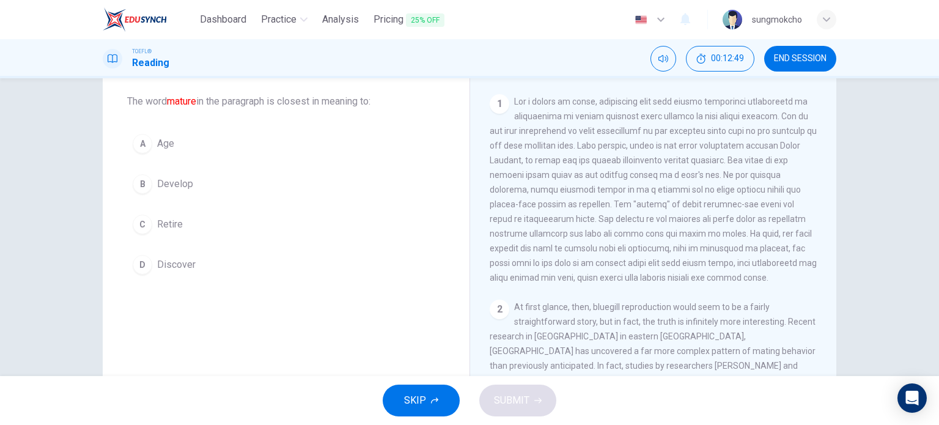
click at [203, 188] on button "B Develop" at bounding box center [286, 184] width 318 height 31
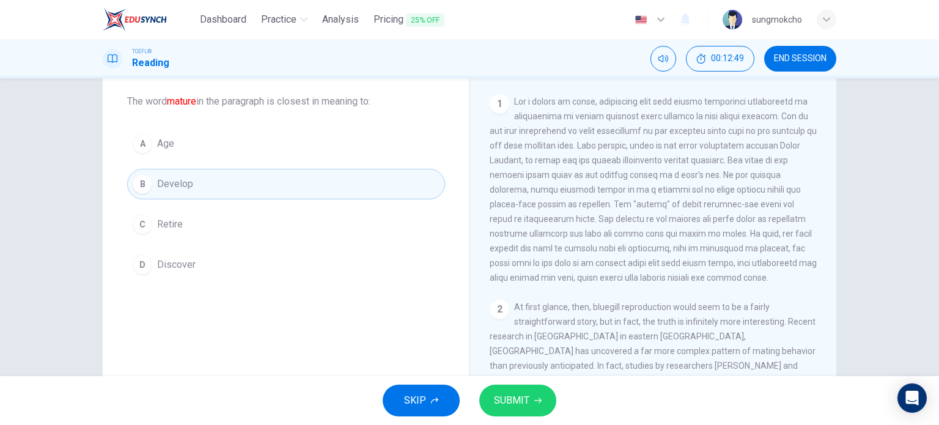
click at [535, 388] on button "SUBMIT" at bounding box center [517, 400] width 77 height 32
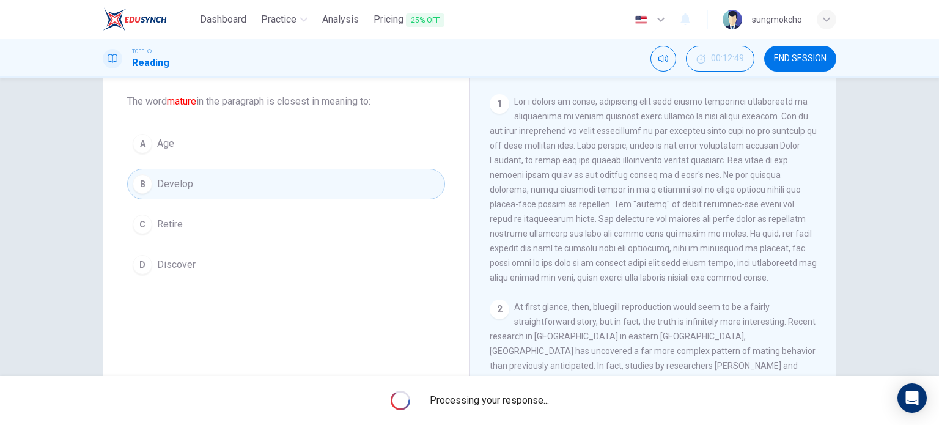
scroll to position [481, 0]
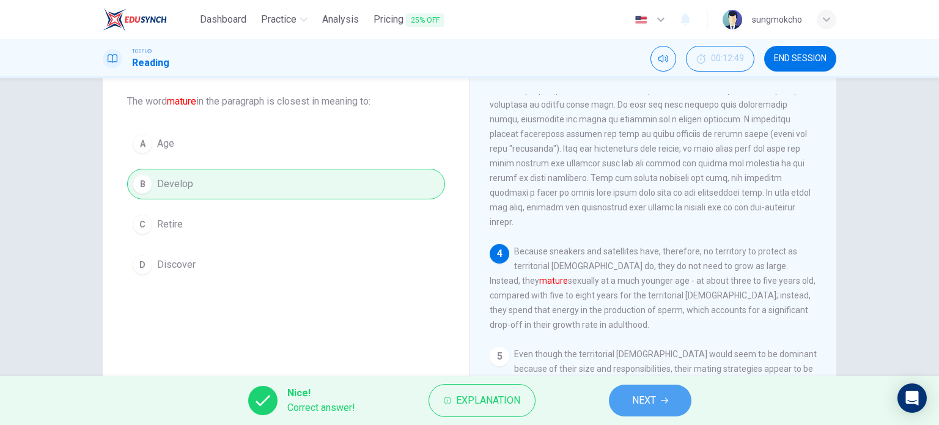
click at [651, 390] on button "NEXT" at bounding box center [650, 400] width 82 height 32
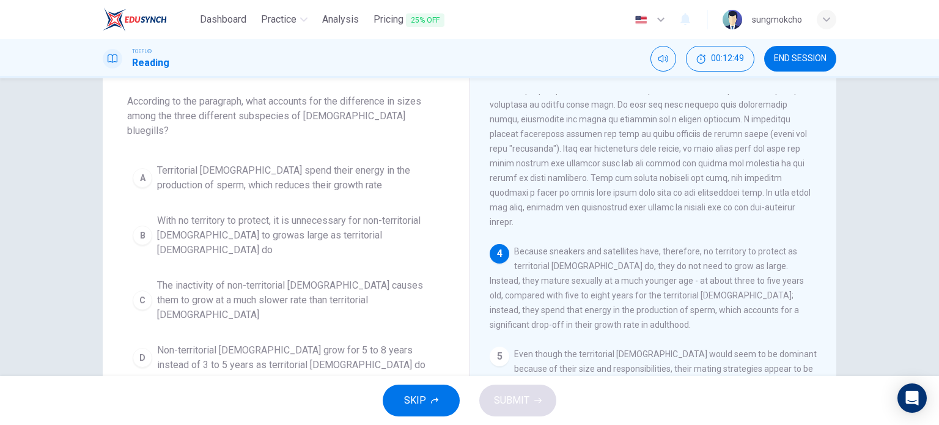
scroll to position [600, 0]
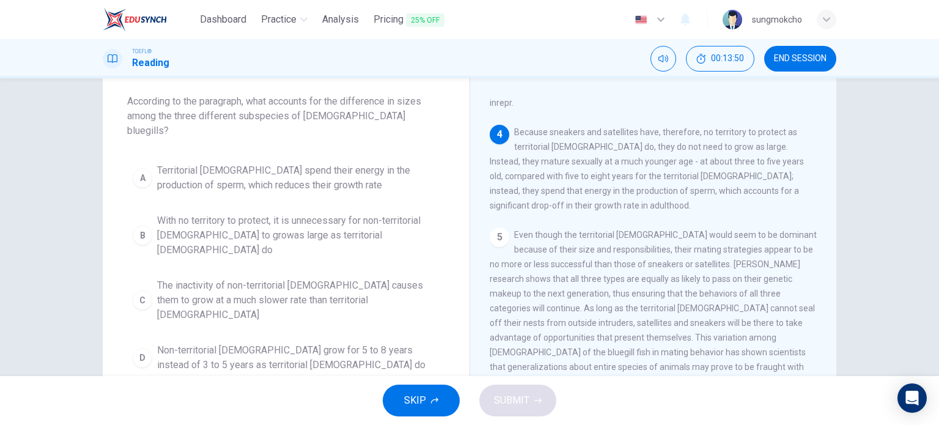
click at [295, 213] on span "With no territory to protect, it is unnecessary for non-territorial [DEMOGRAPHI…" at bounding box center [298, 235] width 282 height 44
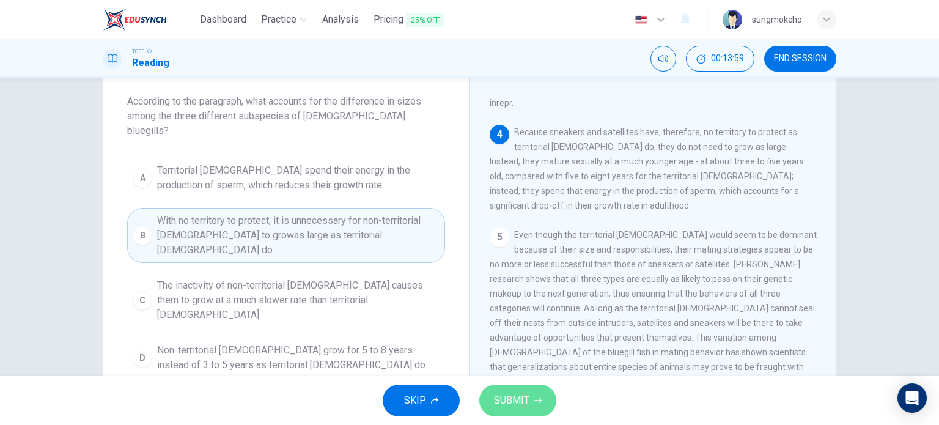
click at [503, 386] on button "SUBMIT" at bounding box center [517, 400] width 77 height 32
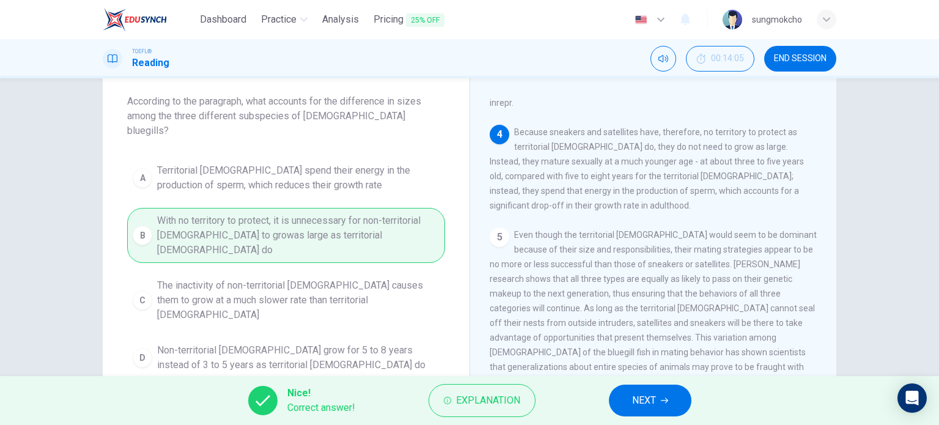
click at [673, 406] on button "NEXT" at bounding box center [650, 400] width 82 height 32
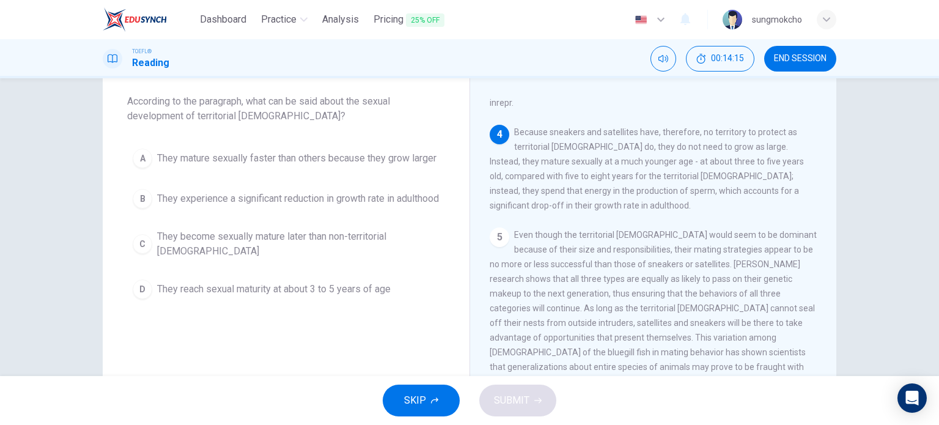
click at [277, 258] on span "They become sexually mature later than non-territorial [DEMOGRAPHIC_DATA]" at bounding box center [298, 243] width 282 height 29
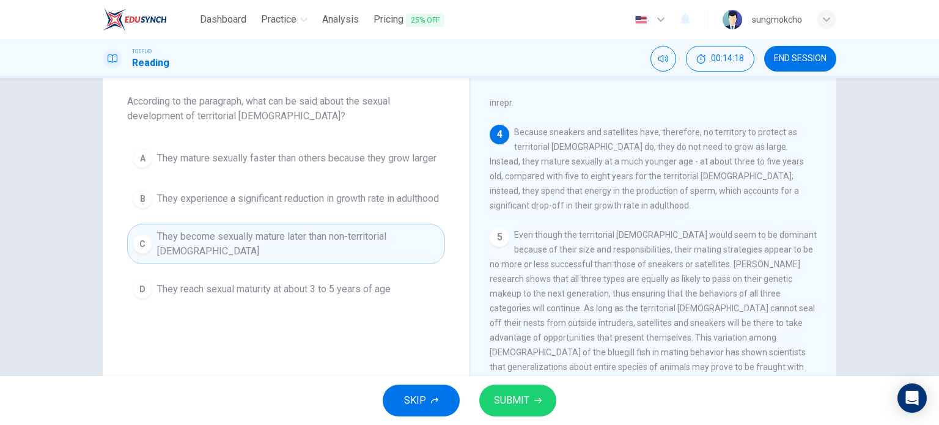
click at [529, 400] on button "SUBMIT" at bounding box center [517, 400] width 77 height 32
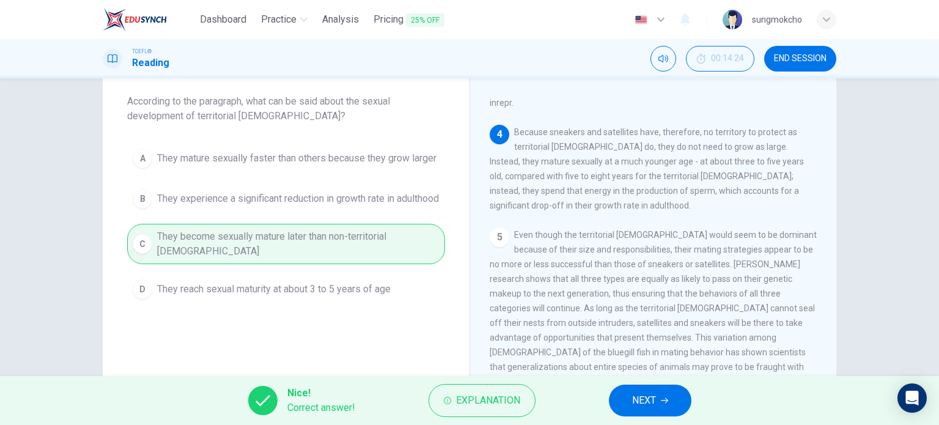
click at [623, 389] on button "NEXT" at bounding box center [650, 400] width 82 height 32
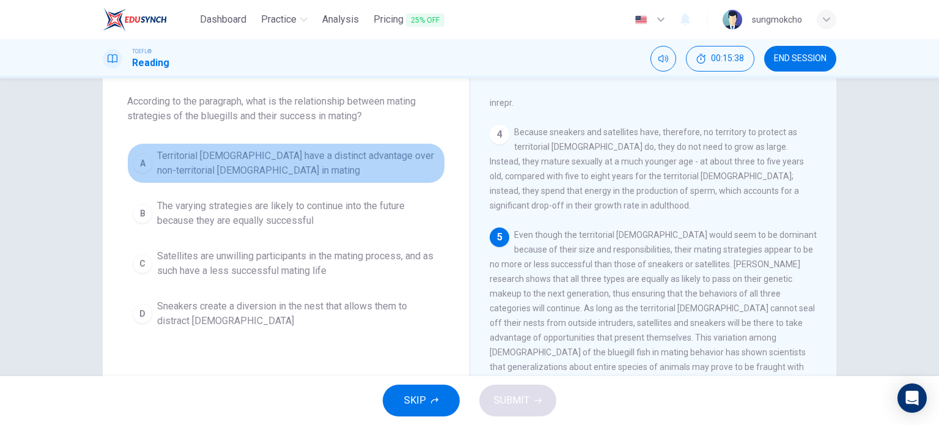
click at [203, 166] on span "Territorial [DEMOGRAPHIC_DATA] have a distinct advantage over non-territorial […" at bounding box center [298, 162] width 282 height 29
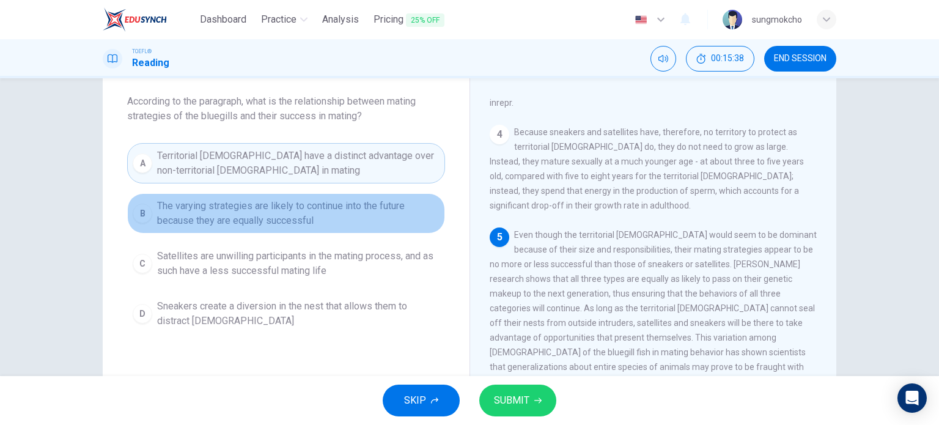
click at [199, 207] on span "The varying strategies are likely to continue into the future because they are …" at bounding box center [298, 213] width 282 height 29
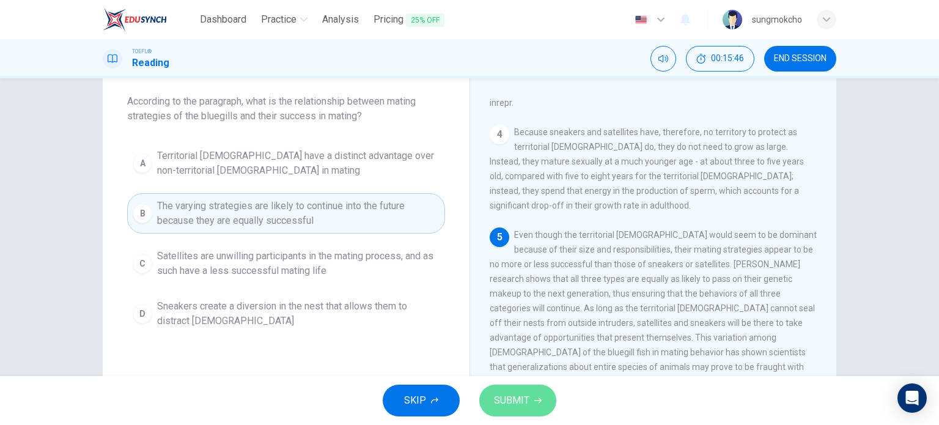
click at [505, 394] on span "SUBMIT" at bounding box center [511, 400] width 35 height 17
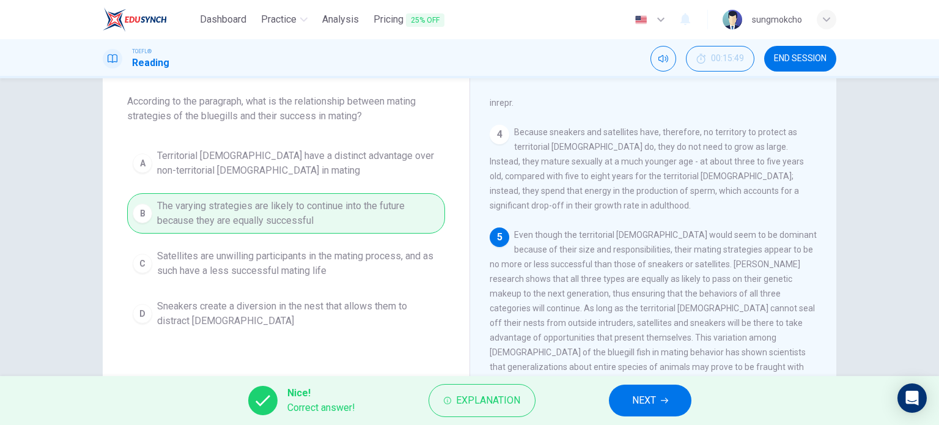
click at [648, 389] on button "NEXT" at bounding box center [650, 400] width 82 height 32
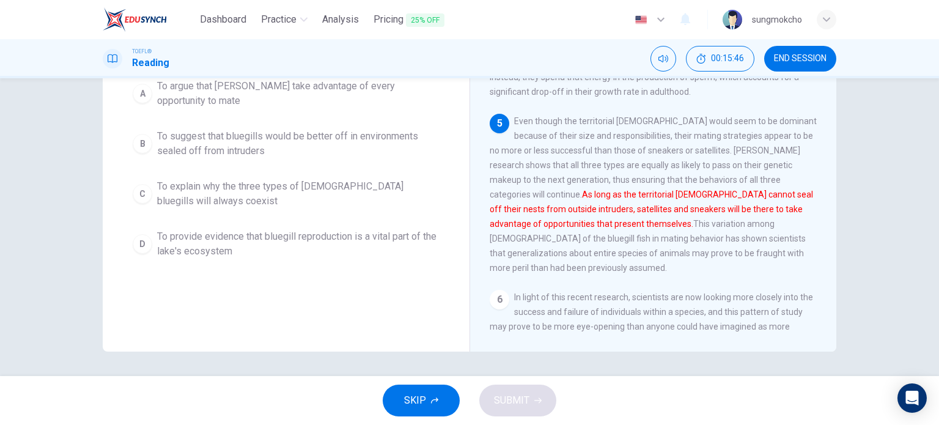
scroll to position [122, 0]
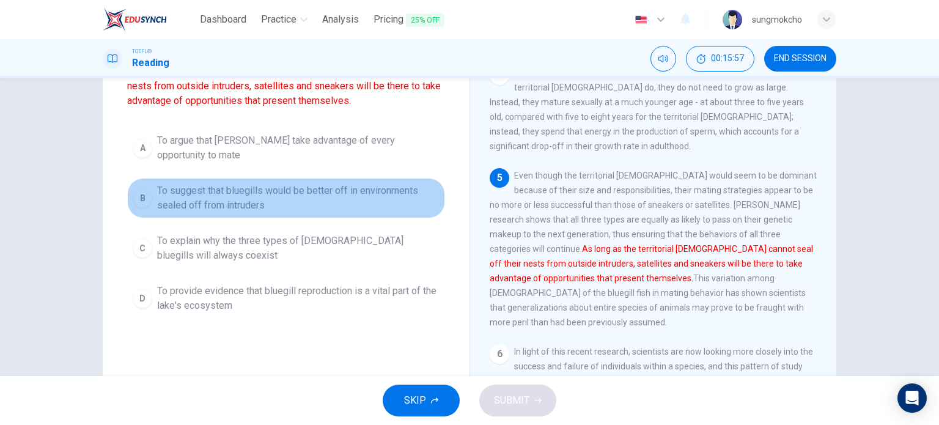
click at [274, 215] on button "B To suggest that bluegills would be better off in environments sealed off from…" at bounding box center [286, 198] width 318 height 40
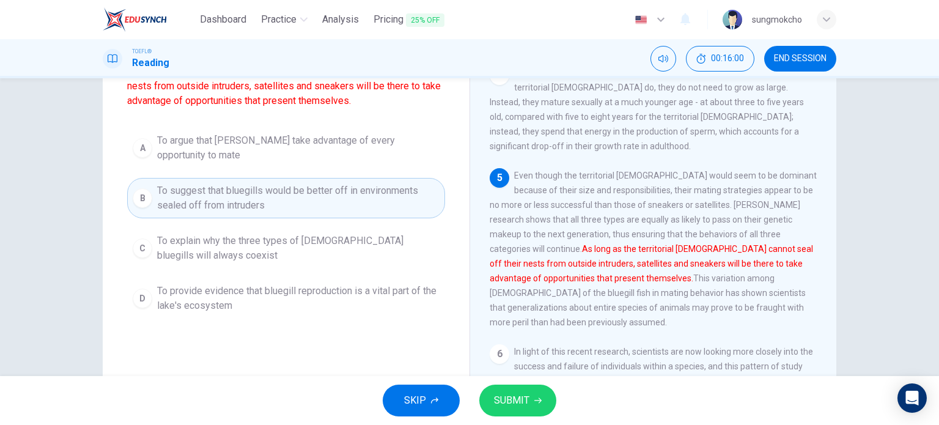
click at [494, 392] on span "SUBMIT" at bounding box center [511, 400] width 35 height 17
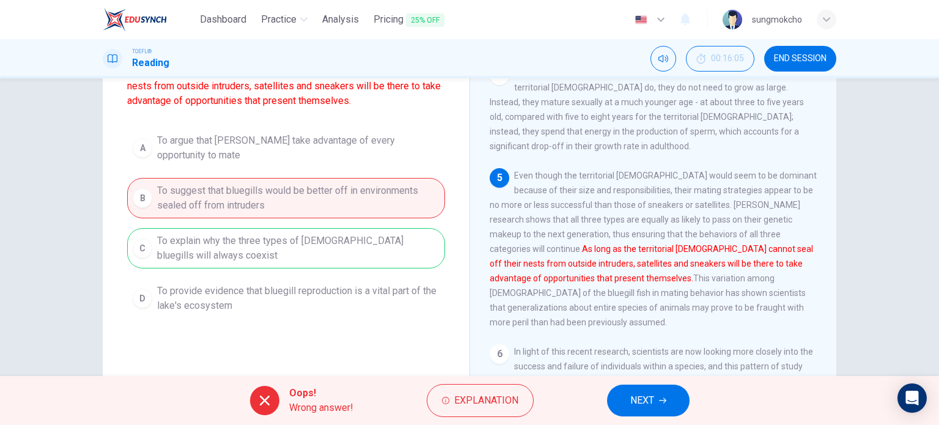
click at [647, 397] on span "NEXT" at bounding box center [642, 400] width 24 height 17
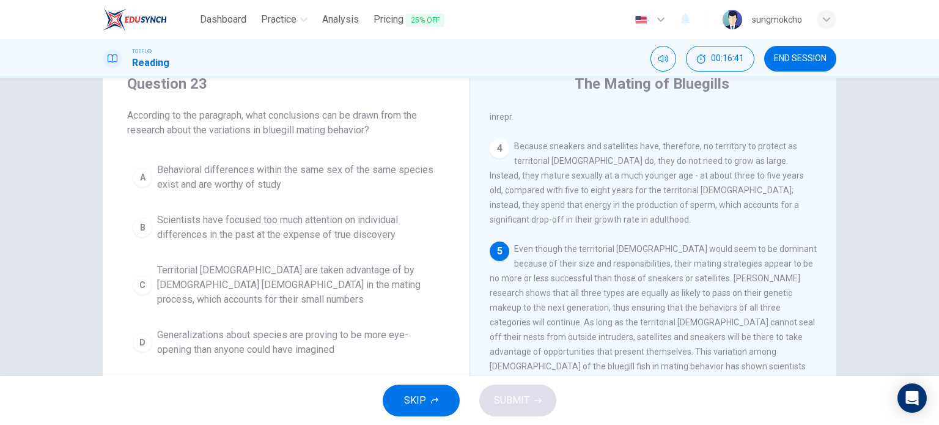
scroll to position [78, 0]
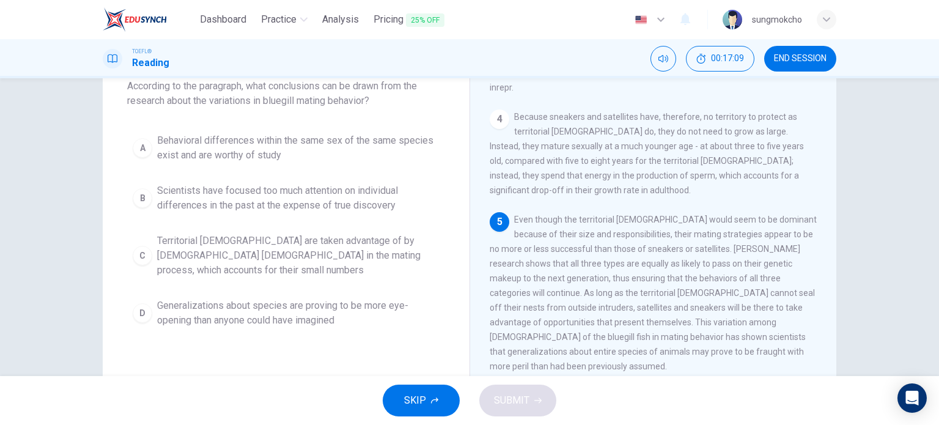
click at [302, 305] on span "Generalizations about species are proving to be more eye-opening than anyone co…" at bounding box center [298, 312] width 282 height 29
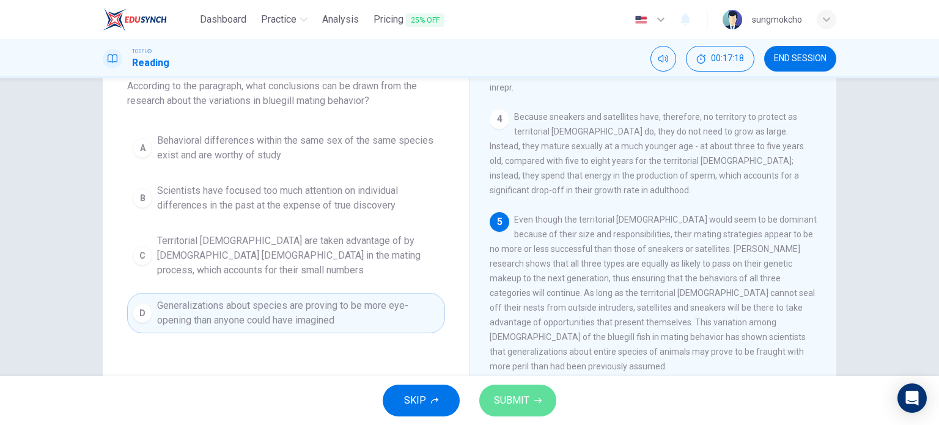
click at [507, 403] on span "SUBMIT" at bounding box center [511, 400] width 35 height 17
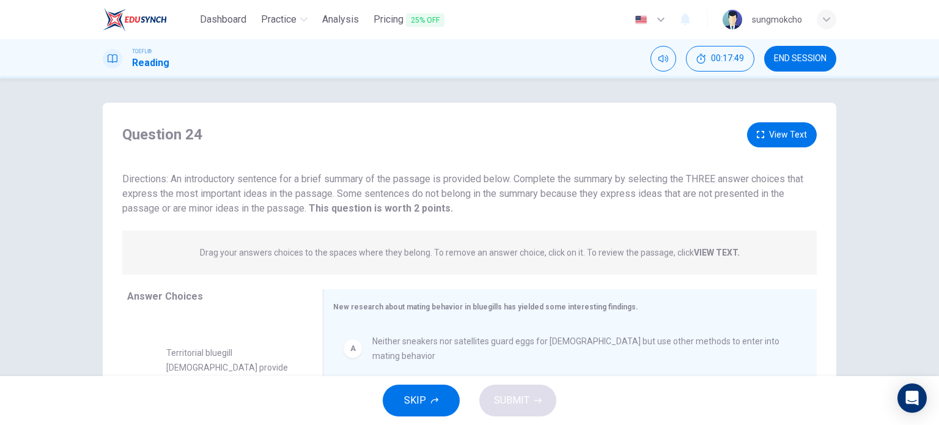
scroll to position [78, 0]
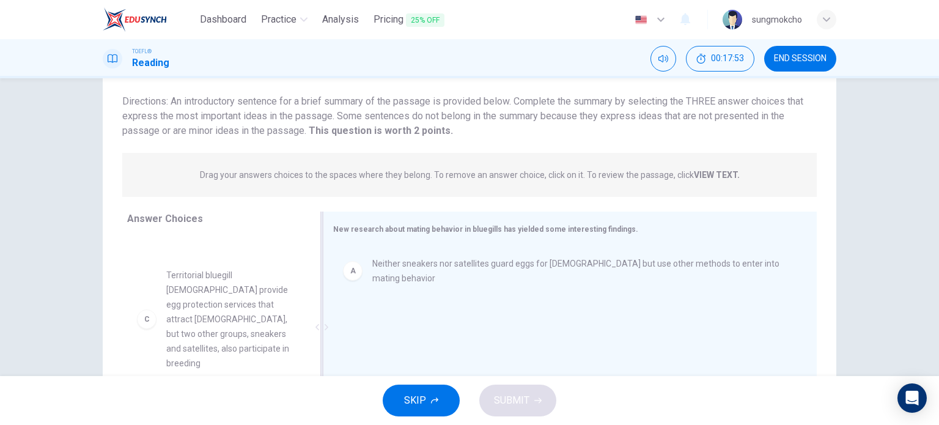
drag, startPoint x: 230, startPoint y: 331, endPoint x: 452, endPoint y: 335, distance: 222.4
click at [452, 335] on div "Answer Choices B Scientists have discovered that satellite males are the least …" at bounding box center [469, 329] width 733 height 237
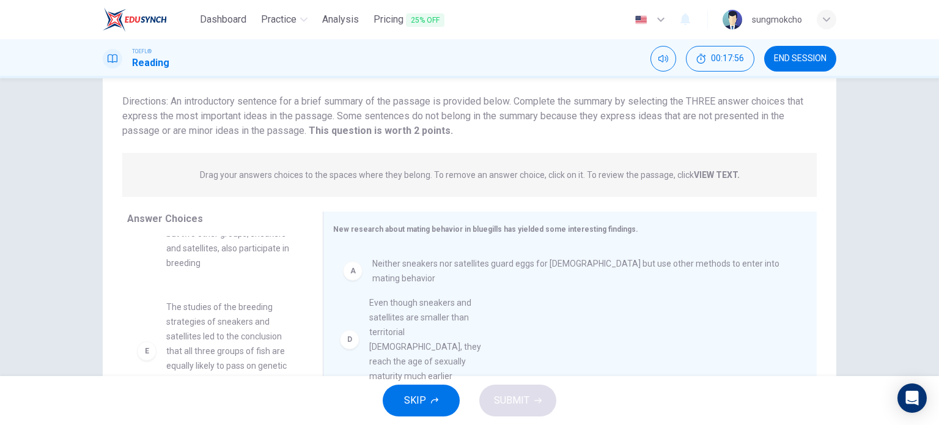
scroll to position [0, 0]
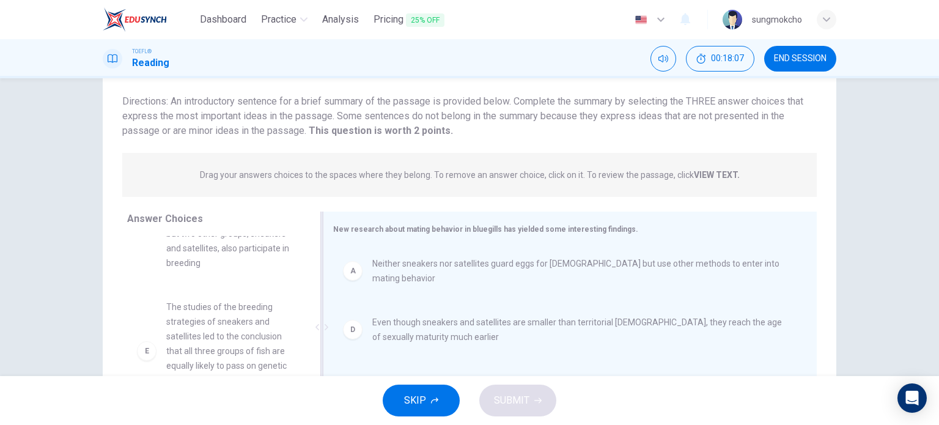
drag, startPoint x: 213, startPoint y: 298, endPoint x: 359, endPoint y: 340, distance: 152.6
click at [359, 340] on div "Answer Choices B Scientists have discovered that satellite males are the least …" at bounding box center [469, 329] width 733 height 237
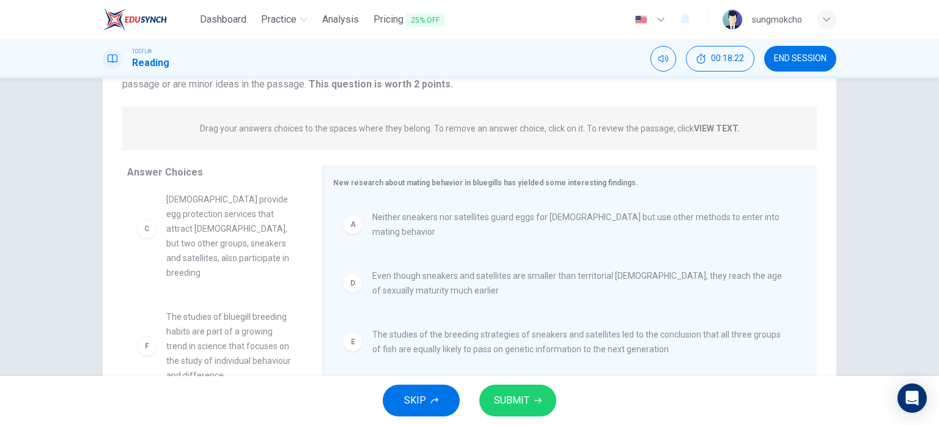
scroll to position [44, 0]
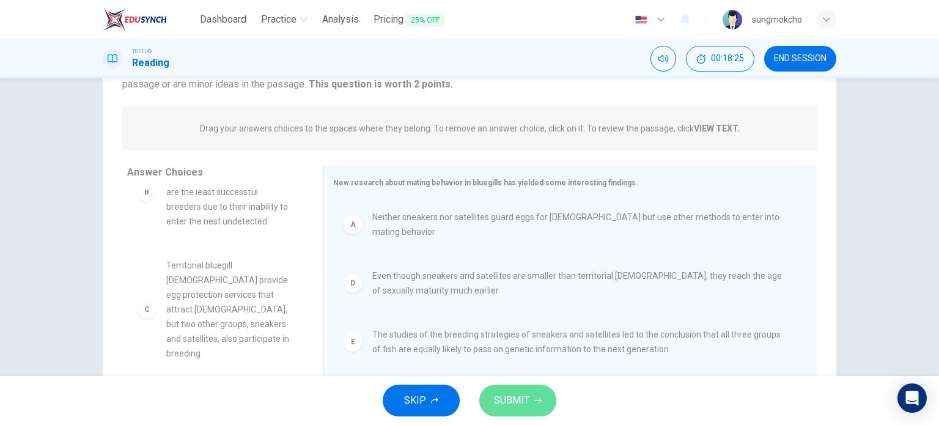
click at [508, 398] on span "SUBMIT" at bounding box center [511, 400] width 35 height 17
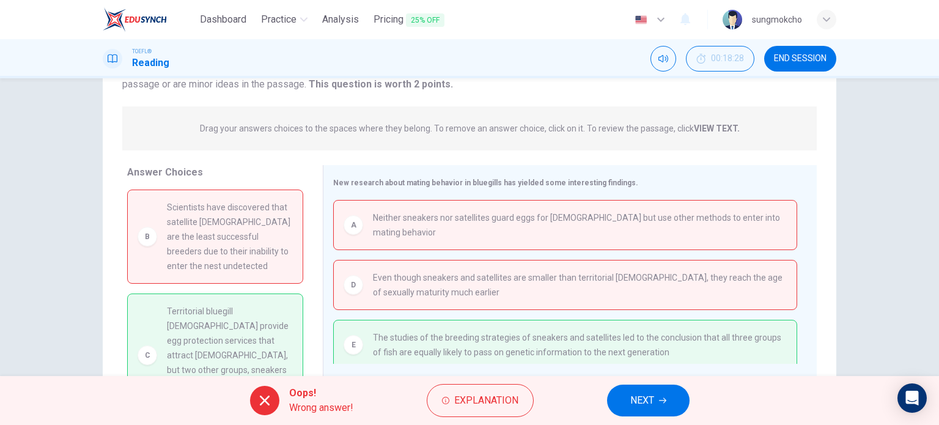
scroll to position [15, 0]
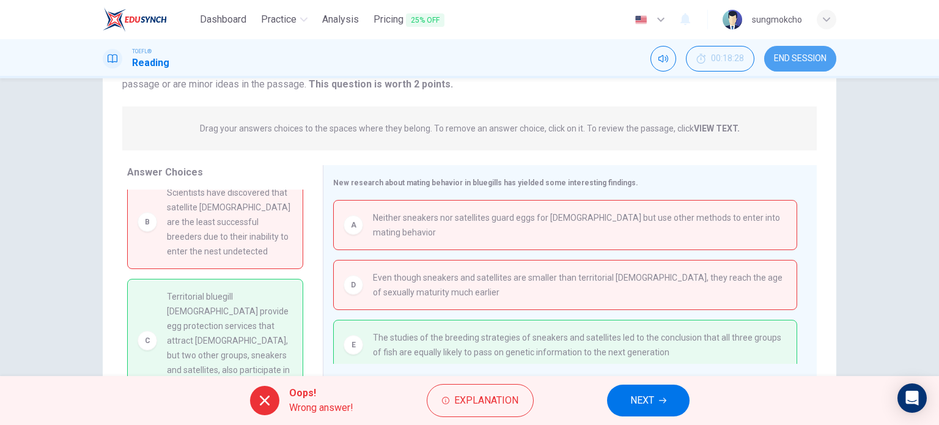
click at [790, 59] on span "END SESSION" at bounding box center [800, 59] width 53 height 10
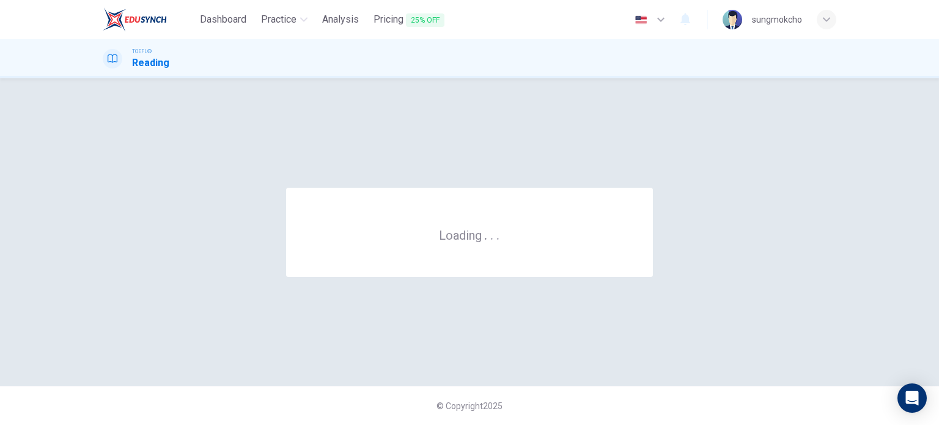
scroll to position [0, 0]
